Goal: Transaction & Acquisition: Purchase product/service

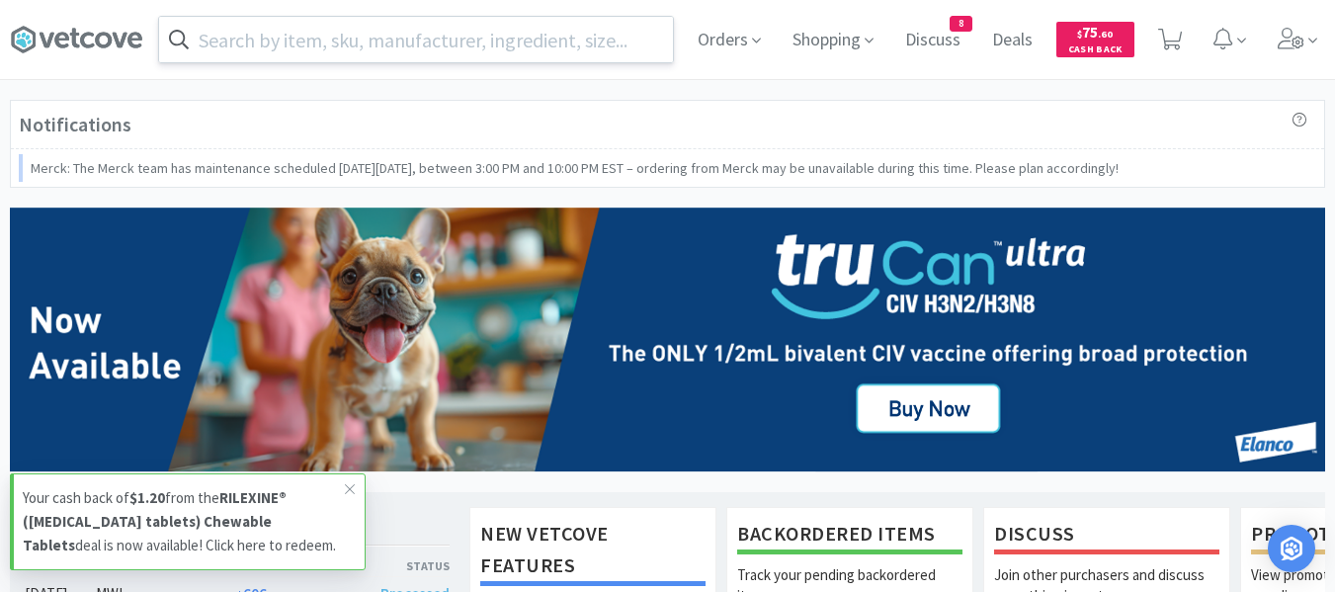
click at [444, 55] on input "text" at bounding box center [416, 39] width 514 height 45
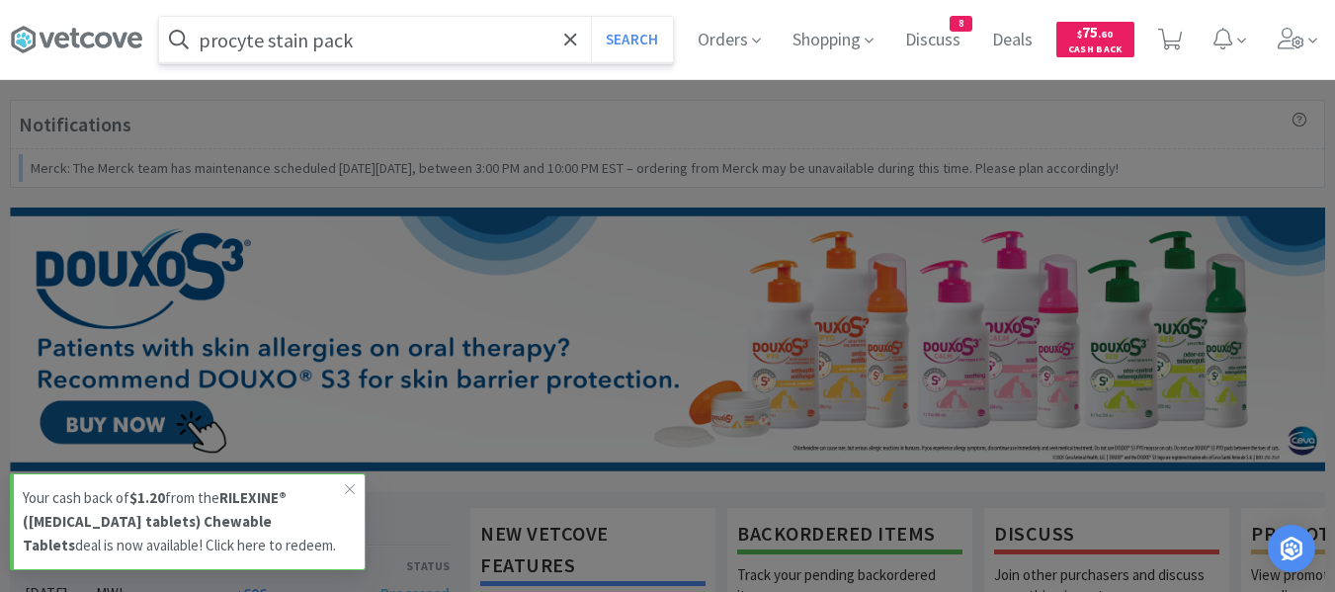
type input "procyte stain pack"
click at [591, 17] on button "Search" at bounding box center [632, 39] width 82 height 45
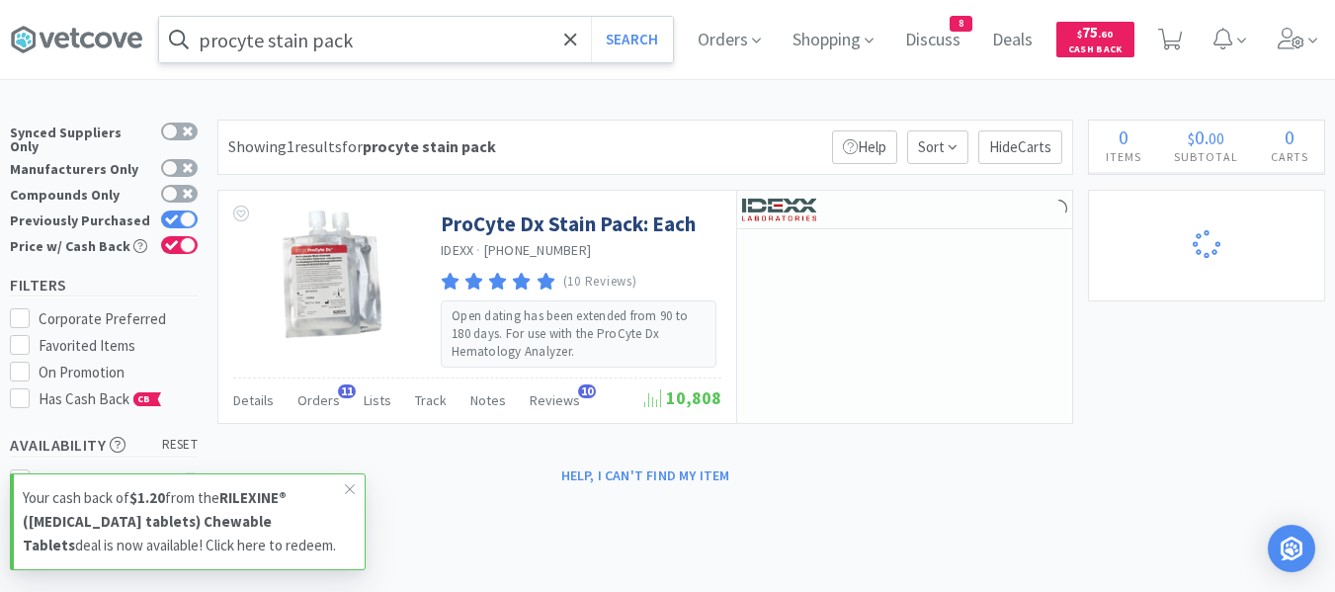
select select "1"
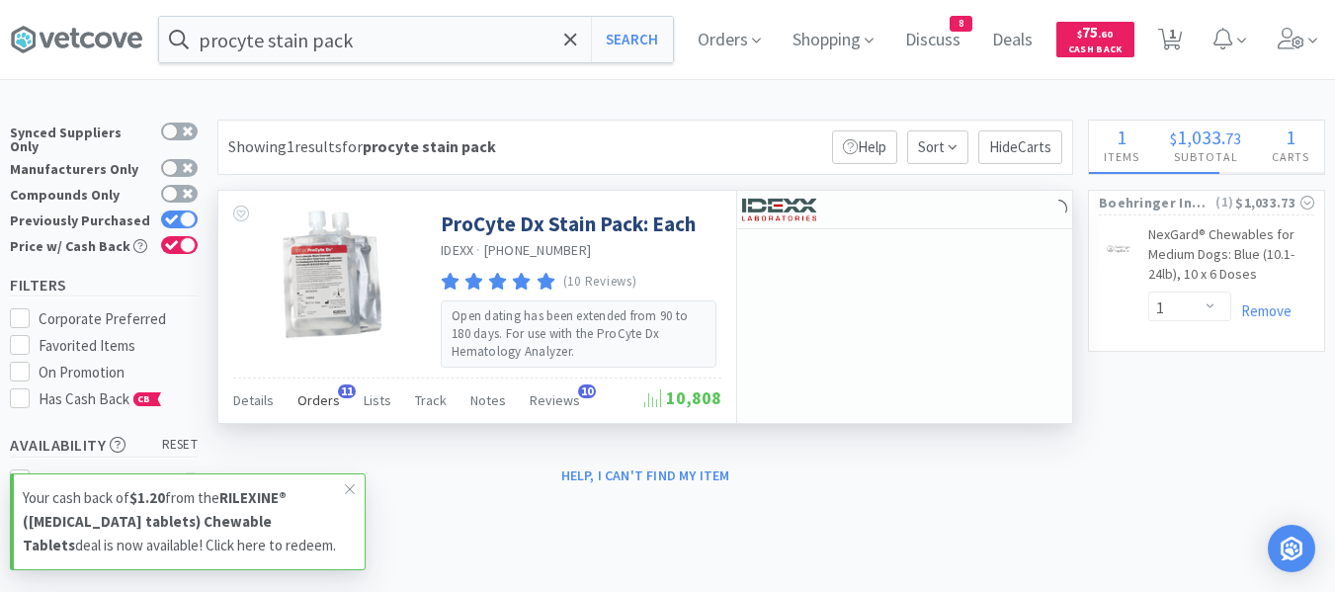
click at [324, 402] on span "Orders" at bounding box center [318, 400] width 42 height 18
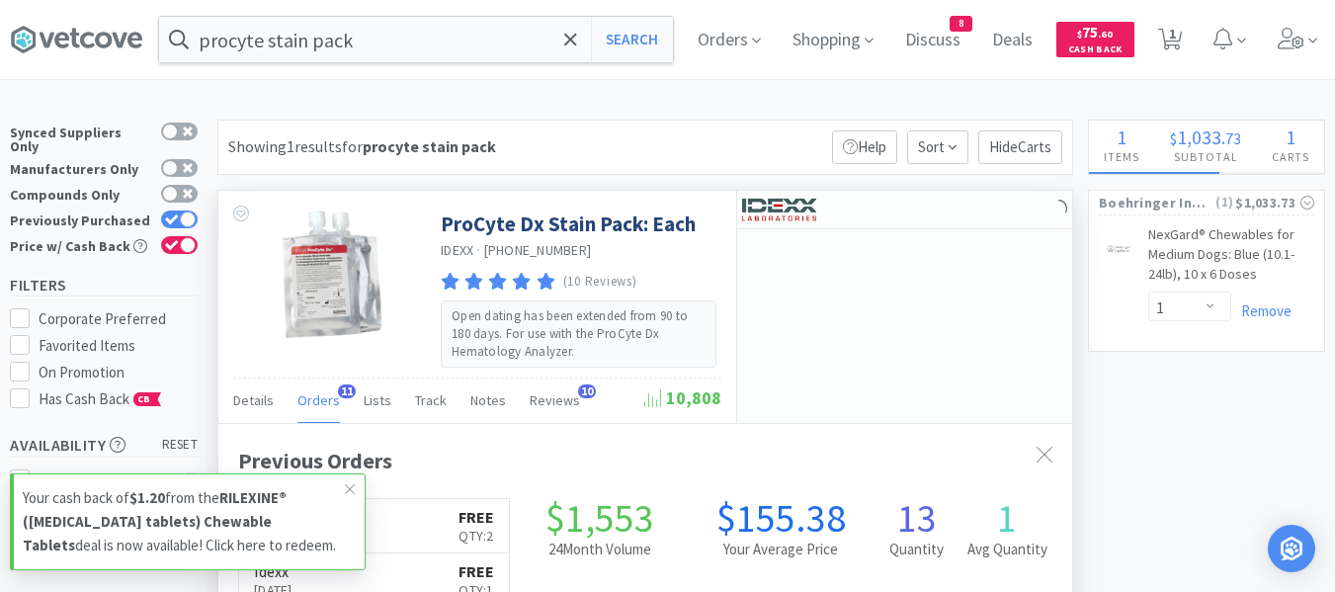
scroll to position [530, 854]
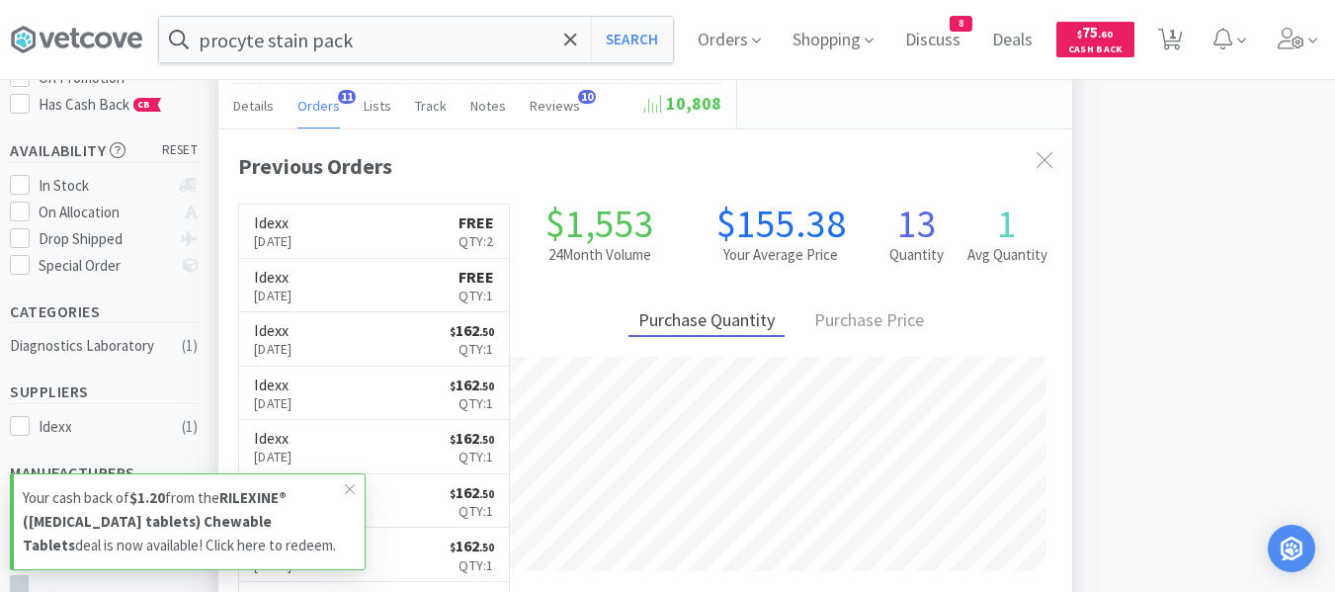
select select "1"
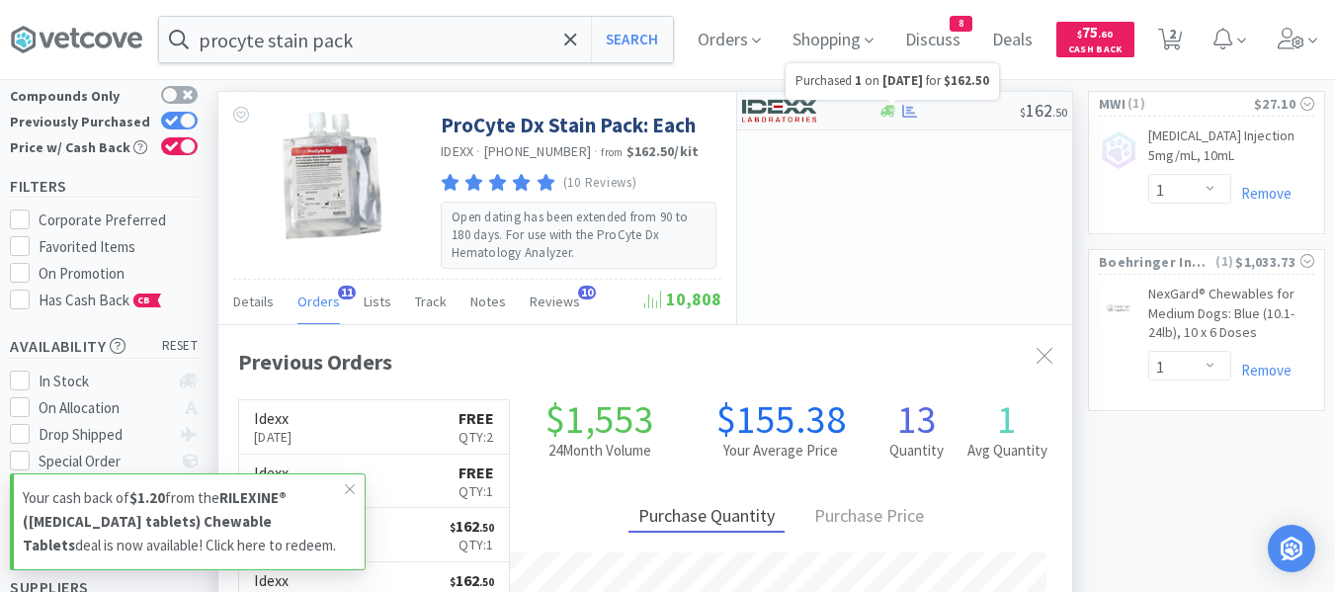
scroll to position [198, 0]
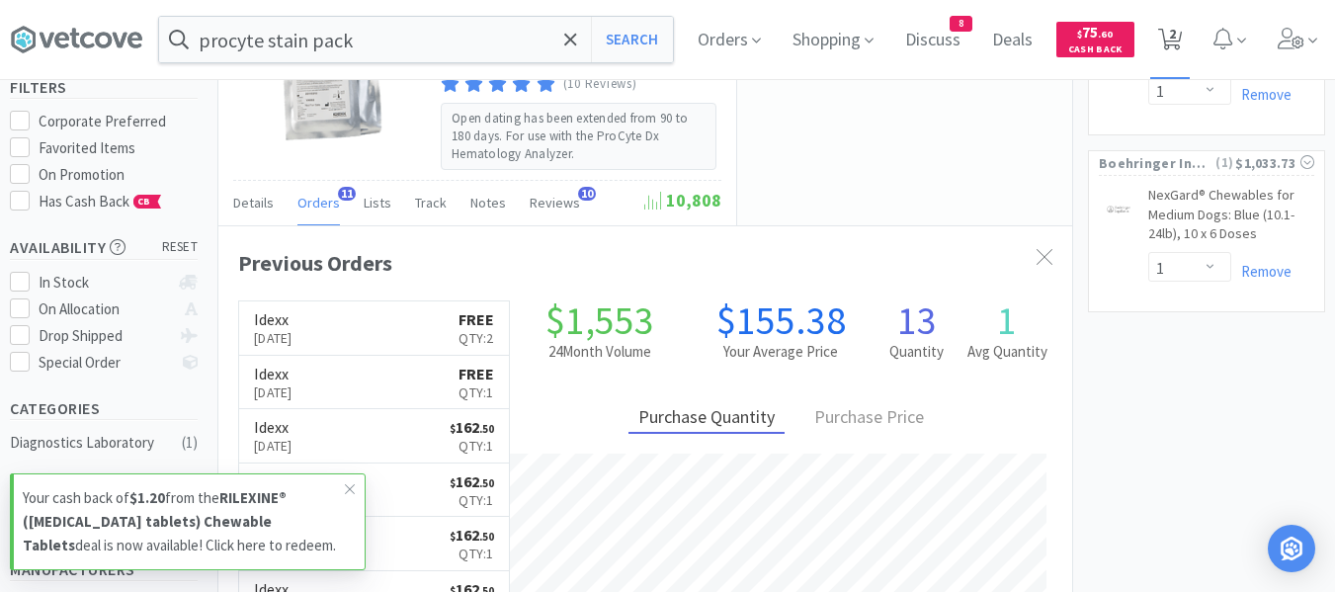
click at [1182, 43] on icon at bounding box center [1170, 40] width 25 height 22
select select "1"
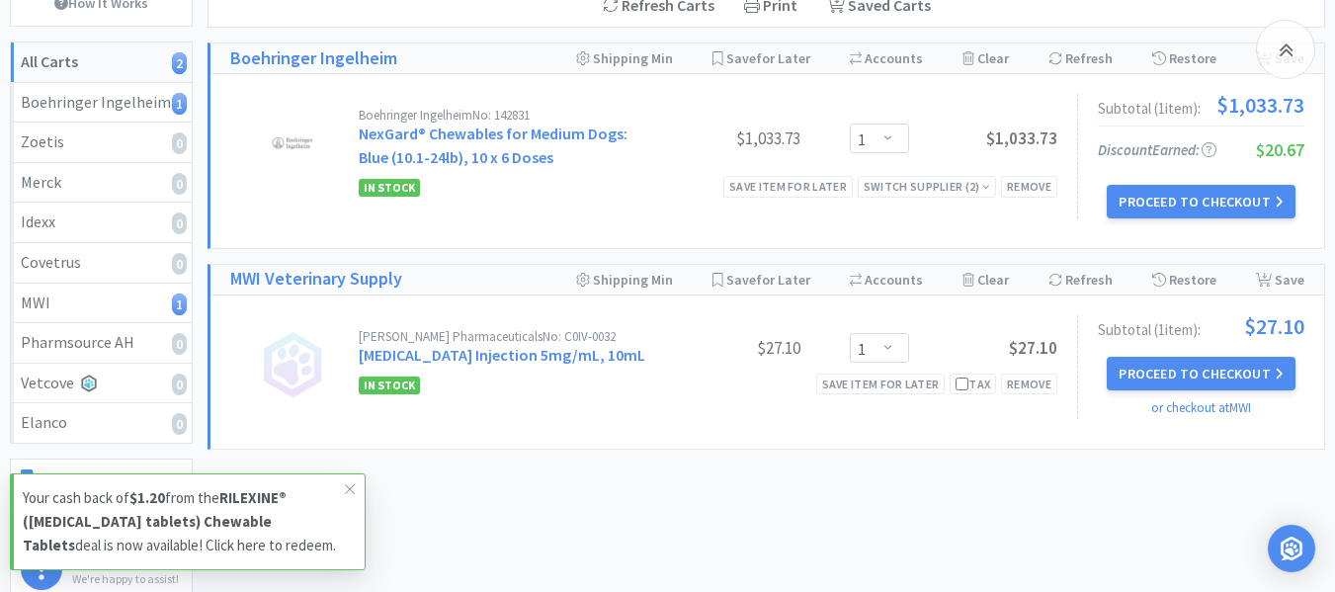
scroll to position [297, 0]
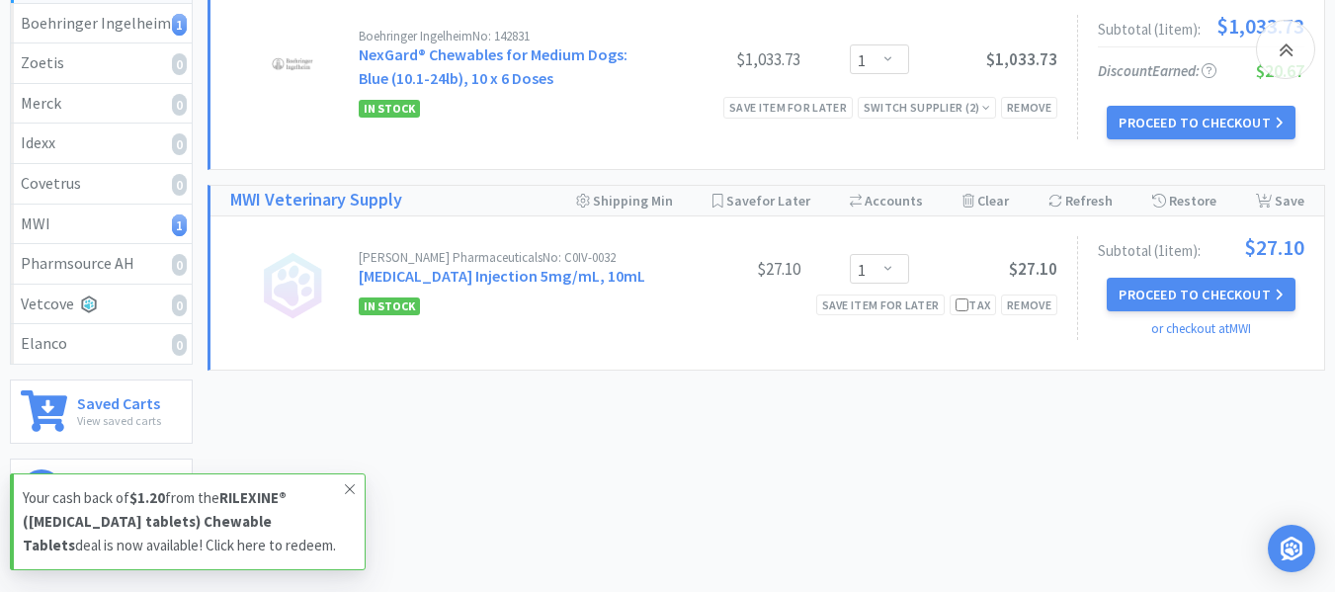
click at [352, 490] on icon at bounding box center [350, 489] width 12 height 16
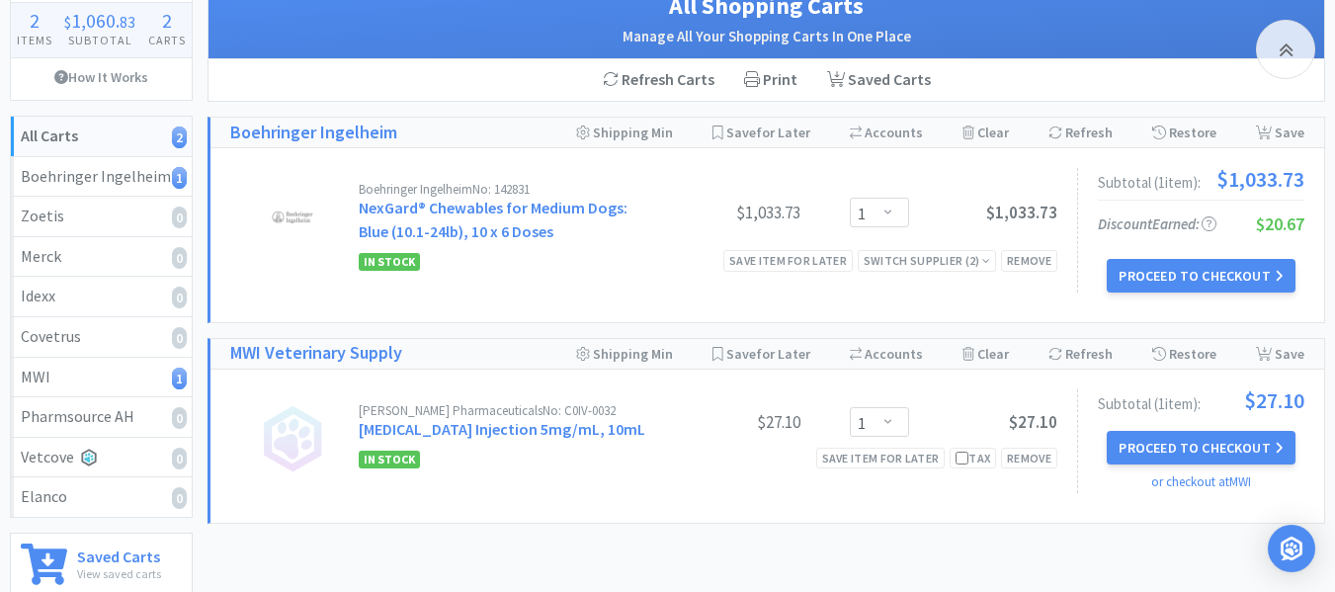
scroll to position [0, 0]
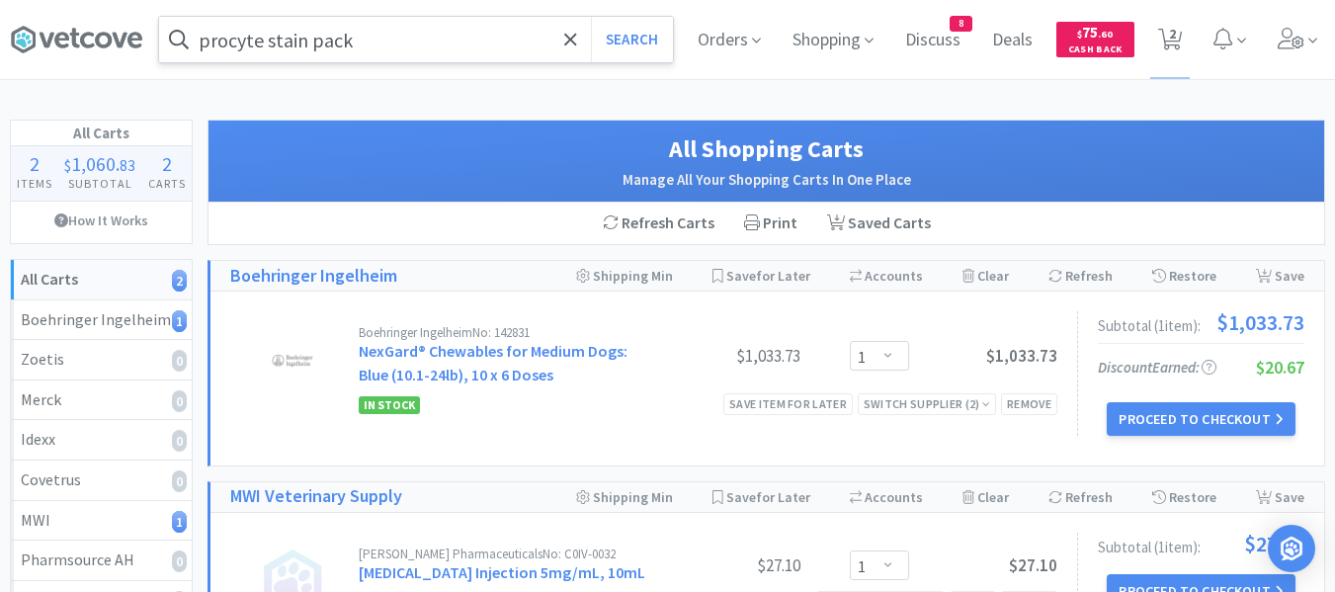
click at [533, 22] on input "procyte stain pack" at bounding box center [416, 39] width 514 height 45
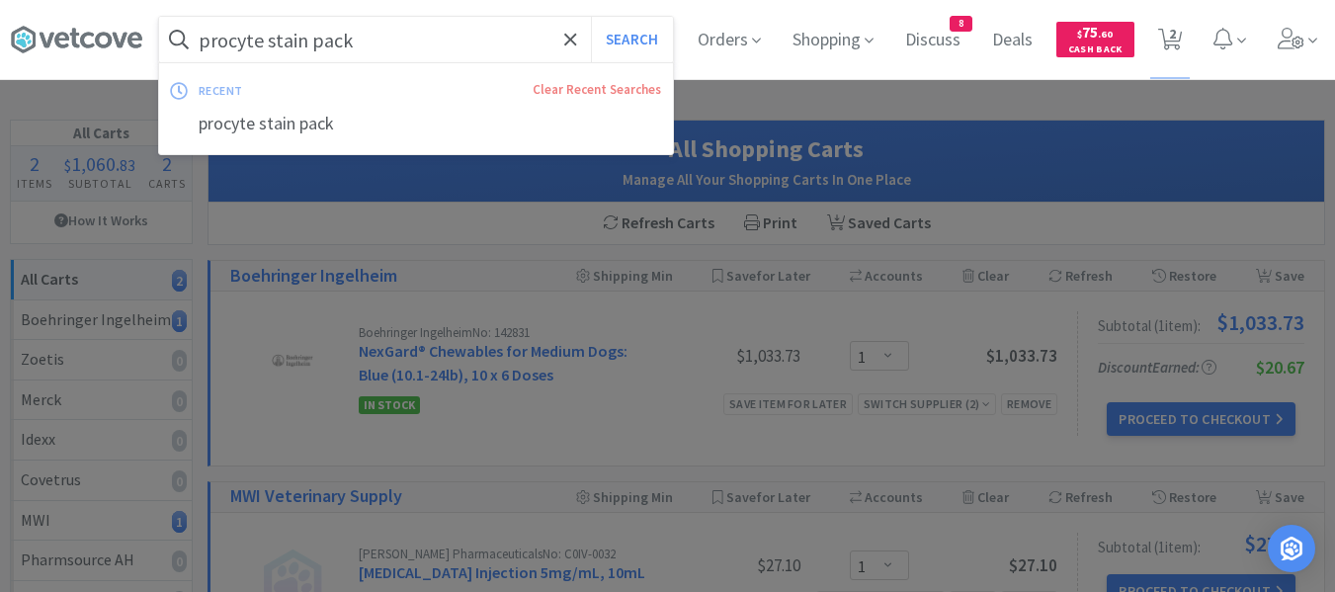
paste input "Sterile lubricant"
type input "Sterile lubricant"
click at [591, 17] on button "Search" at bounding box center [632, 39] width 82 height 45
select select "1"
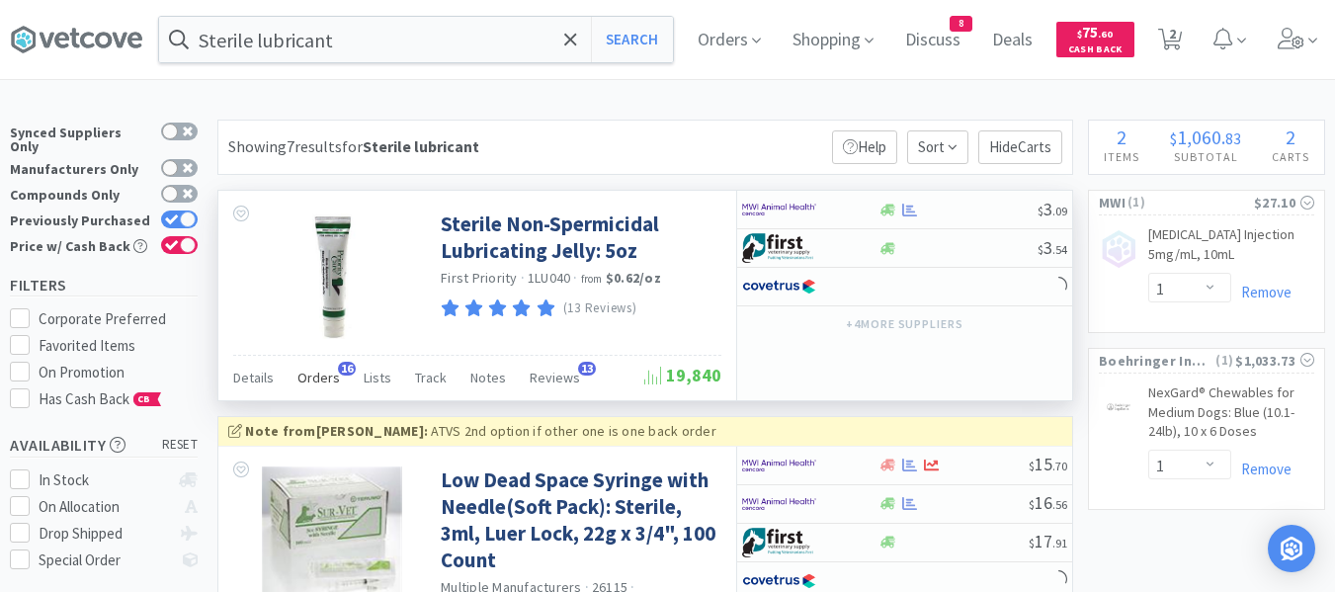
click at [321, 378] on span "Orders" at bounding box center [318, 378] width 42 height 18
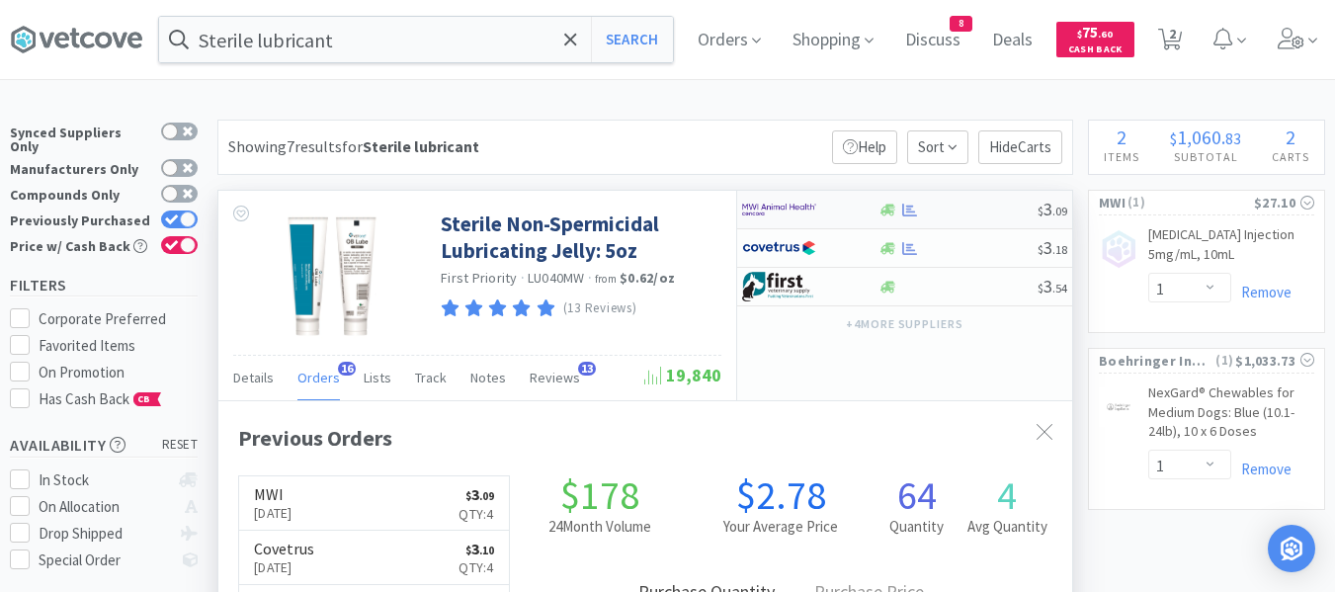
scroll to position [530, 854]
click at [965, 212] on div at bounding box center [958, 210] width 160 height 15
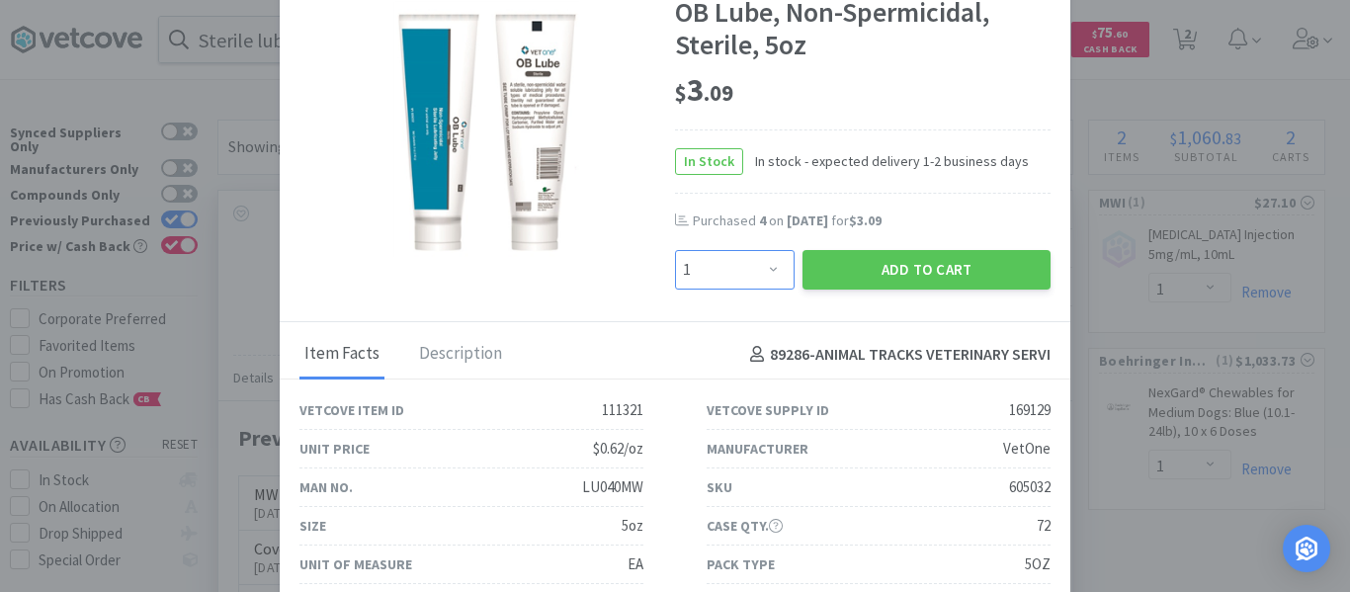
click at [689, 267] on select "Enter Quantity 1 2 3 4 5 6 7 8 9 10 11 12 13 14 15 16 17 18 19 20 Enter Quantity" at bounding box center [735, 270] width 120 height 40
select select "4"
click at [675, 250] on select "Enter Quantity 1 2 3 4 5 6 7 8 9 10 11 12 13 14 15 16 17 18 19 20 Enter Quantity" at bounding box center [735, 270] width 120 height 40
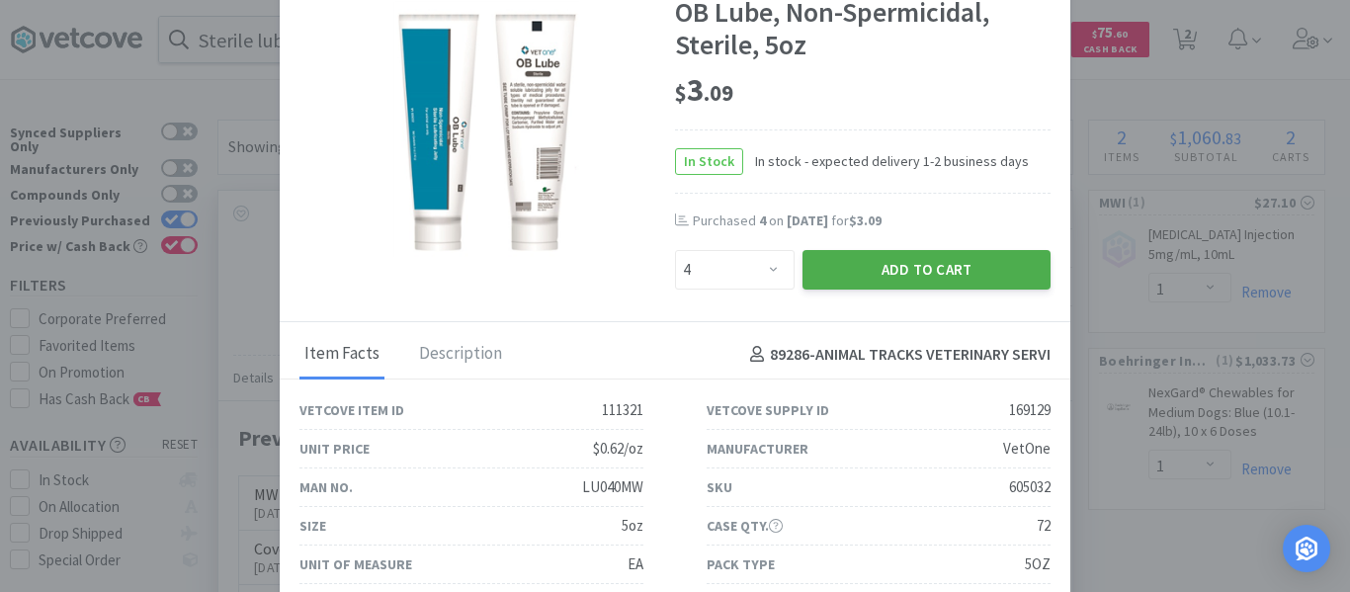
click at [890, 262] on button "Add to Cart" at bounding box center [927, 270] width 248 height 40
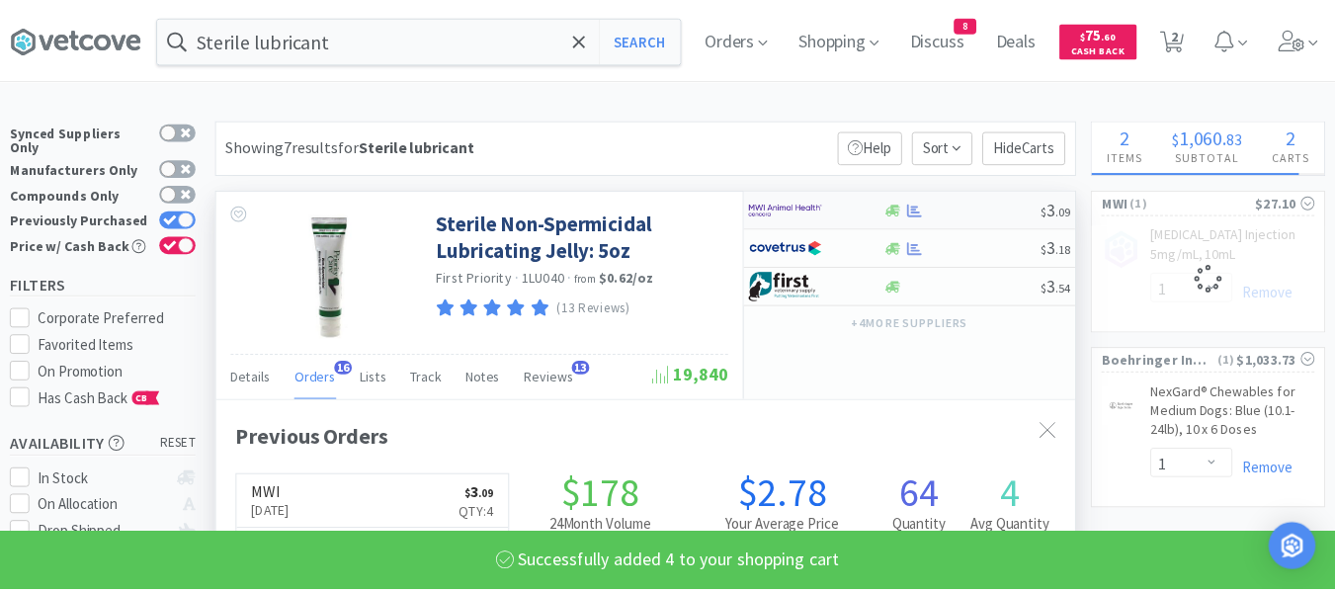
scroll to position [987824, 987500]
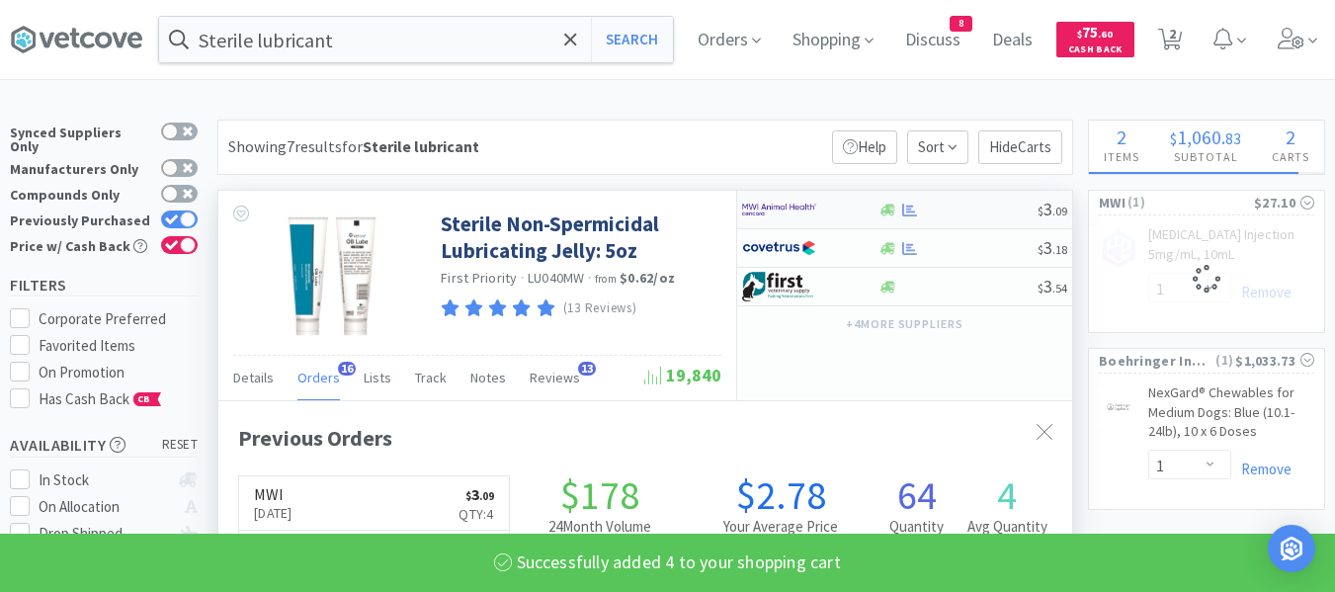
select select "4"
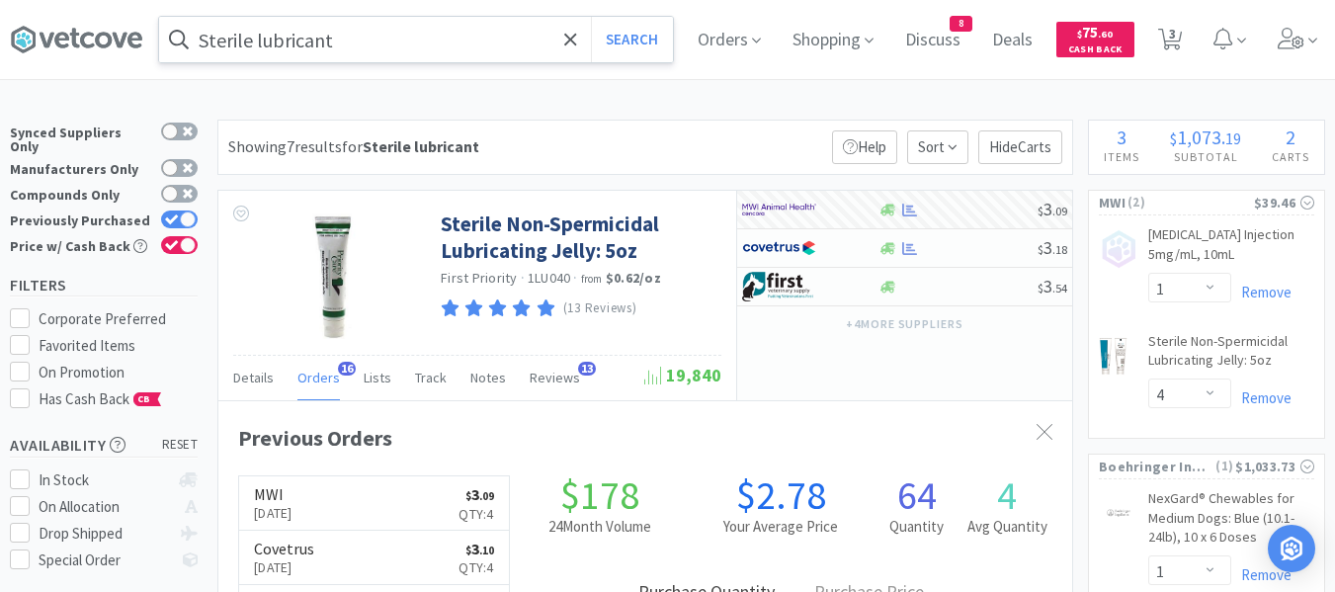
click at [354, 41] on input "Sterile lubricant" at bounding box center [416, 39] width 514 height 45
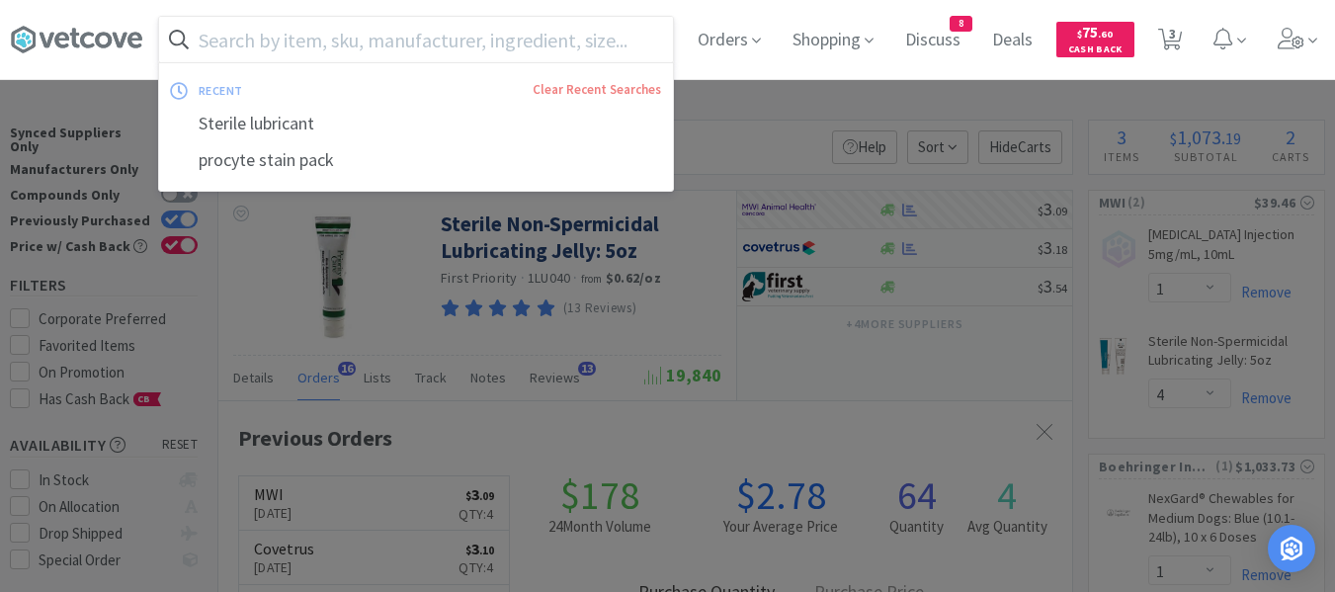
click at [587, 43] on input "text" at bounding box center [416, 39] width 514 height 45
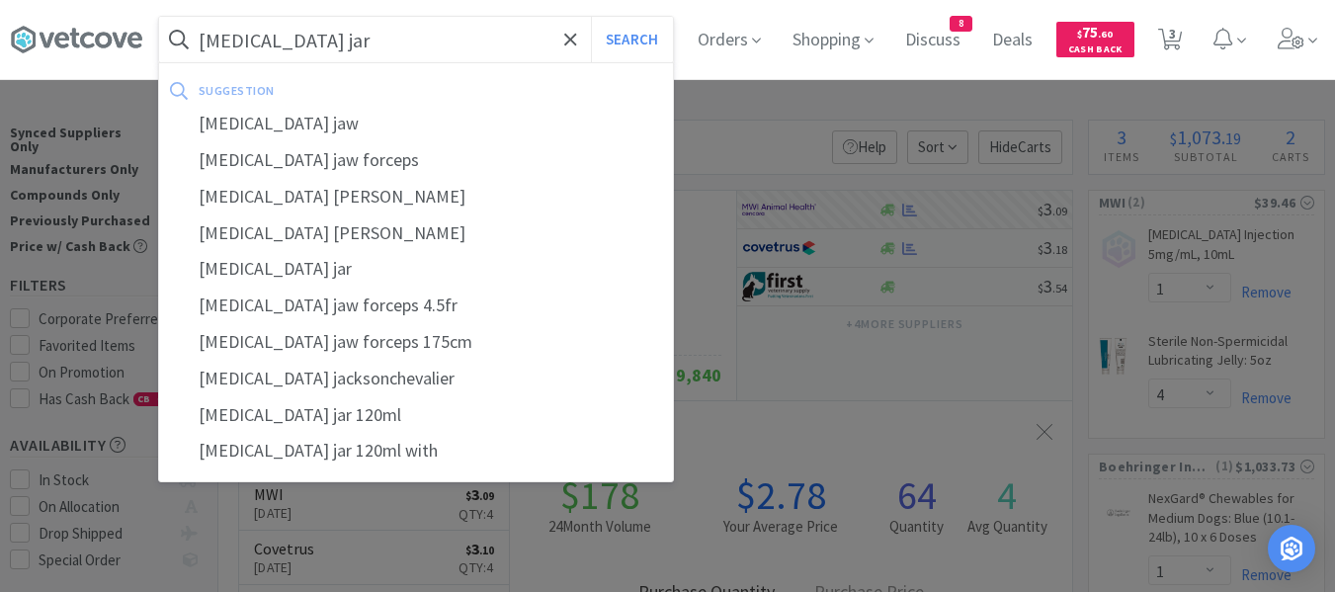
type input "[MEDICAL_DATA] jar"
click at [591, 17] on button "Search" at bounding box center [632, 39] width 82 height 45
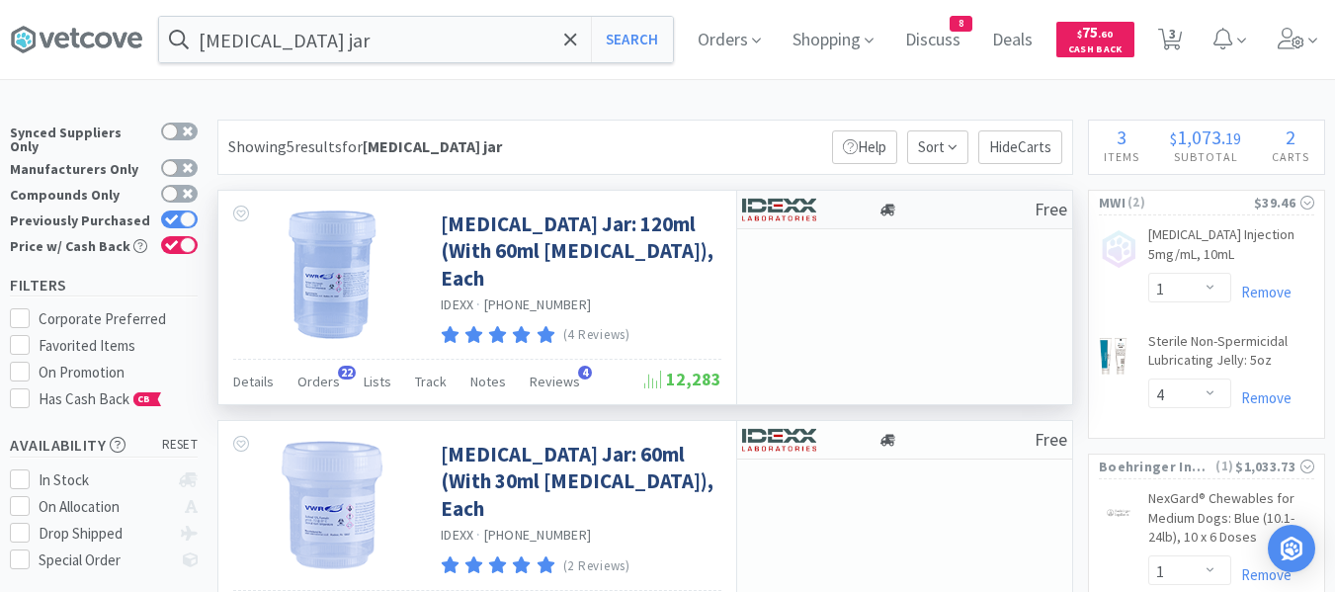
click at [937, 208] on div at bounding box center [956, 210] width 157 height 15
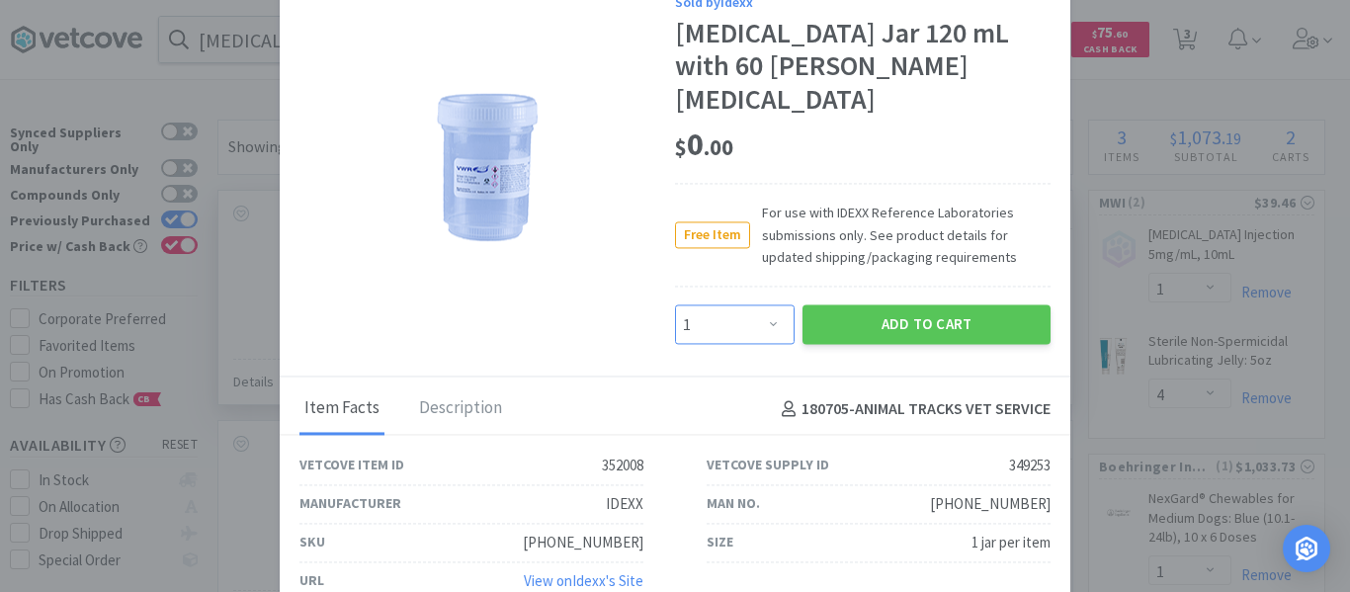
click at [715, 318] on select "Enter Quantity 1 2 3 4 5 6 7 8 9 10 11 12 13 14 15 16 17 18 19 20 Enter Quantity" at bounding box center [735, 325] width 120 height 40
select select "3"
click at [675, 305] on select "Enter Quantity 1 2 3 4 5 6 7 8 9 10 11 12 13 14 15 16 17 18 19 20 Enter Quantity" at bounding box center [735, 325] width 120 height 40
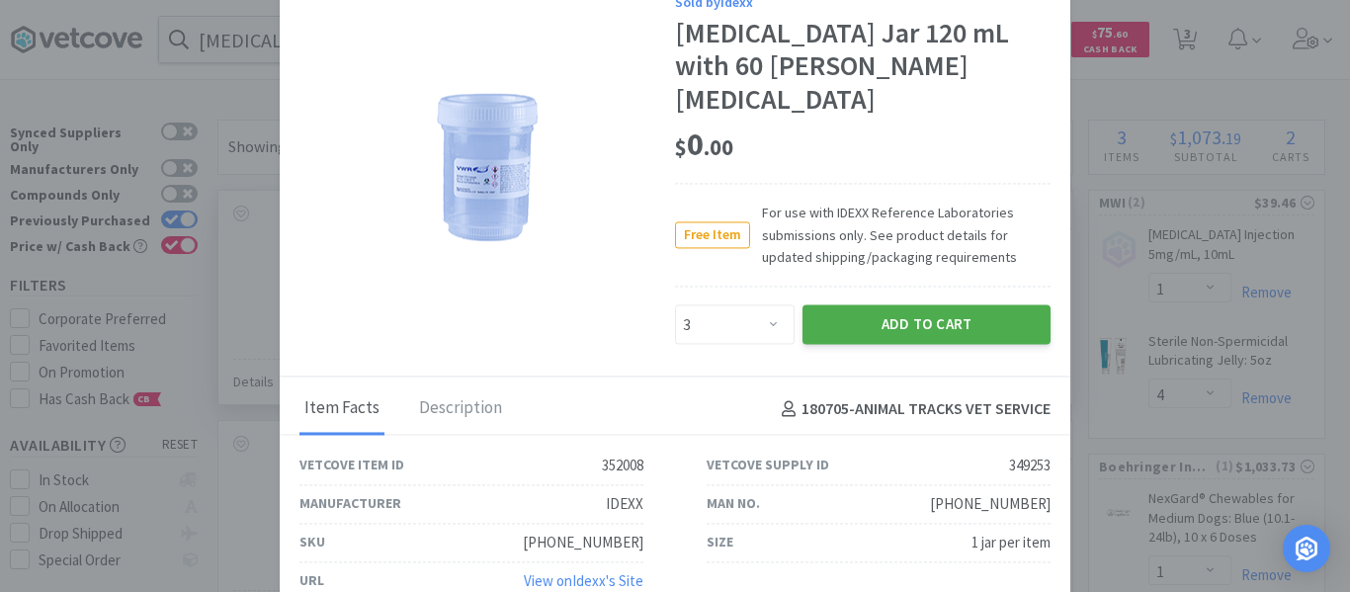
click at [870, 317] on button "Add to Cart" at bounding box center [927, 325] width 248 height 40
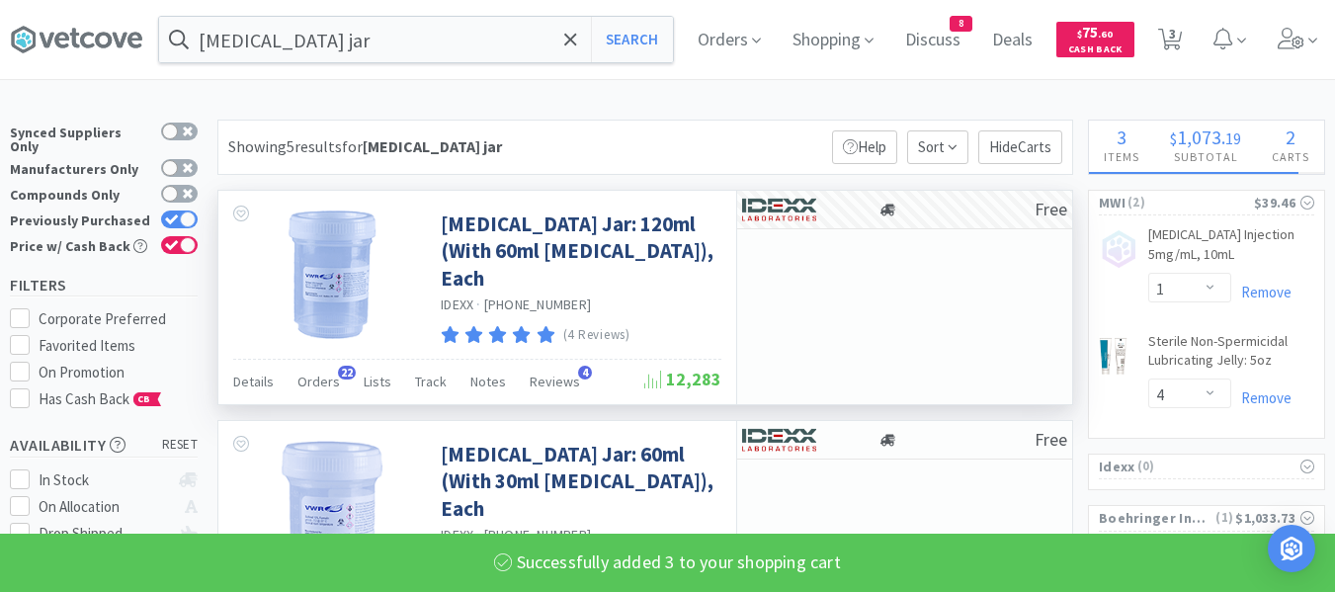
select select "3"
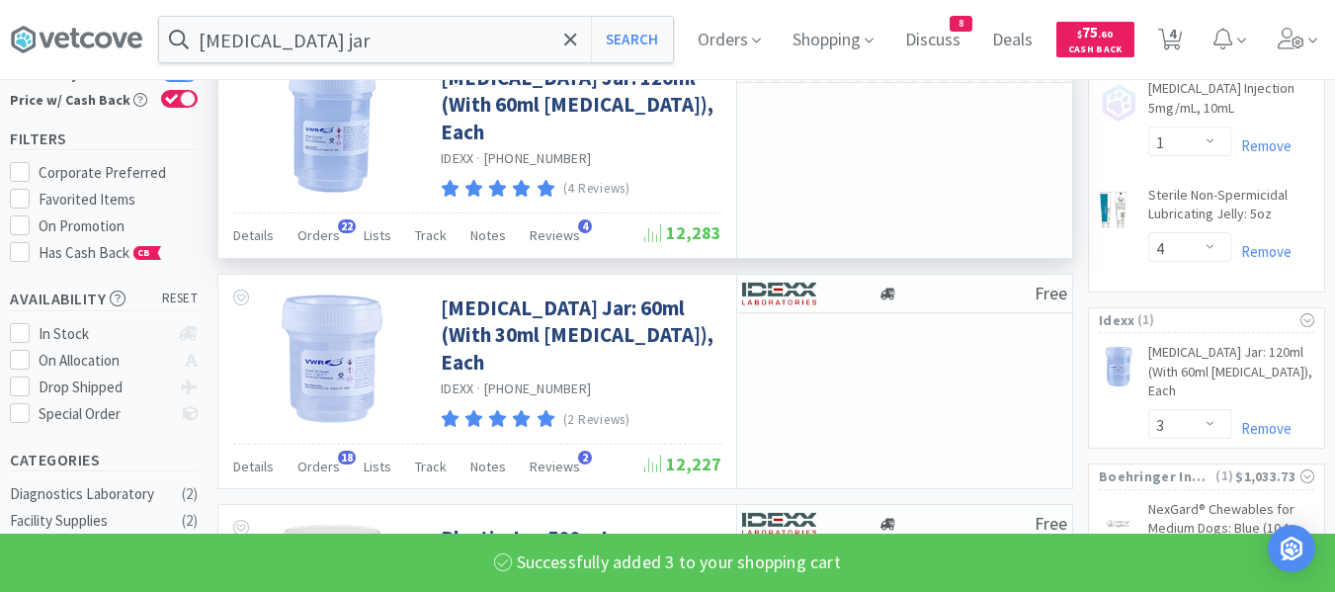
scroll to position [198, 0]
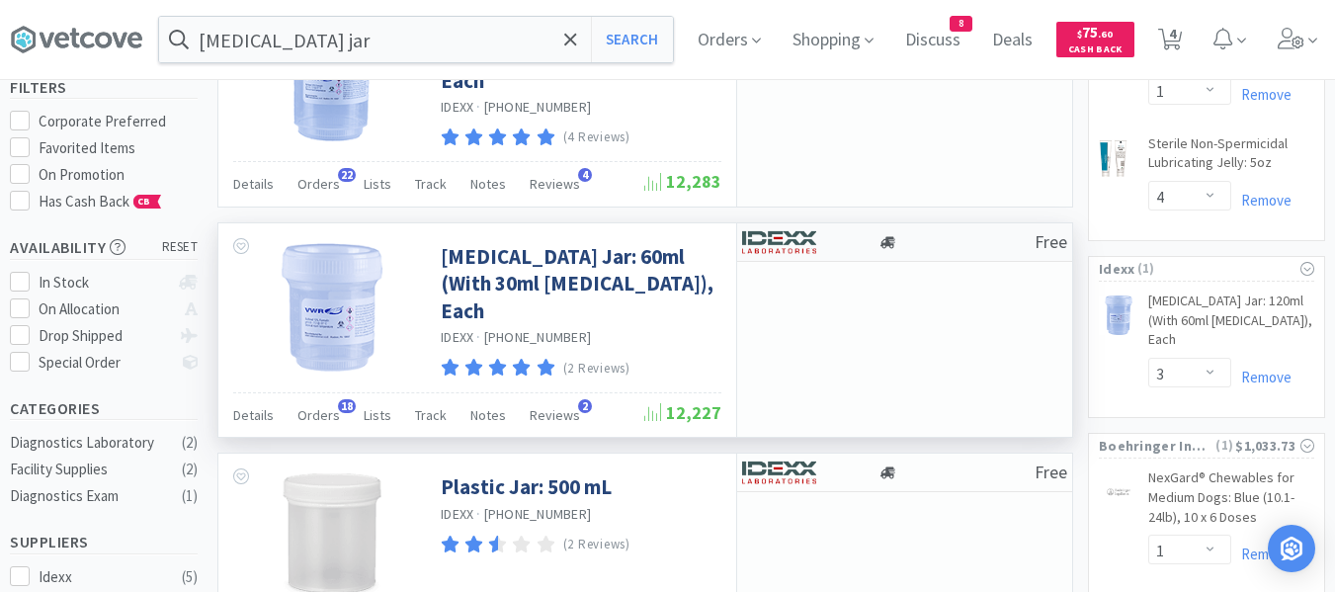
click at [951, 238] on div at bounding box center [956, 242] width 157 height 15
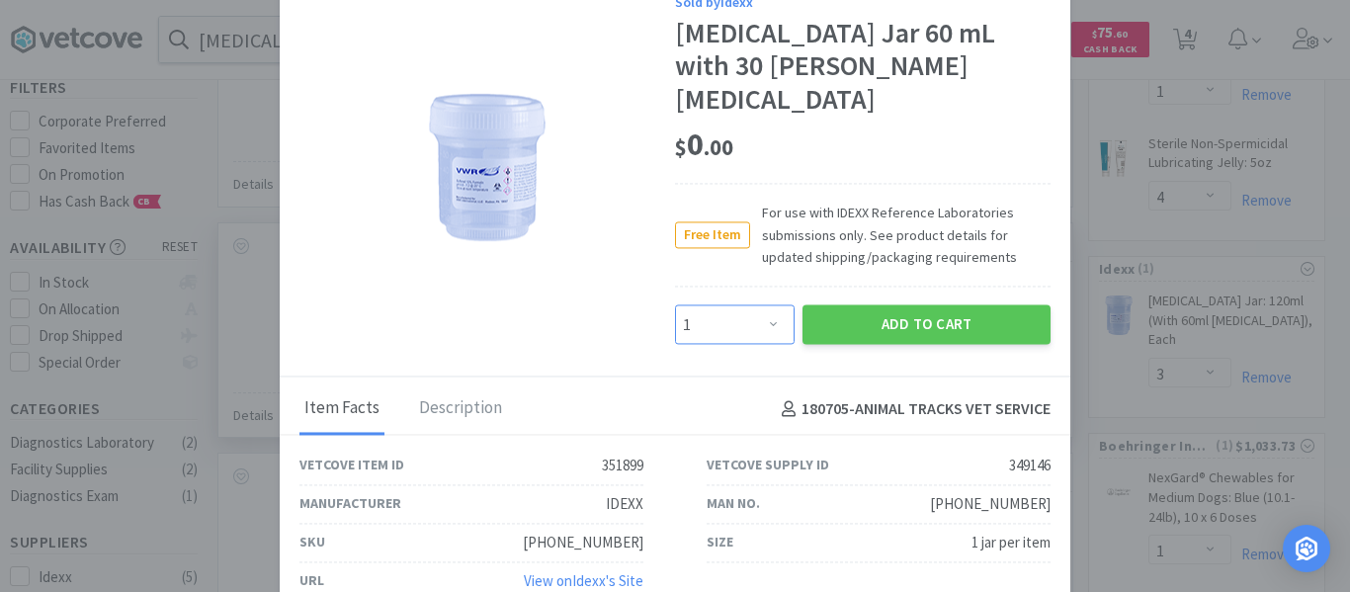
click at [722, 305] on select "Enter Quantity 1 2 3 4 5 6 7 8 9 10 11 12 13 14 15 16 17 18 19 20 Enter Quantity" at bounding box center [735, 325] width 120 height 40
select select "3"
click at [675, 305] on select "Enter Quantity 1 2 3 4 5 6 7 8 9 10 11 12 13 14 15 16 17 18 19 20 Enter Quantity" at bounding box center [735, 325] width 120 height 40
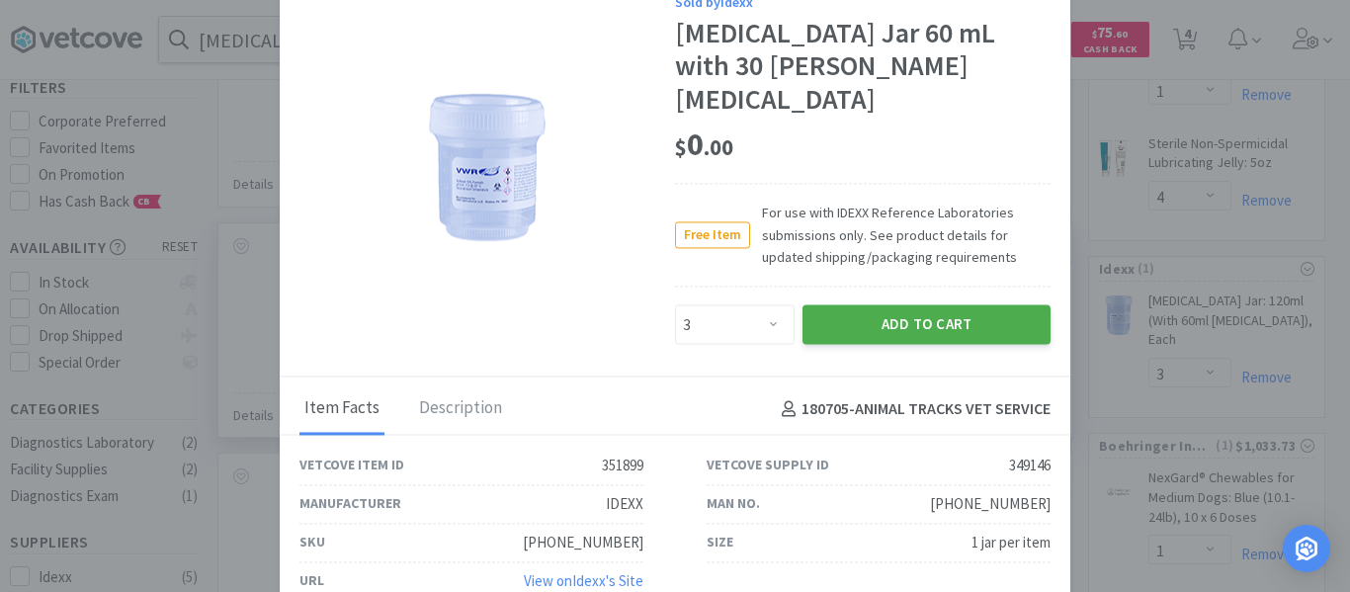
click at [854, 312] on button "Add to Cart" at bounding box center [927, 325] width 248 height 40
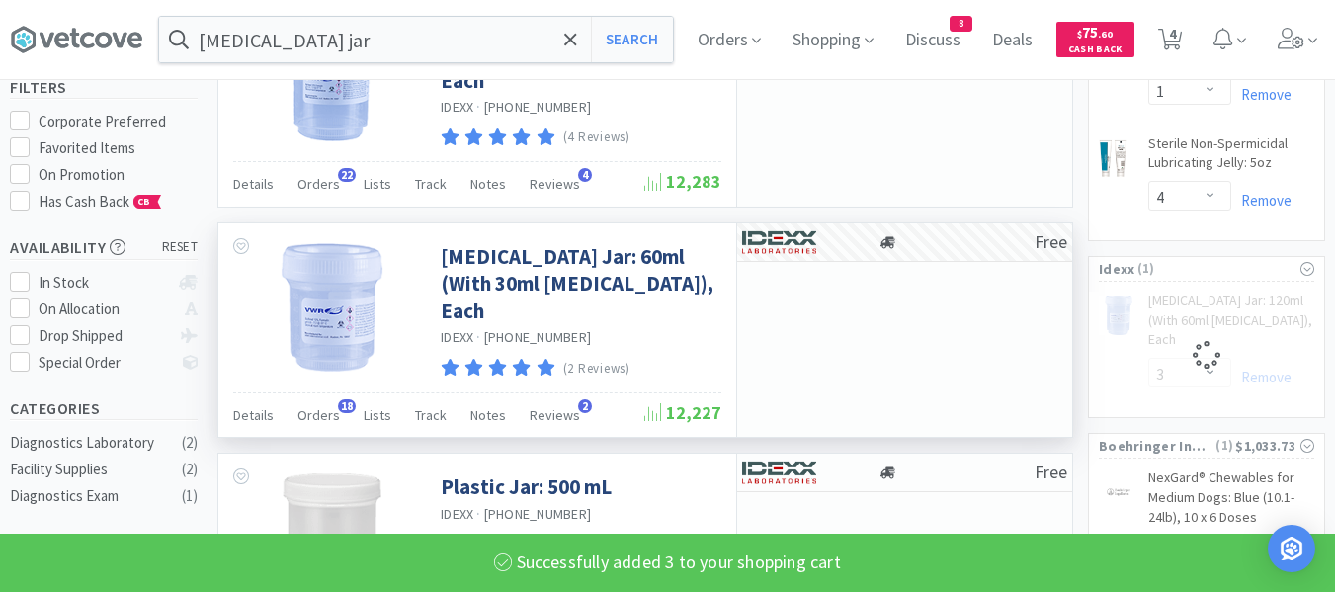
select select "3"
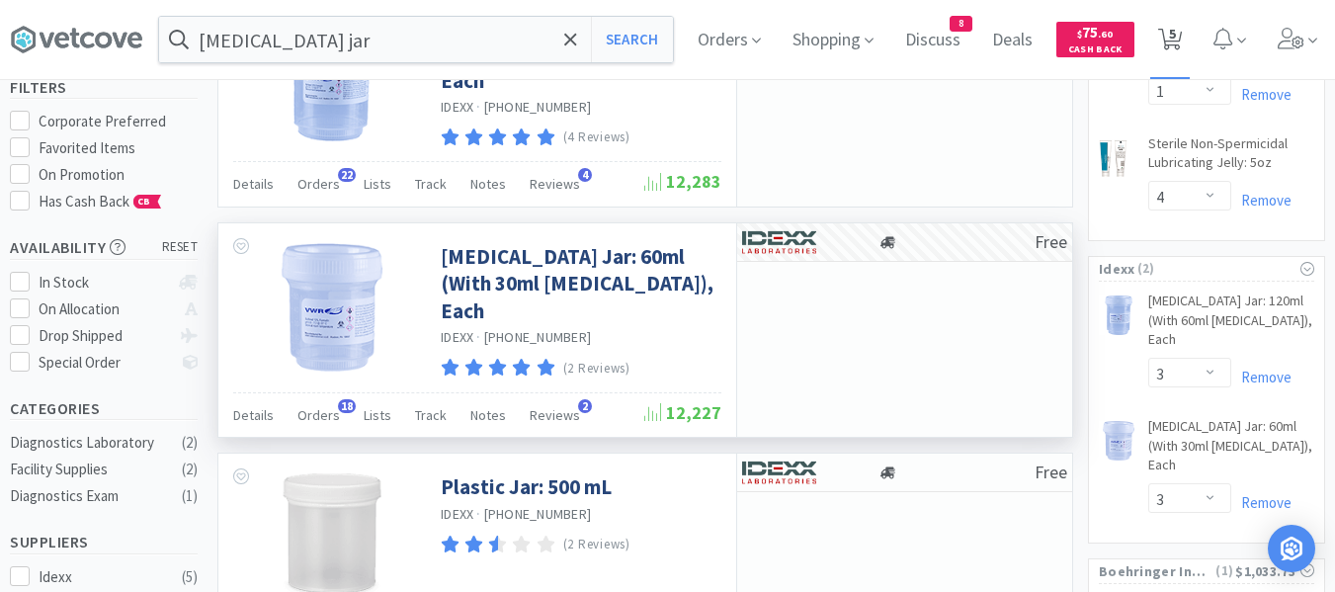
click at [1176, 27] on span "5" at bounding box center [1172, 33] width 7 height 79
select select "1"
select select "3"
select select "1"
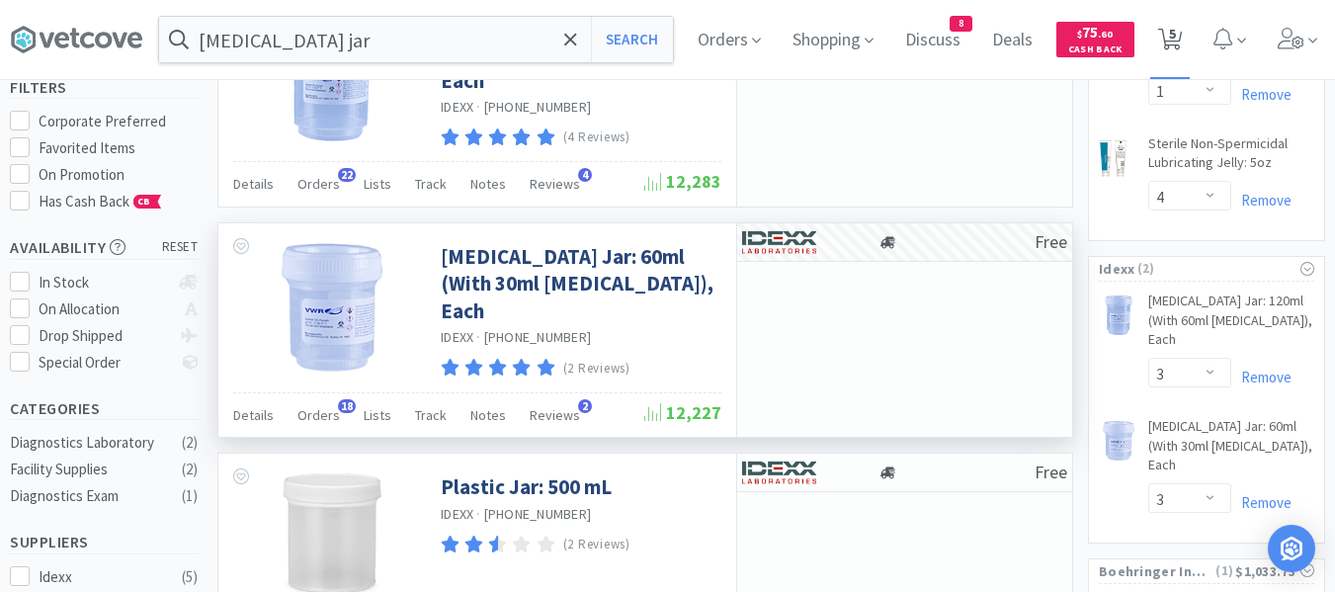
select select "4"
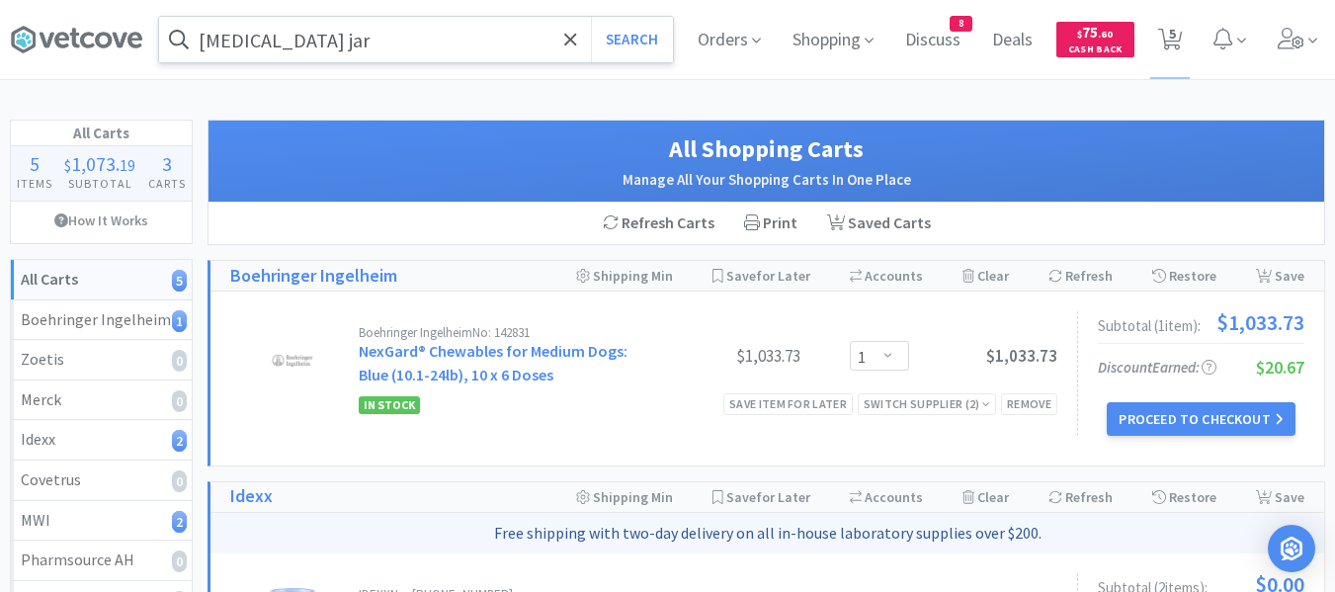
click at [495, 40] on input "[MEDICAL_DATA] jar" at bounding box center [416, 39] width 514 height 45
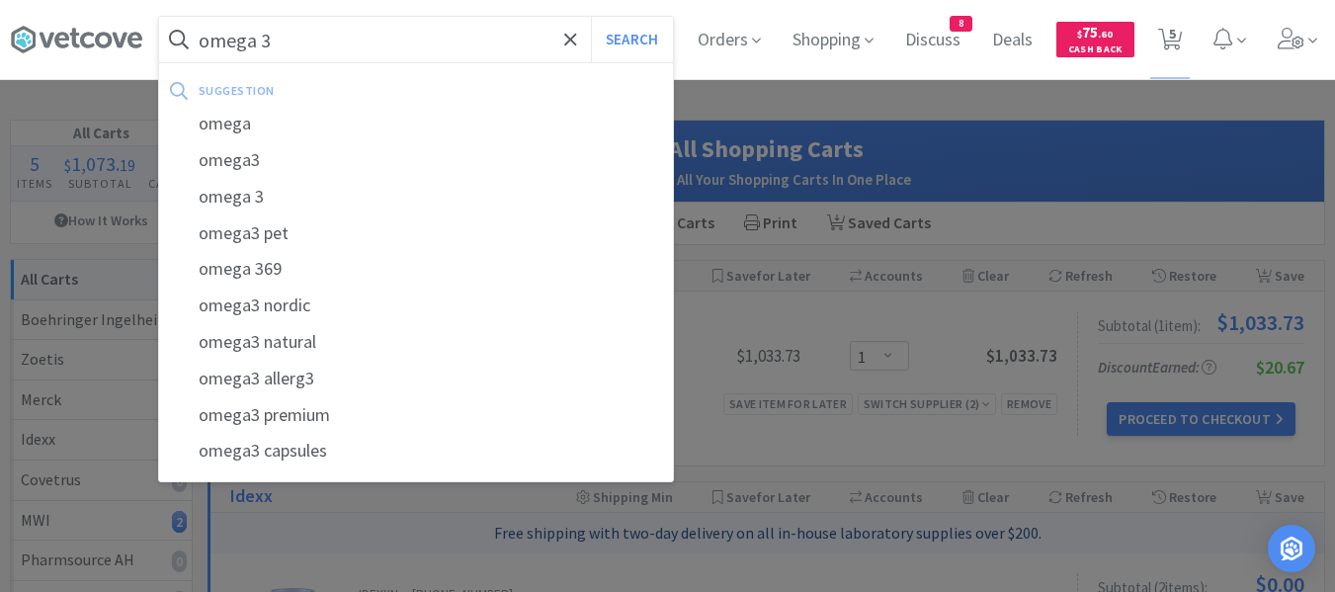
type input "omega 3"
click at [591, 17] on button "Search" at bounding box center [632, 39] width 82 height 45
select select "1"
select select "4"
select select "3"
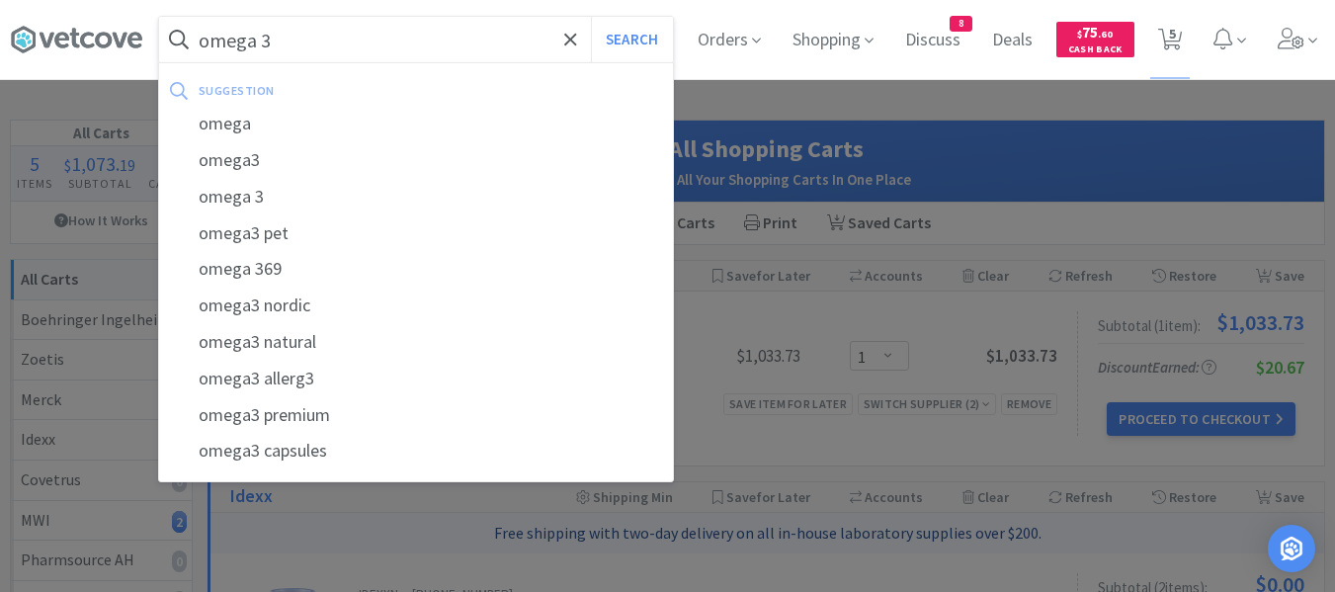
select select "3"
select select "1"
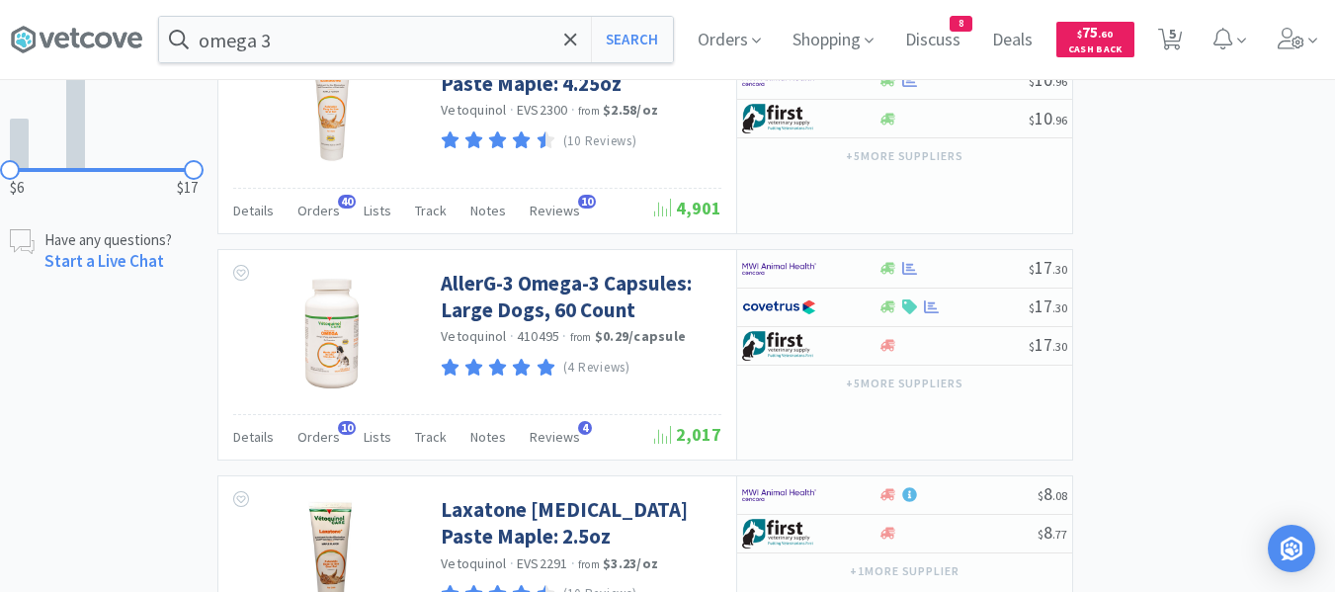
scroll to position [747, 0]
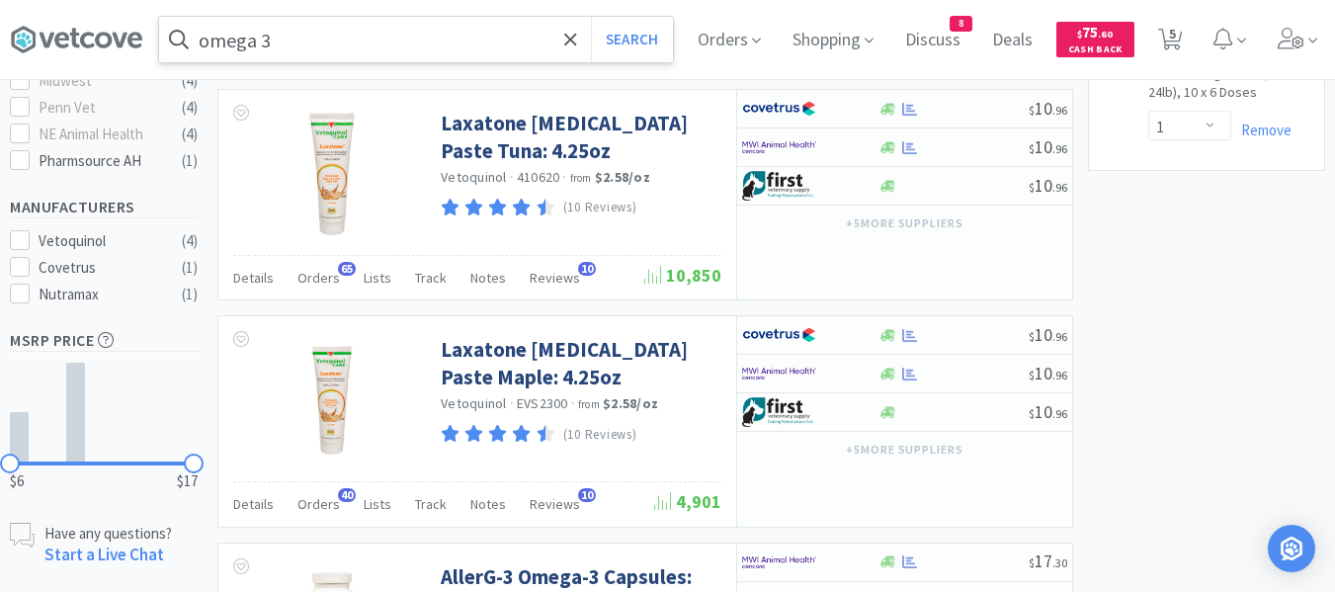
click at [358, 52] on input "omega 3" at bounding box center [416, 39] width 514 height 45
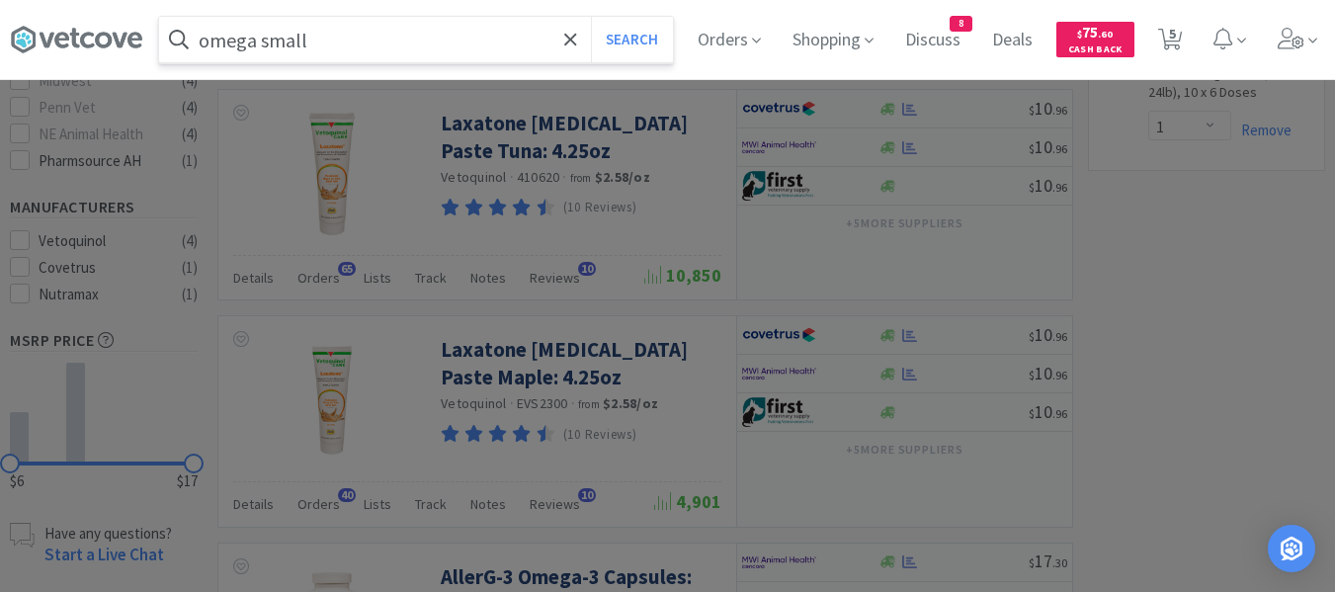
click at [591, 17] on button "Search" at bounding box center [632, 39] width 82 height 45
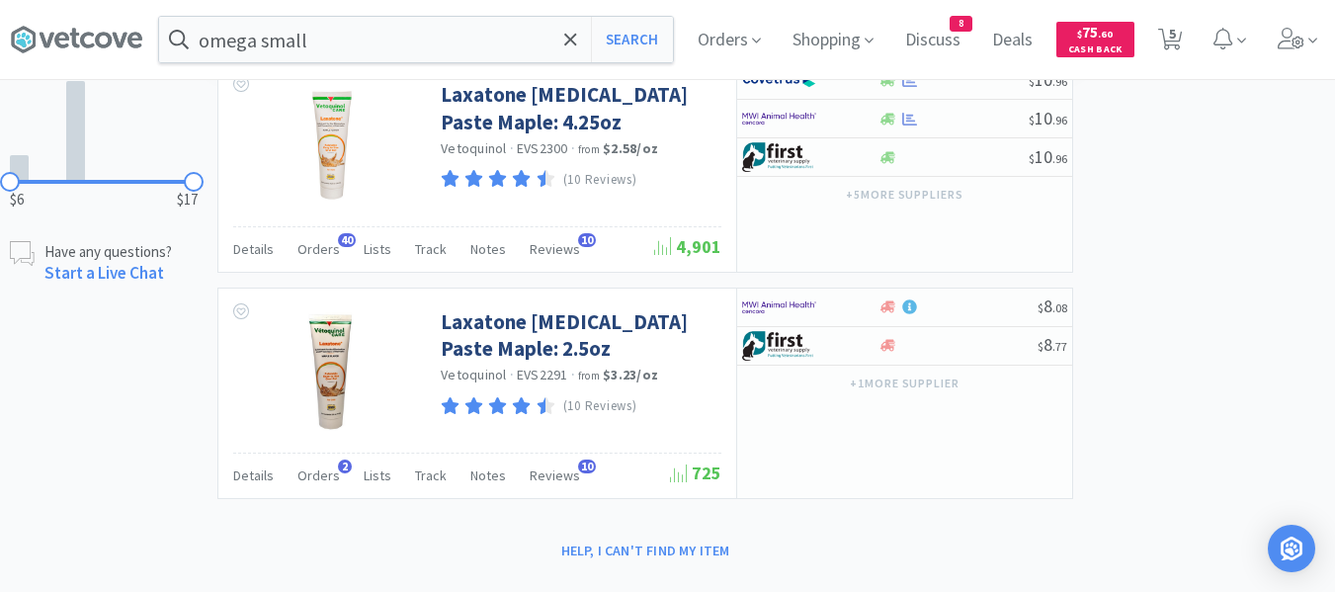
scroll to position [1014, 0]
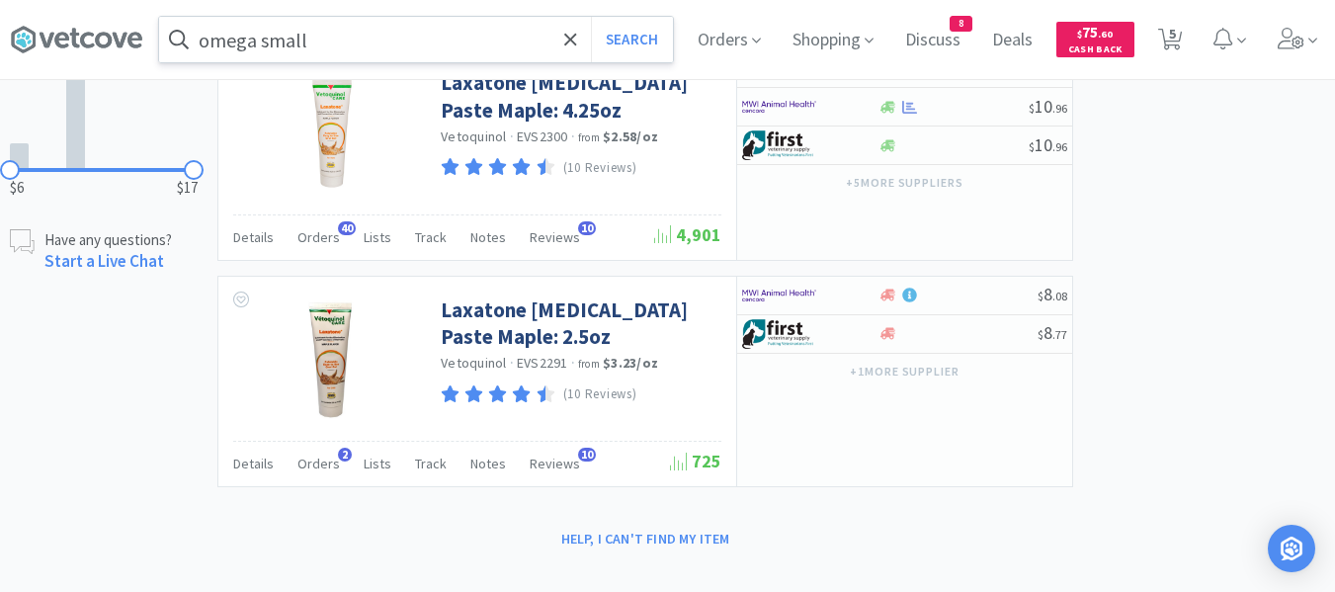
click at [482, 42] on input "omega small" at bounding box center [416, 39] width 514 height 45
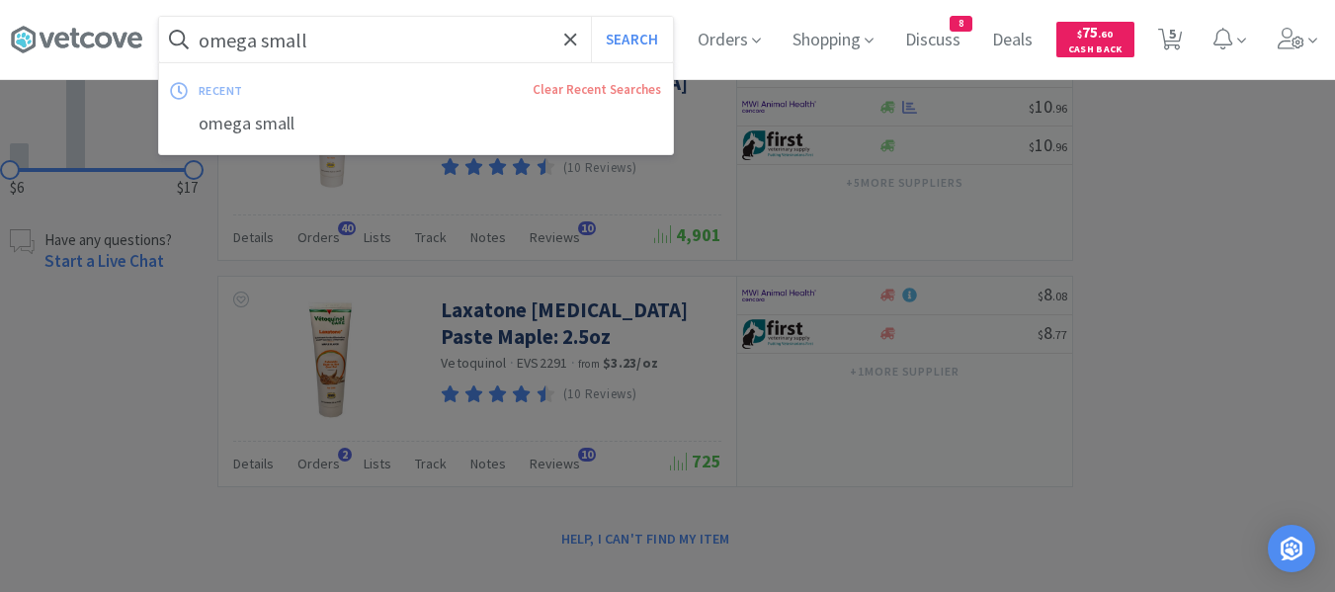
paste input "[MEDICAL_DATA] 5"
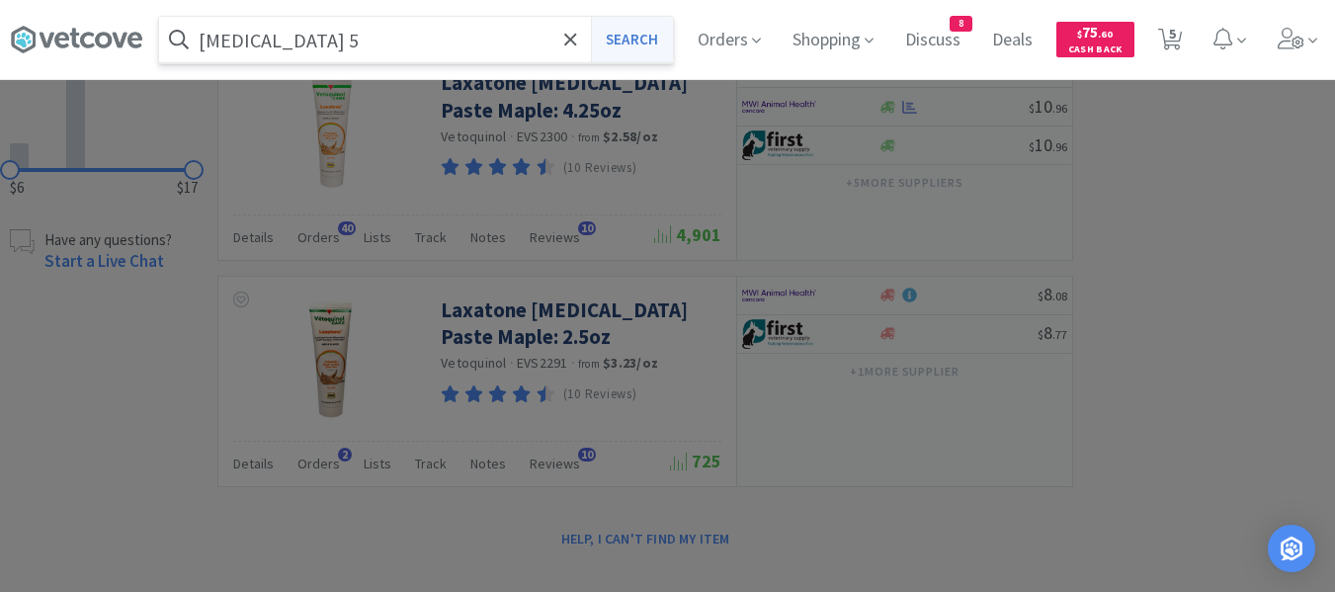
type input "[MEDICAL_DATA] 5"
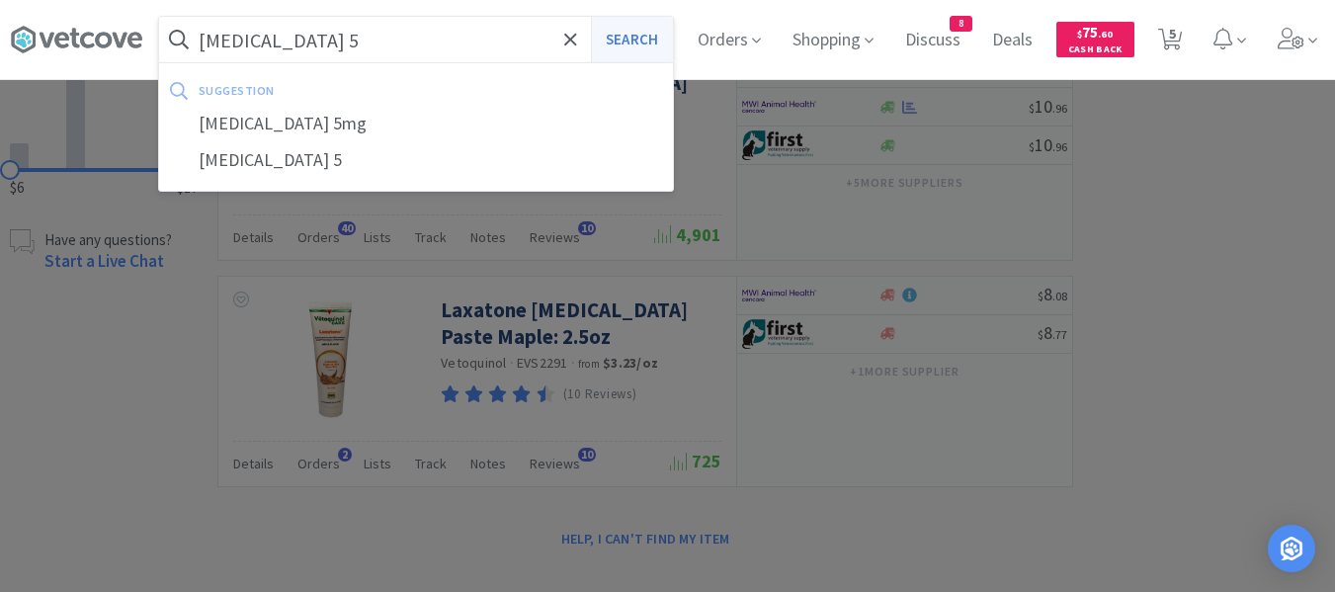
click at [652, 43] on button "Search" at bounding box center [632, 39] width 82 height 45
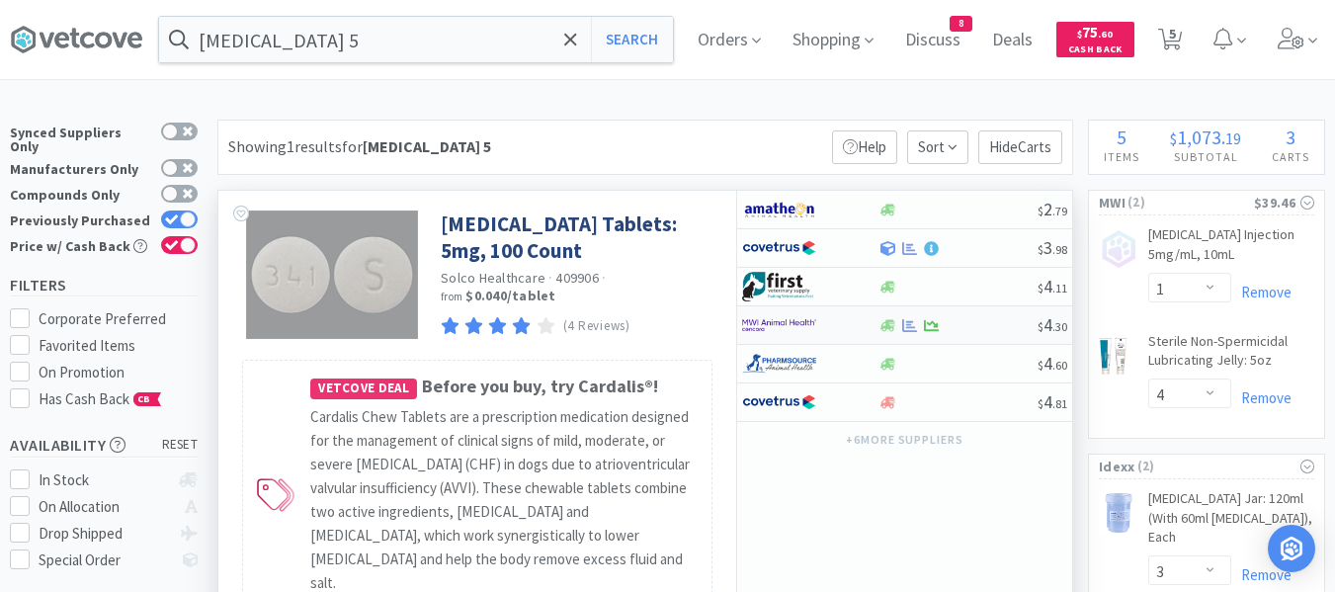
click at [975, 331] on div at bounding box center [958, 325] width 160 height 15
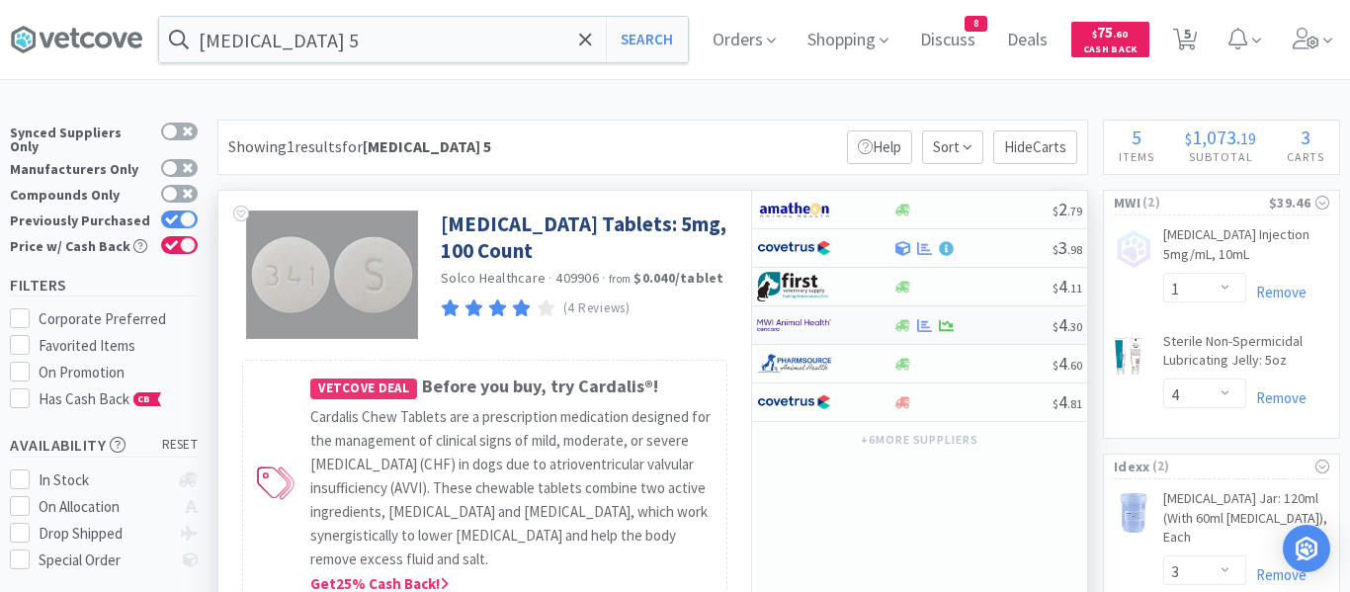
select select "1"
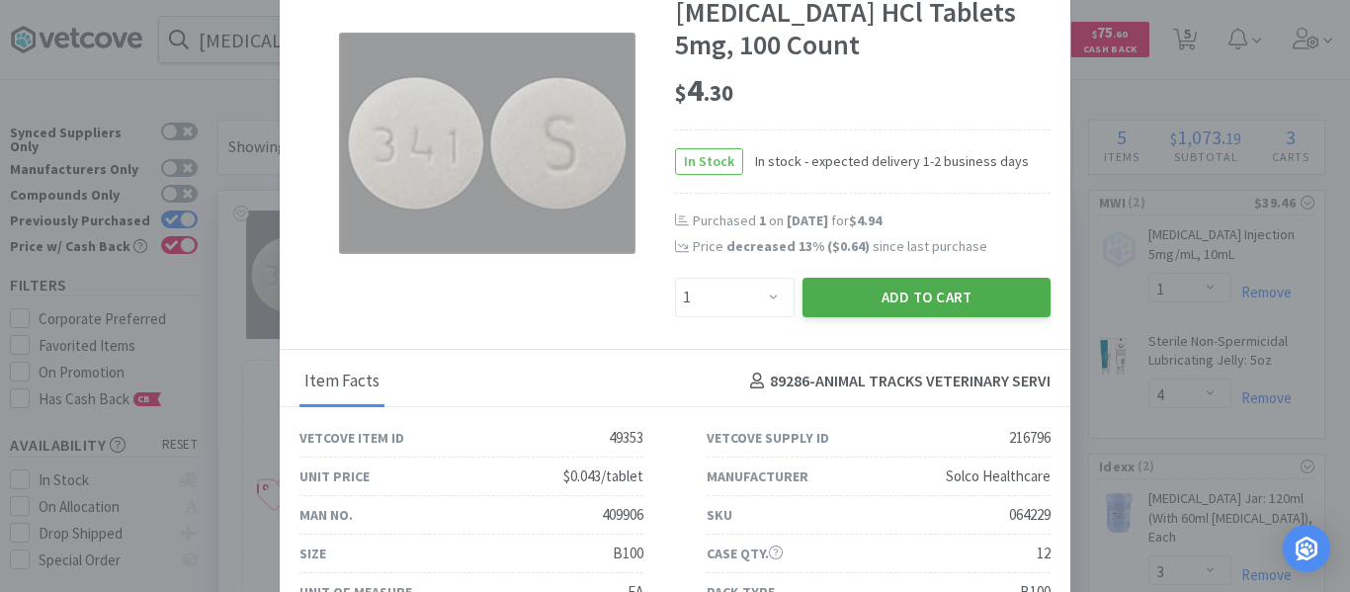
click at [920, 301] on button "Add to Cart" at bounding box center [927, 298] width 248 height 40
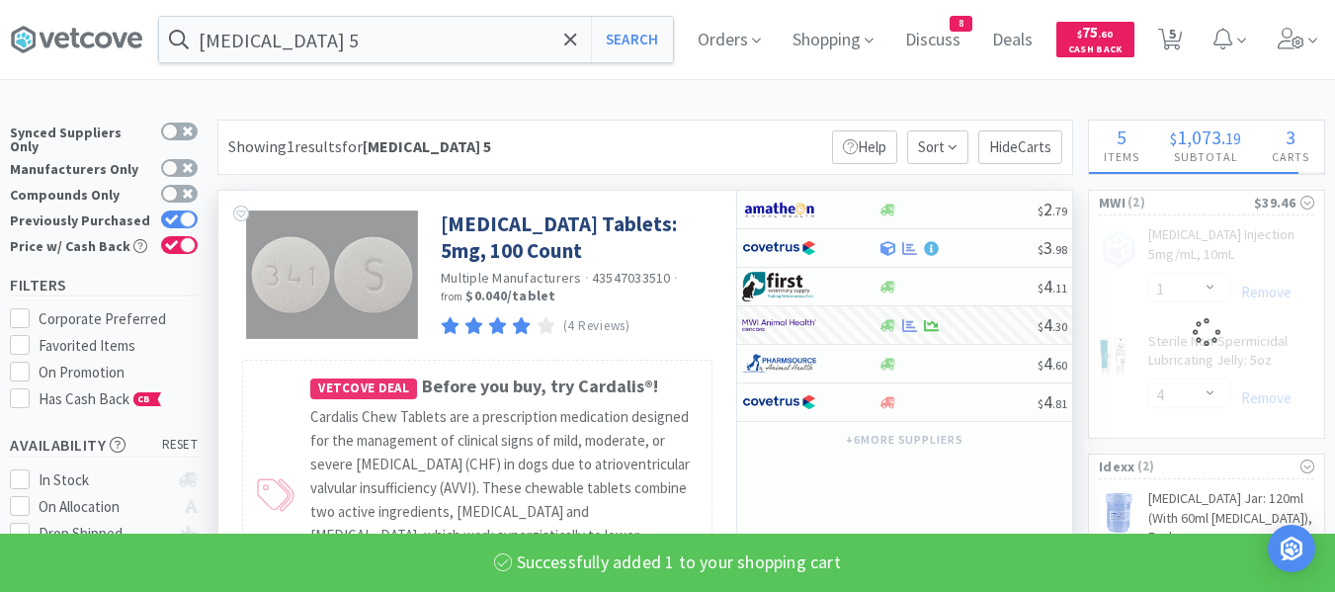
select select "1"
select select "4"
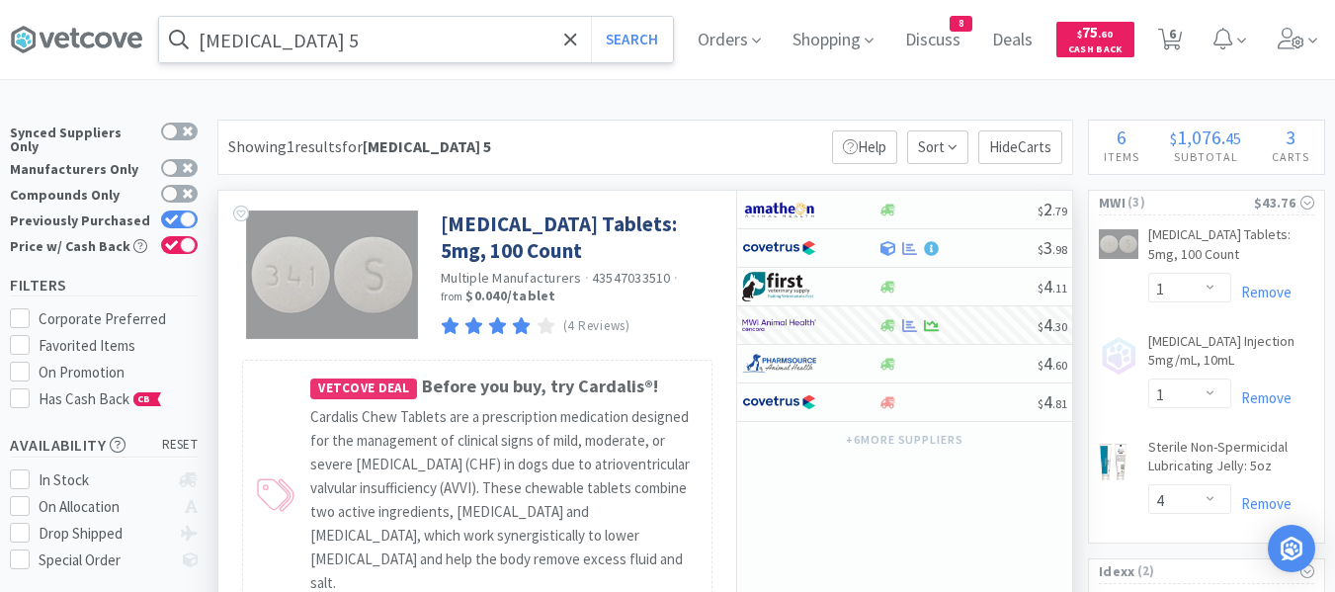
click at [337, 16] on div "[MEDICAL_DATA] 5 Search" at bounding box center [416, 39] width 516 height 47
click at [344, 36] on input "[MEDICAL_DATA] 5" at bounding box center [416, 39] width 514 height 45
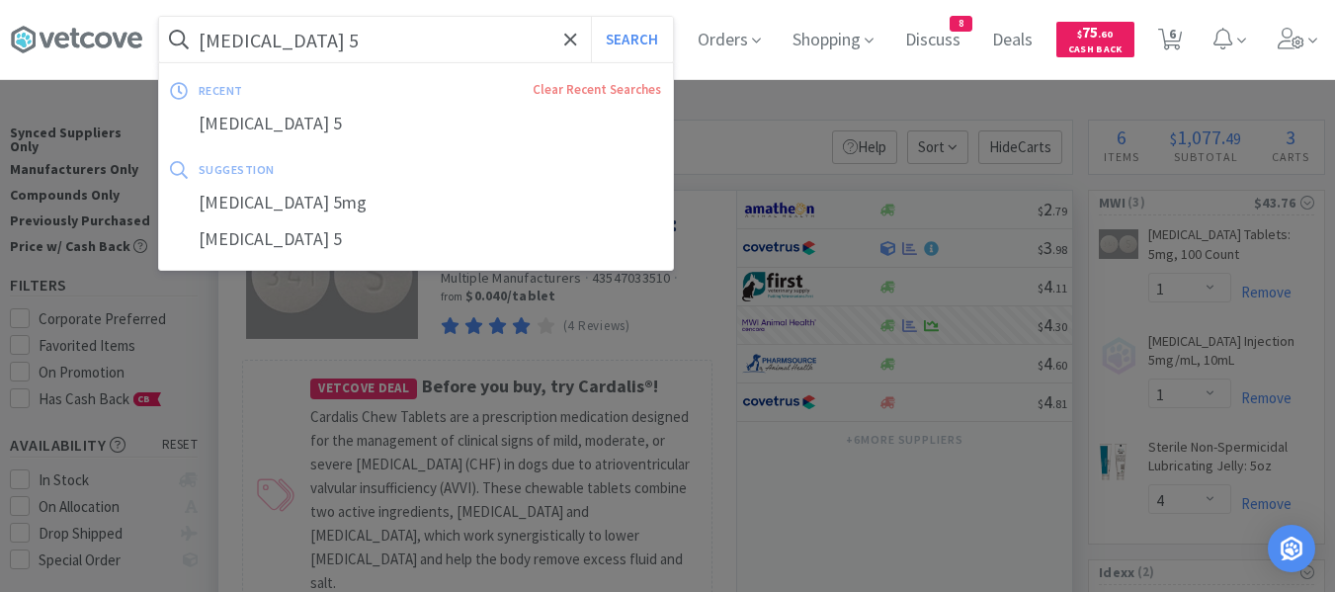
paste input "catalyst chem 10"
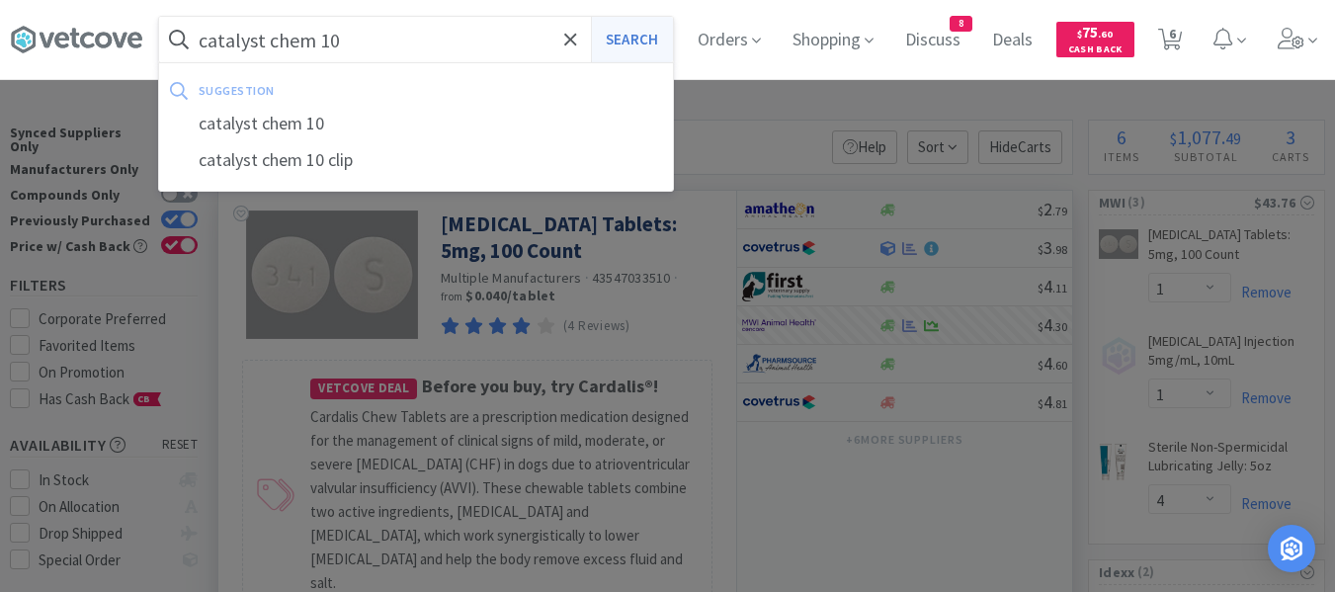
type input "catalyst chem 10"
click at [646, 41] on button "Search" at bounding box center [632, 39] width 82 height 45
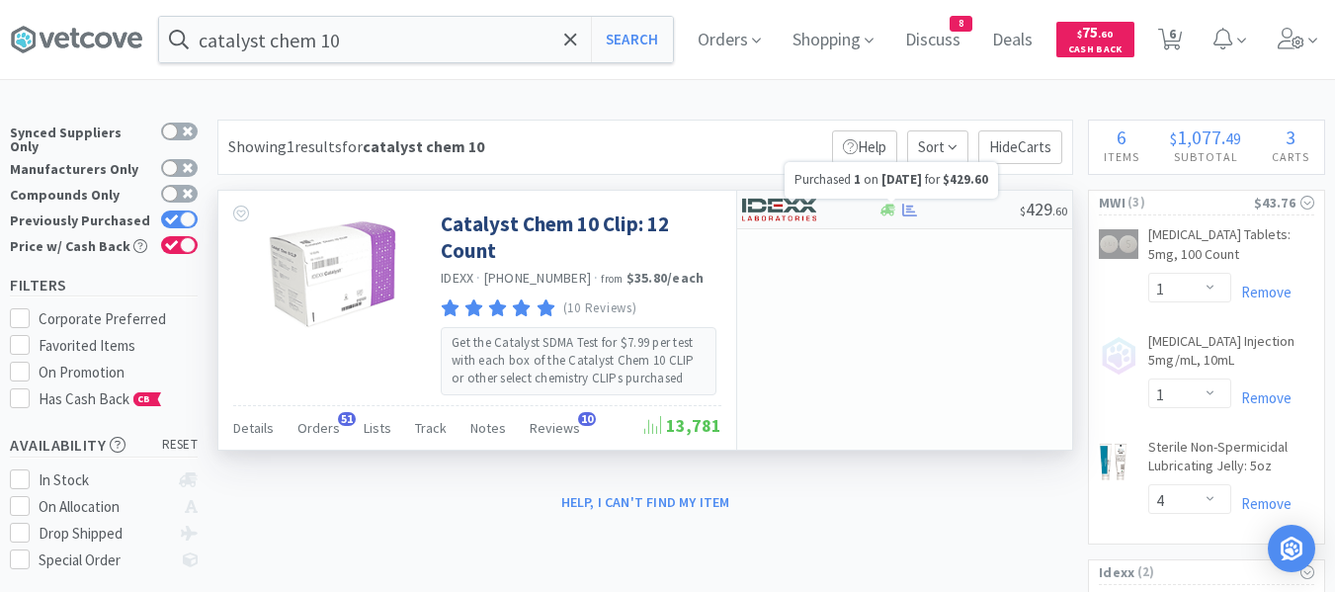
click at [910, 212] on icon at bounding box center [909, 209] width 15 height 13
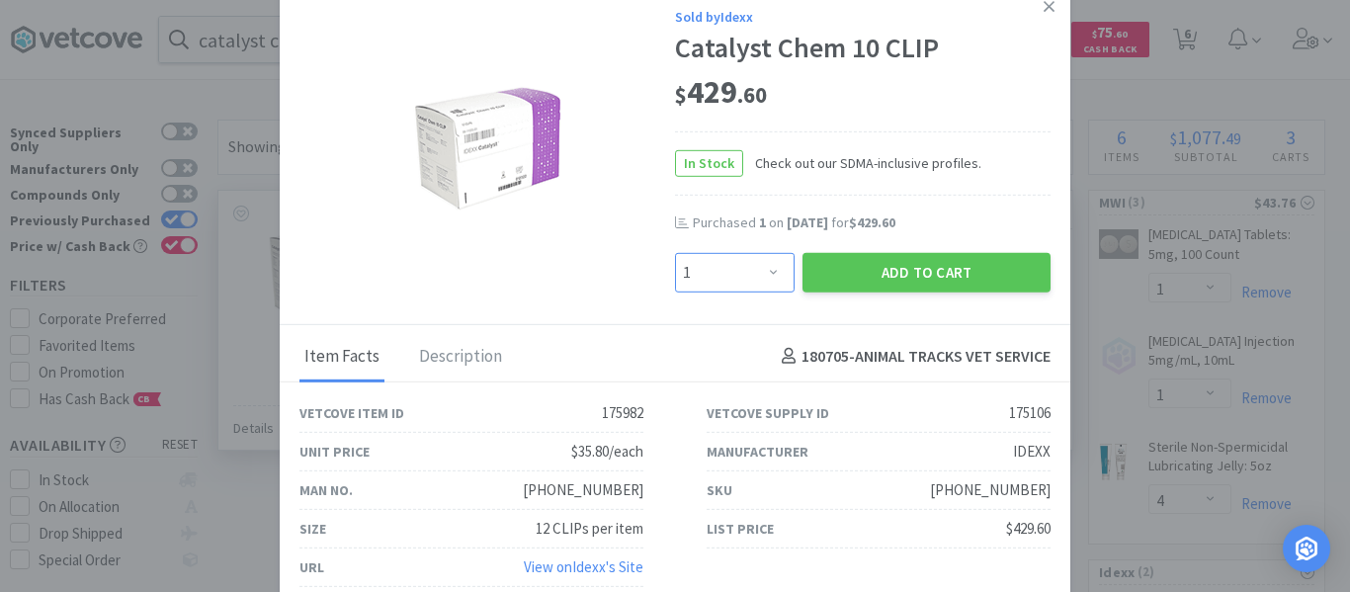
click at [773, 277] on select "Enter Quantity 1 2 3 4 5 6 7 8 9 10 11 12 13 14 15 16 17 18 19 20 Enter Quantity" at bounding box center [735, 272] width 120 height 40
select select "2"
click at [675, 252] on select "Enter Quantity 1 2 3 4 5 6 7 8 9 10 11 12 13 14 15 16 17 18 19 20 Enter Quantity" at bounding box center [735, 272] width 120 height 40
click at [813, 282] on button "Add to Cart" at bounding box center [927, 272] width 248 height 40
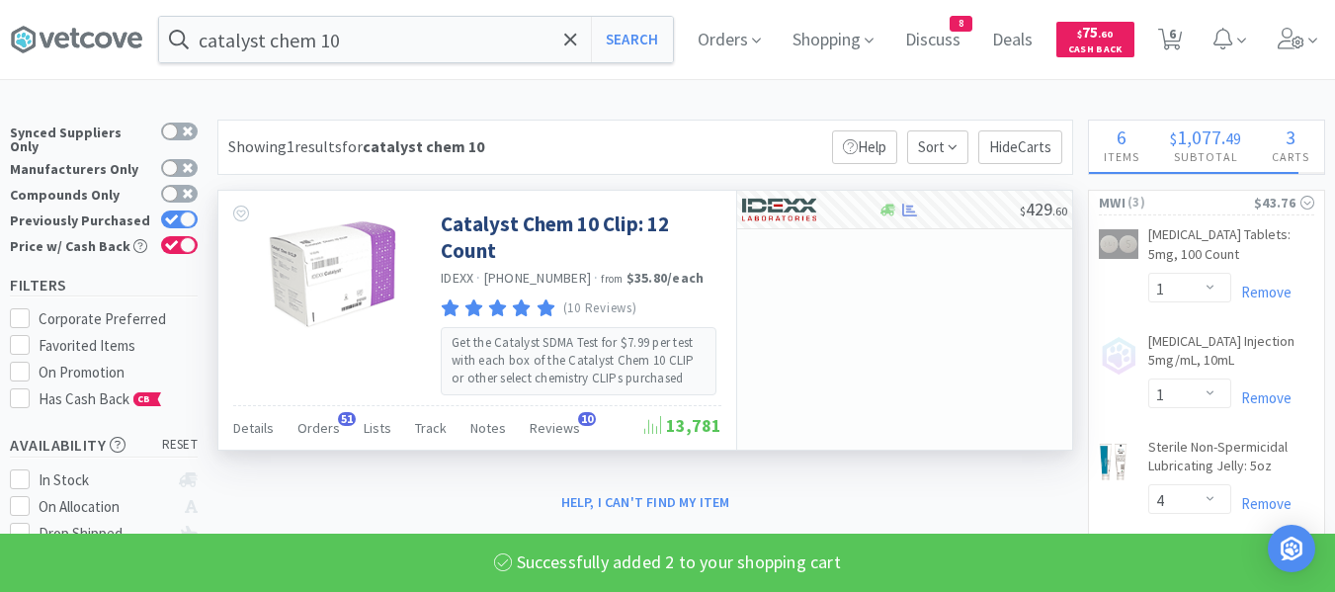
select select "2"
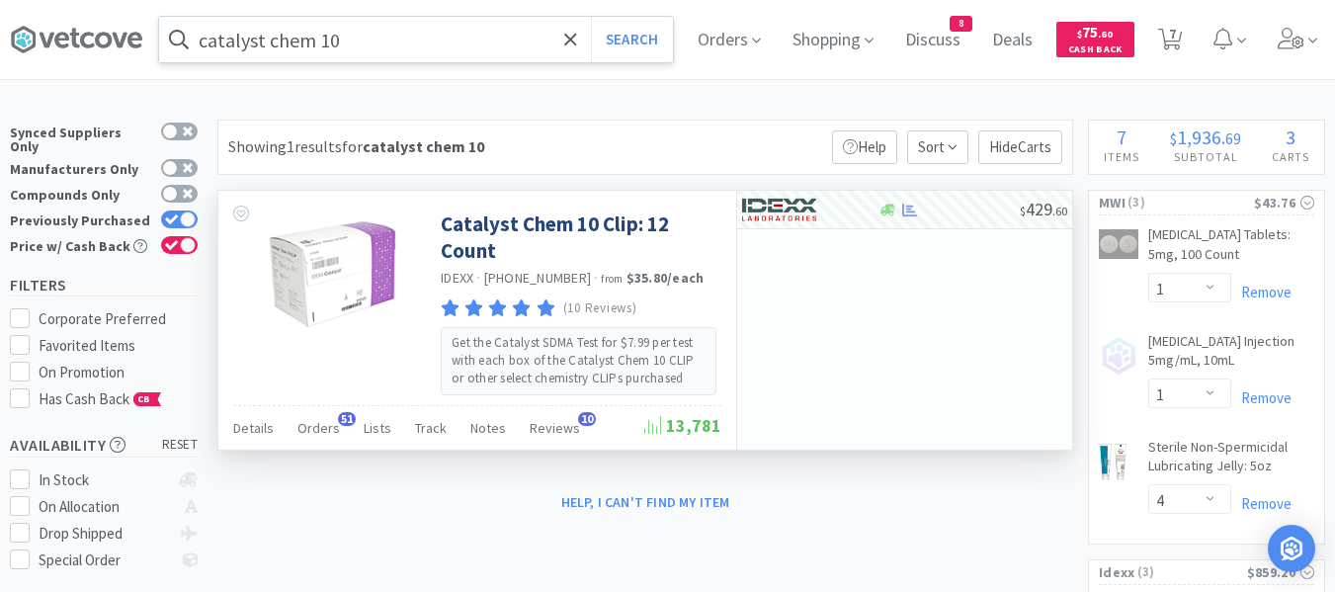
click at [398, 45] on input "catalyst chem 10" at bounding box center [416, 39] width 514 height 45
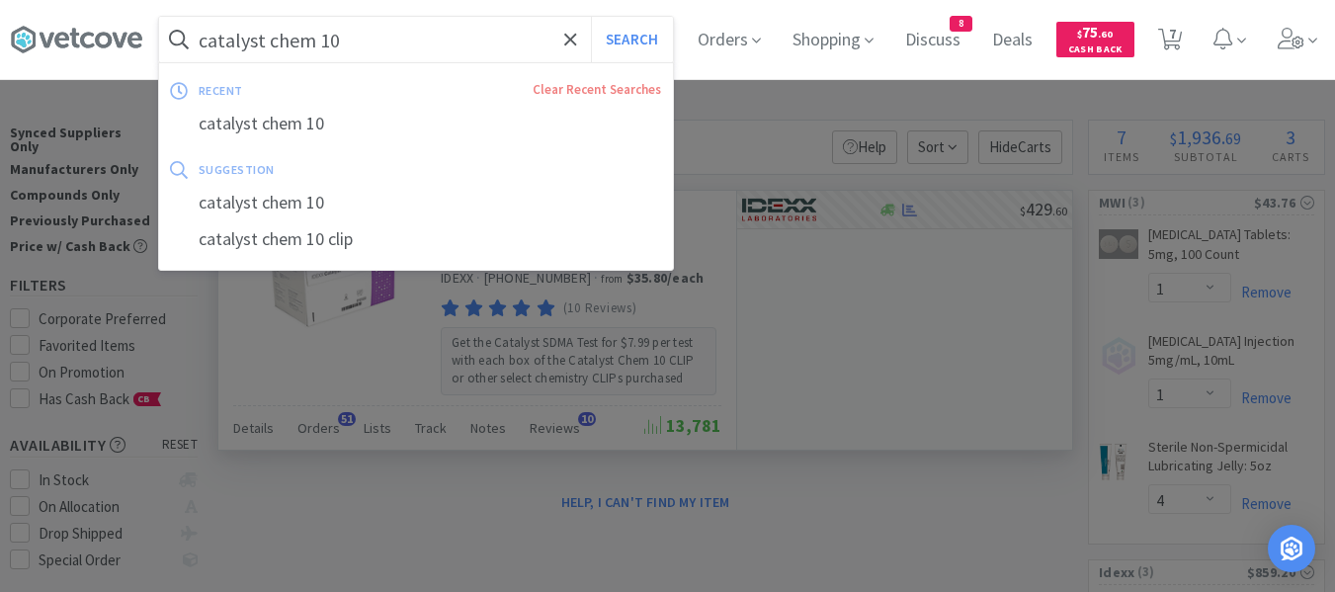
paste input "[MEDICAL_DATA] 12"
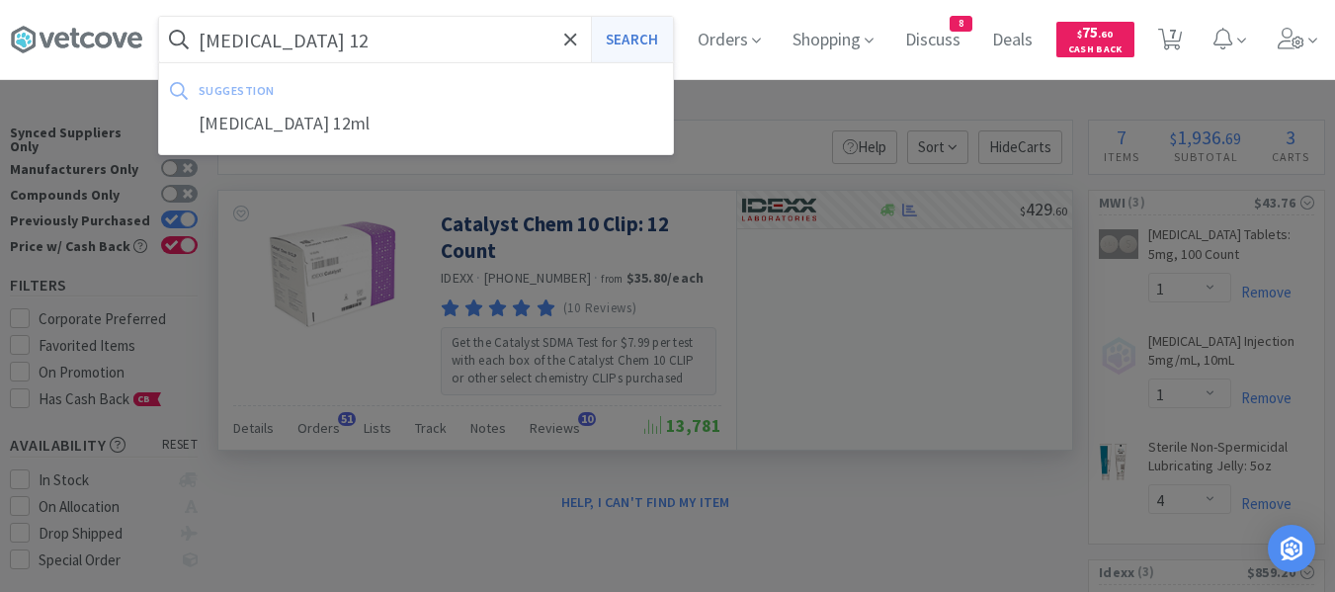
type input "[MEDICAL_DATA] 12"
click at [629, 40] on button "Search" at bounding box center [632, 39] width 82 height 45
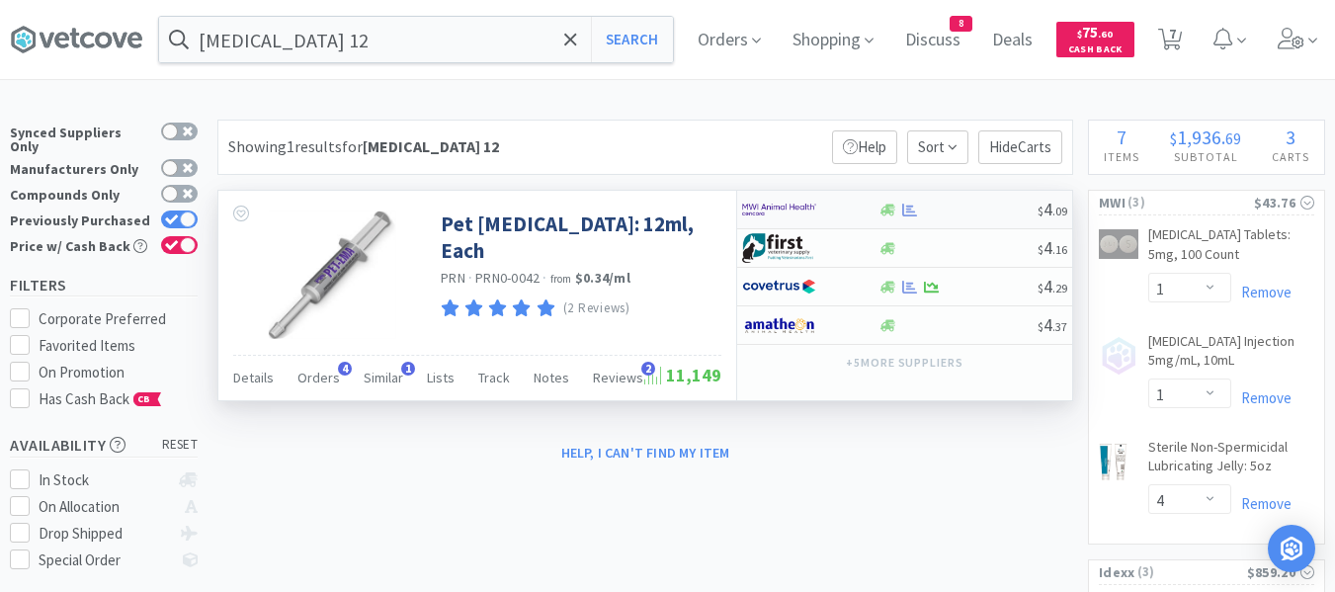
click at [961, 213] on div at bounding box center [958, 210] width 160 height 15
select select "1"
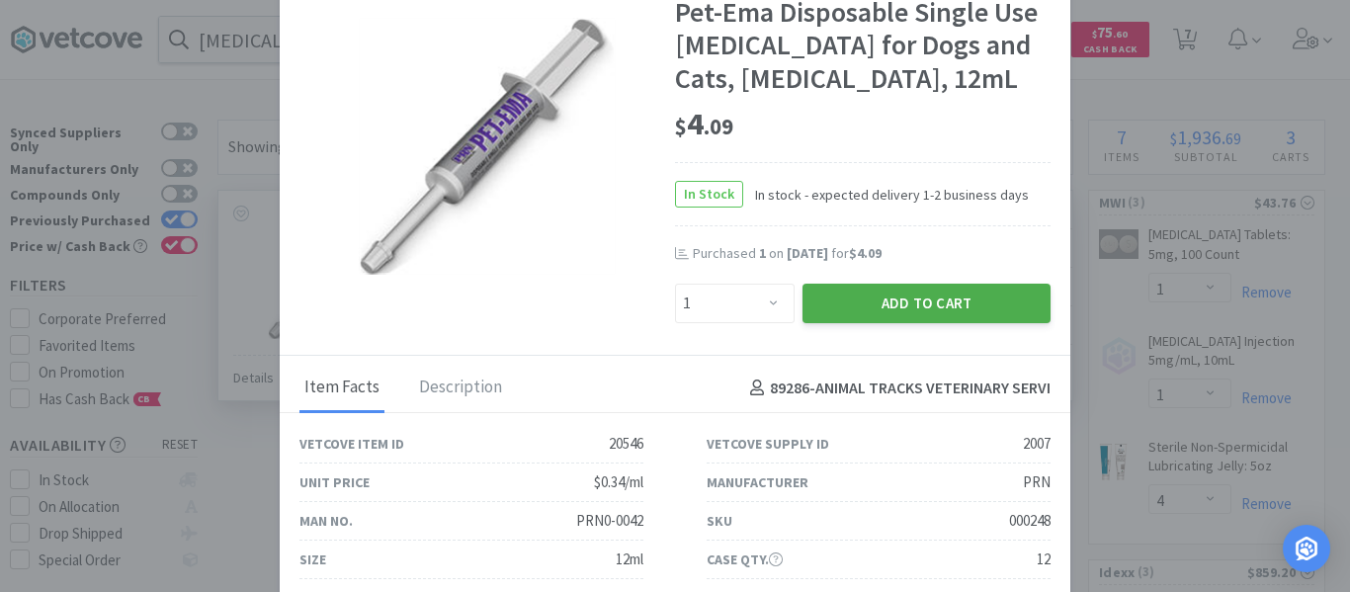
click at [880, 323] on button "Add to Cart" at bounding box center [927, 304] width 248 height 40
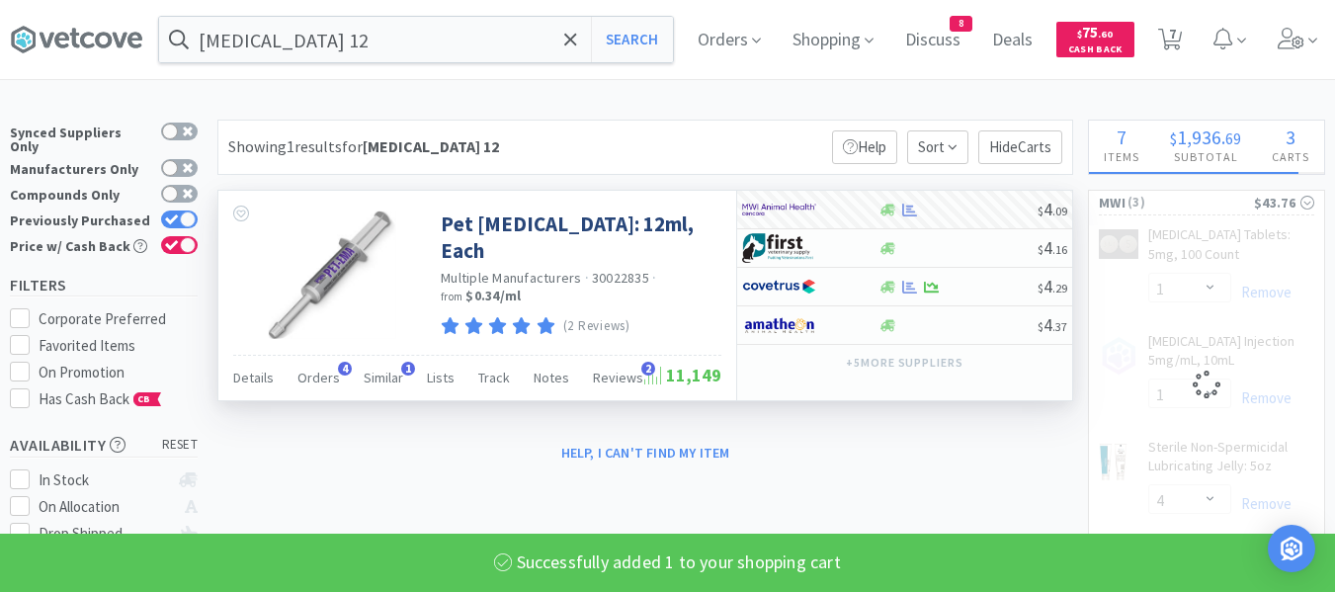
select select "1"
select select "4"
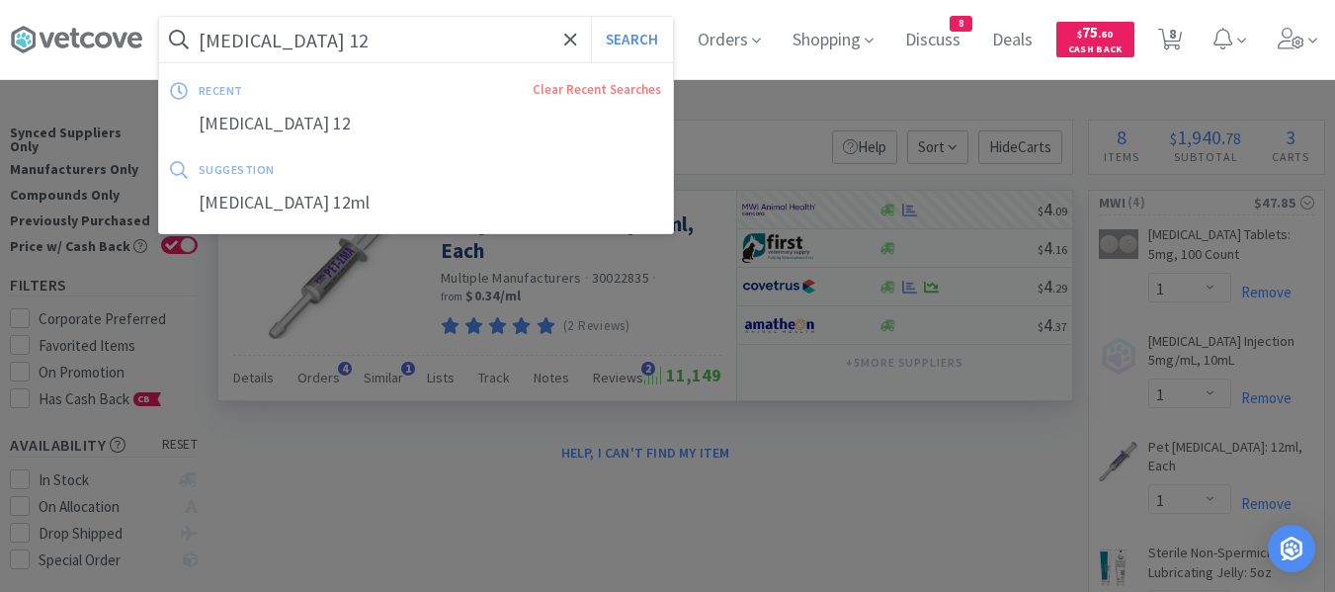
click at [345, 36] on input "[MEDICAL_DATA] 12" at bounding box center [416, 39] width 514 height 45
paste input "Greenies Feline 2.5"
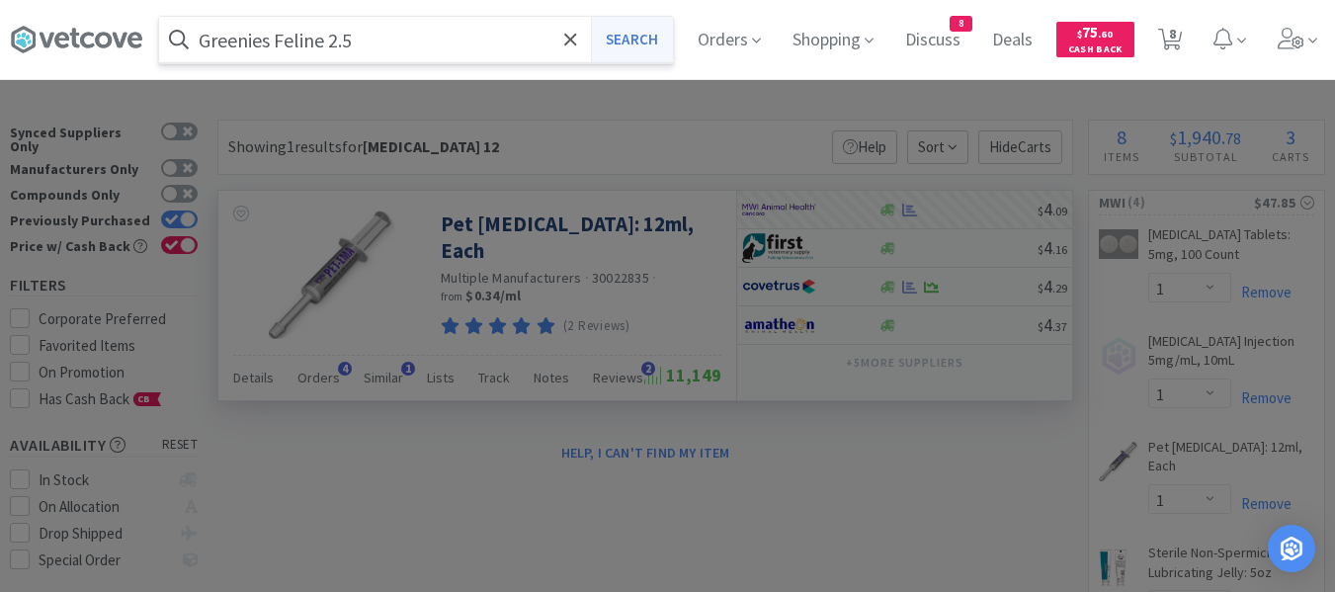
click at [648, 37] on button "Search" at bounding box center [632, 39] width 82 height 45
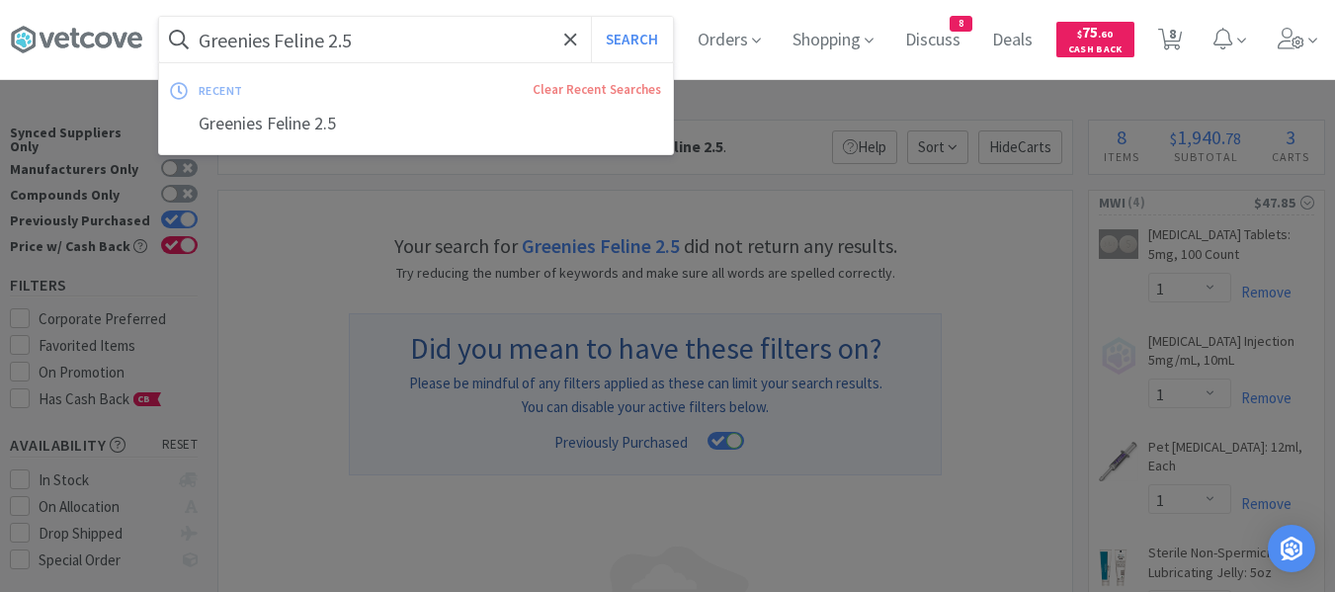
click at [377, 28] on input "Greenies Feline 2.5" at bounding box center [416, 39] width 514 height 45
type input "Greenies Feline"
click at [657, 41] on button "Search" at bounding box center [632, 39] width 82 height 45
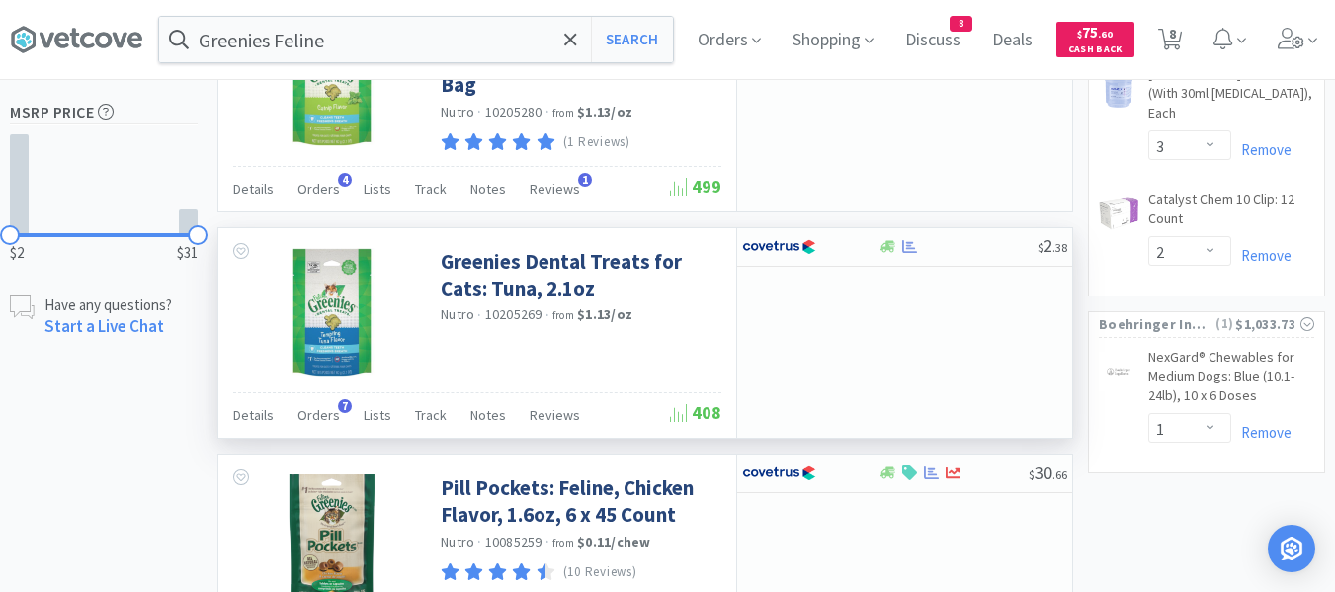
scroll to position [791, 0]
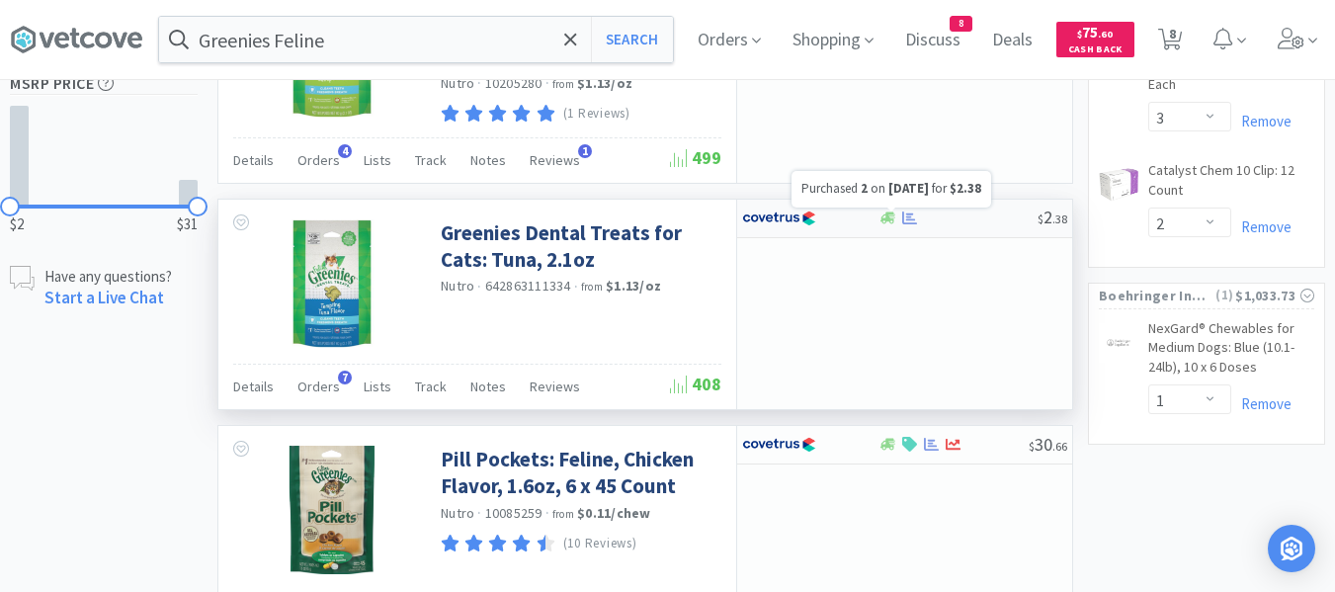
click at [911, 223] on icon at bounding box center [909, 218] width 15 height 13
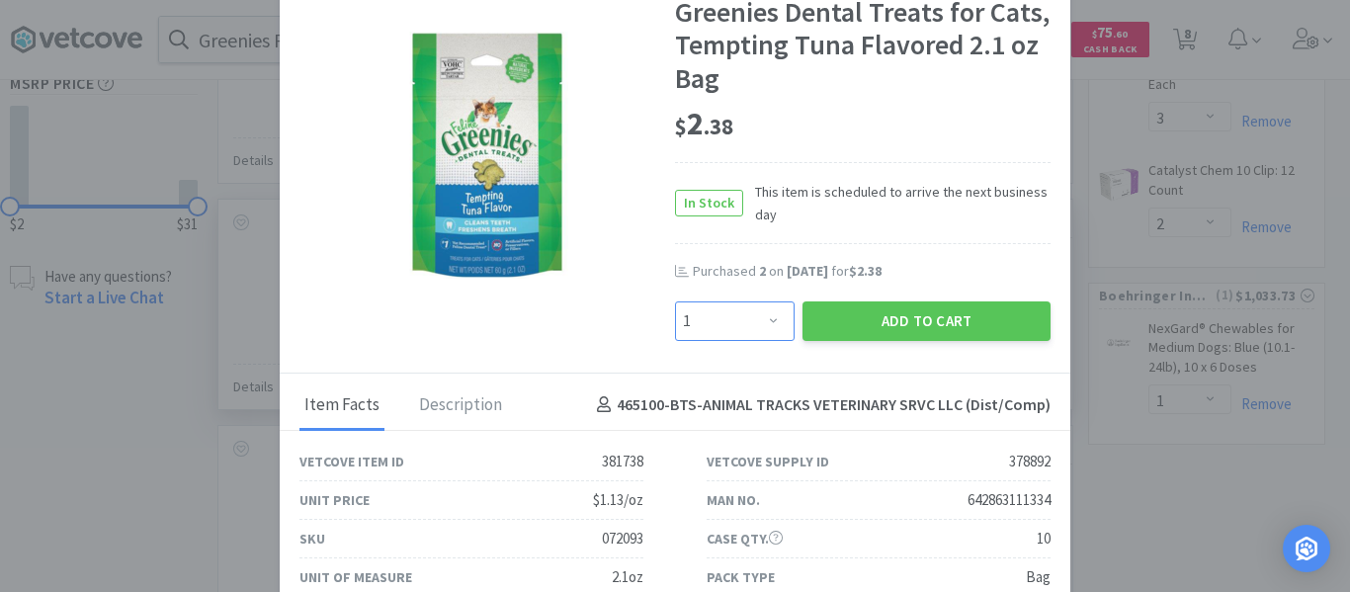
click at [717, 332] on select "Enter Quantity 1 2 3 4 5 6 7 8 9 10 11 12 13 14 15 16 17 18 19 20 Enter Quantity" at bounding box center [735, 321] width 120 height 40
select select "3"
click at [675, 301] on select "Enter Quantity 1 2 3 4 5 6 7 8 9 10 11 12 13 14 15 16 17 18 19 20 Enter Quantity" at bounding box center [735, 321] width 120 height 40
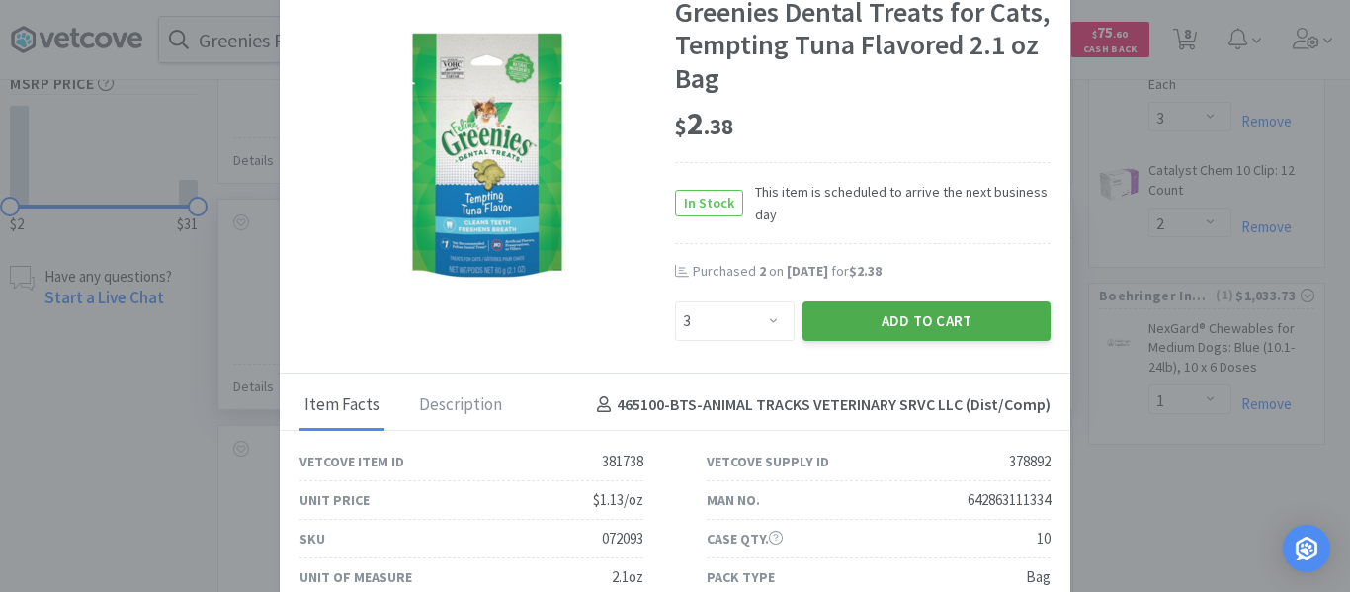
click at [935, 314] on button "Add to Cart" at bounding box center [927, 321] width 248 height 40
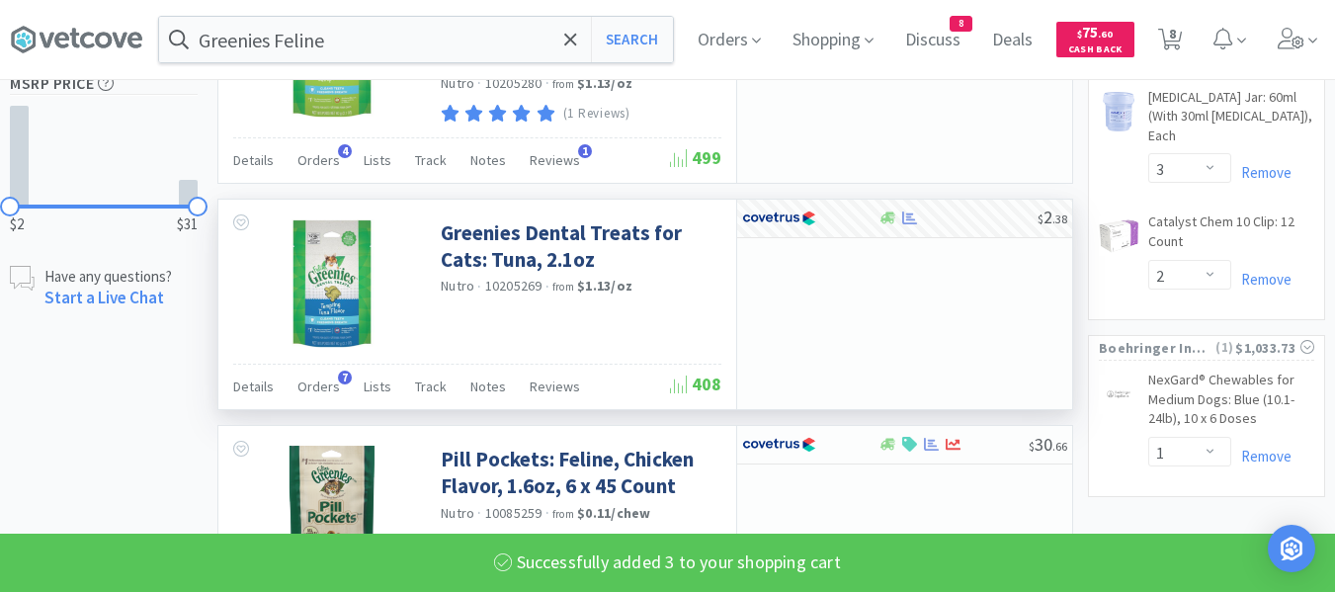
select select "3"
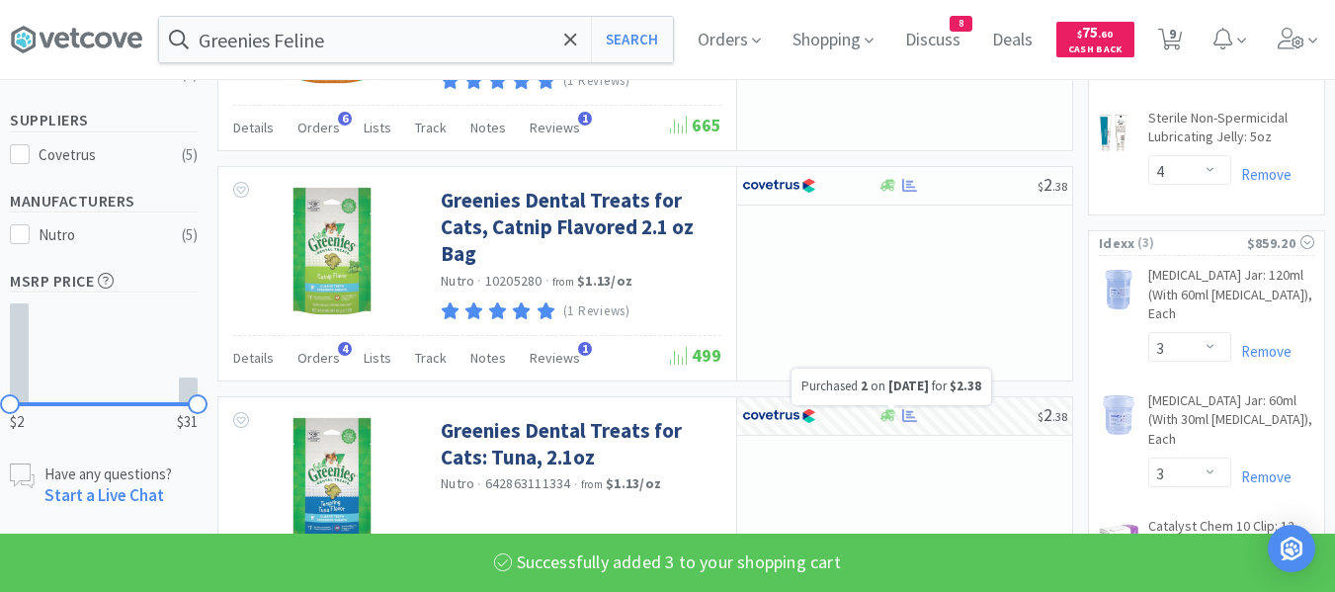
scroll to position [494, 0]
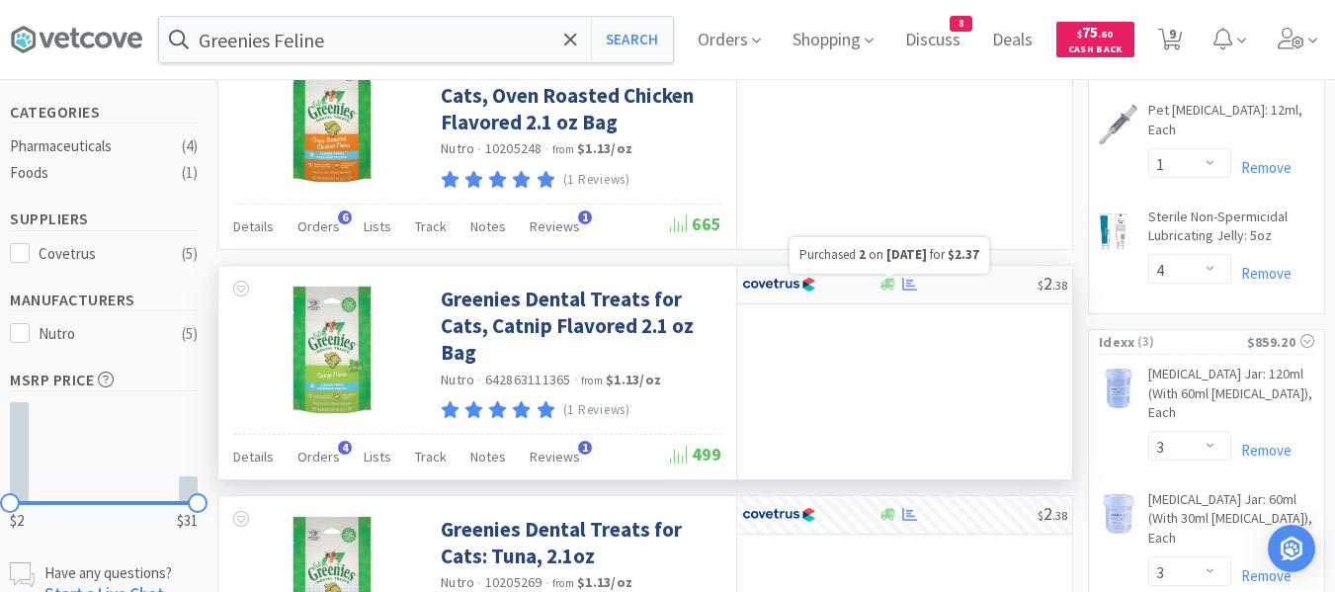
click at [904, 282] on icon at bounding box center [909, 284] width 15 height 15
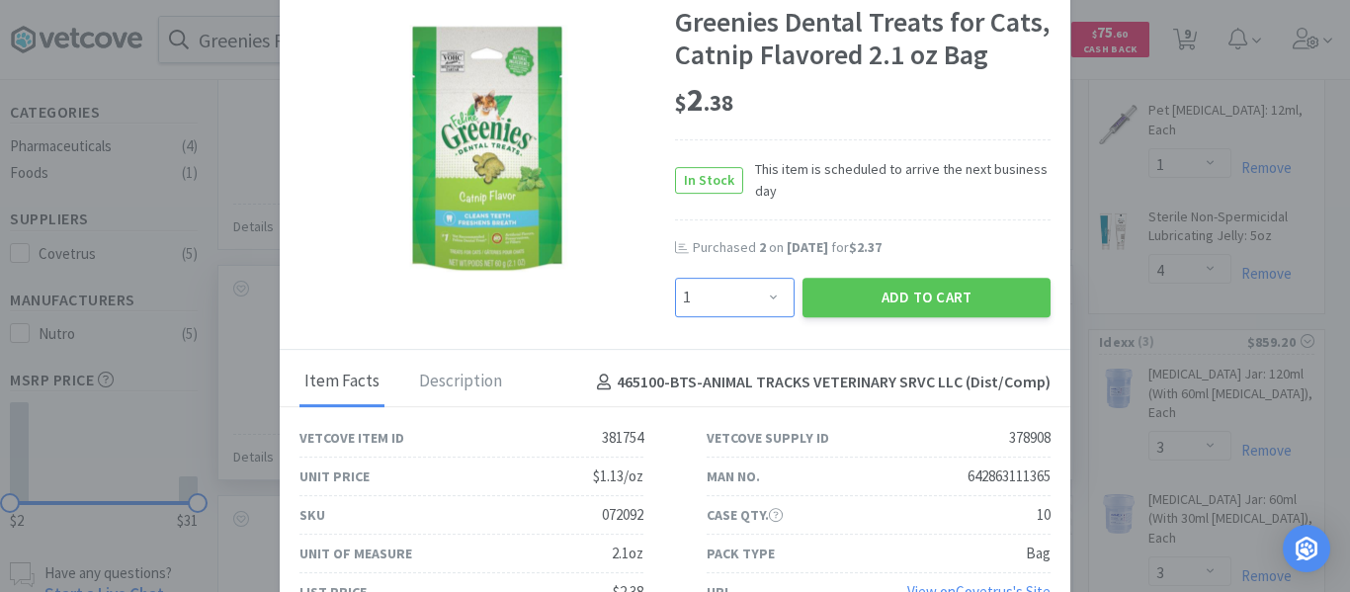
click at [757, 303] on select "Enter Quantity 1 2 3 4 5 6 7 8 9 10 11 12 13 14 15 16 17 18 19 20 Enter Quantity" at bounding box center [735, 298] width 120 height 40
select select "2"
click at [675, 278] on select "Enter Quantity 1 2 3 4 5 6 7 8 9 10 11 12 13 14 15 16 17 18 19 20 Enter Quantity" at bounding box center [735, 298] width 120 height 40
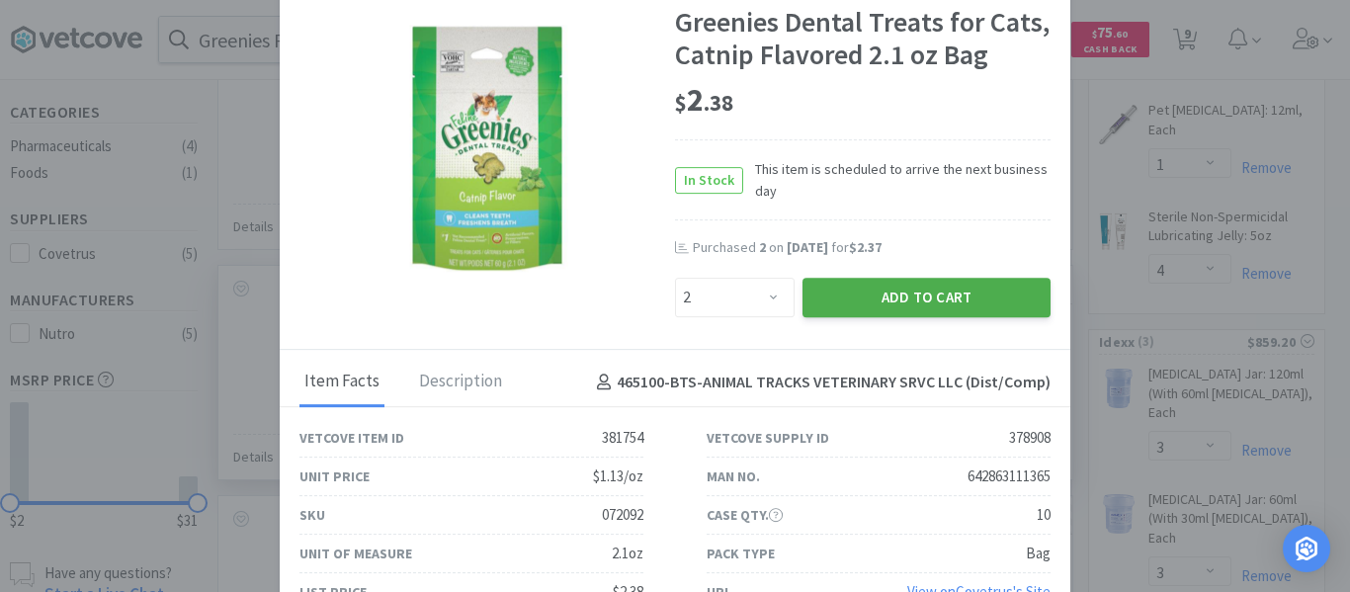
click at [914, 297] on button "Add to Cart" at bounding box center [927, 298] width 248 height 40
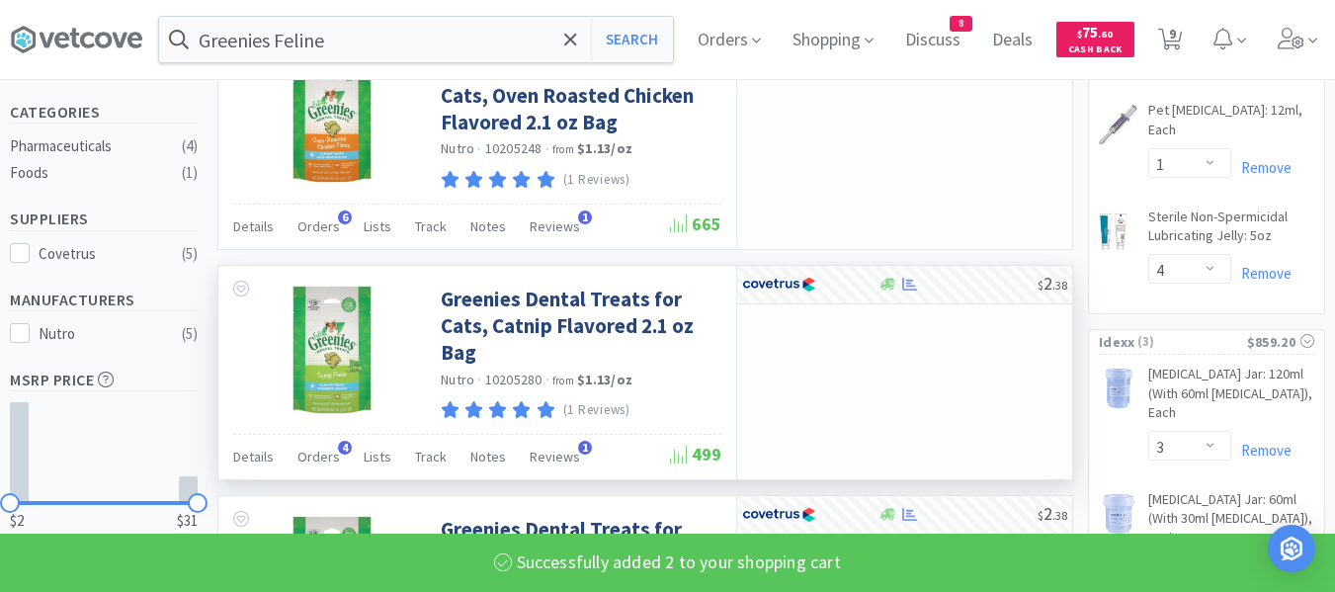
select select "2"
select select "3"
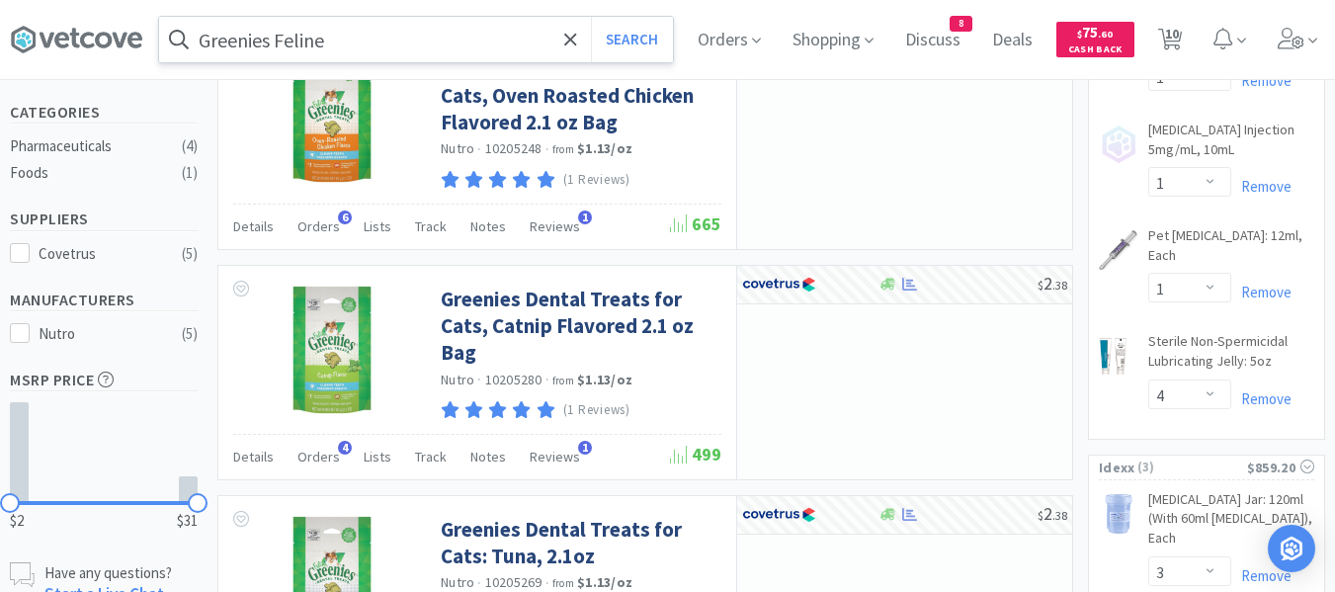
click at [340, 36] on input "Greenies Feline" at bounding box center [416, 39] width 514 height 45
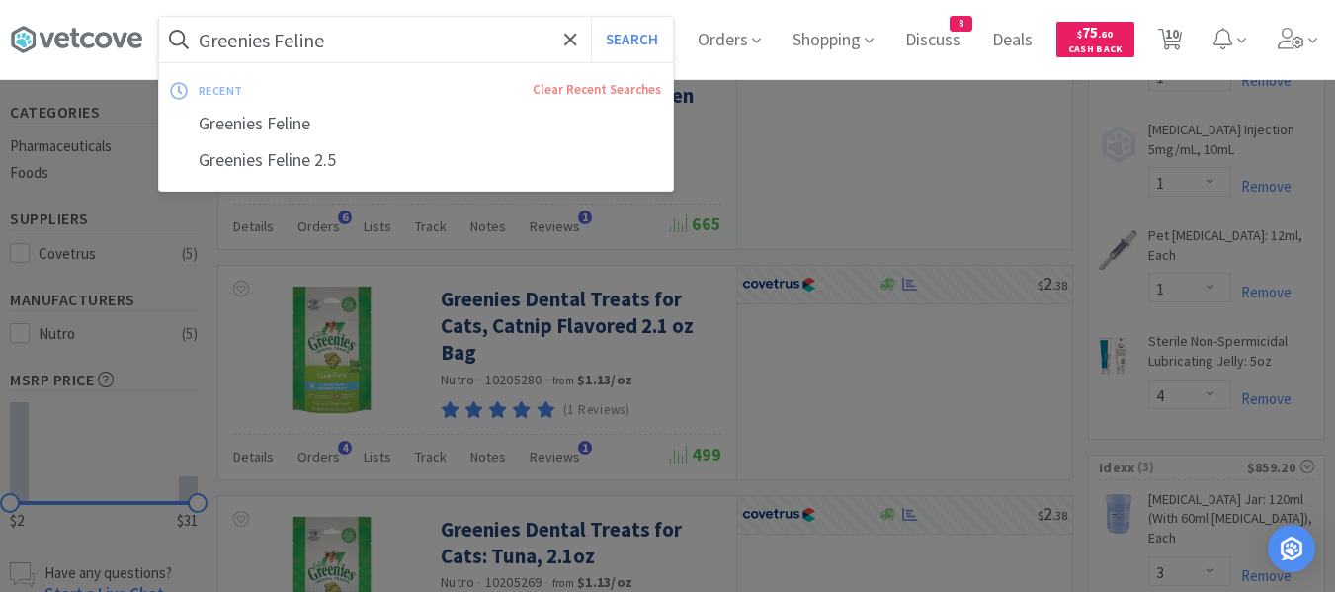
paste input "Heartgard Plus 51-100"
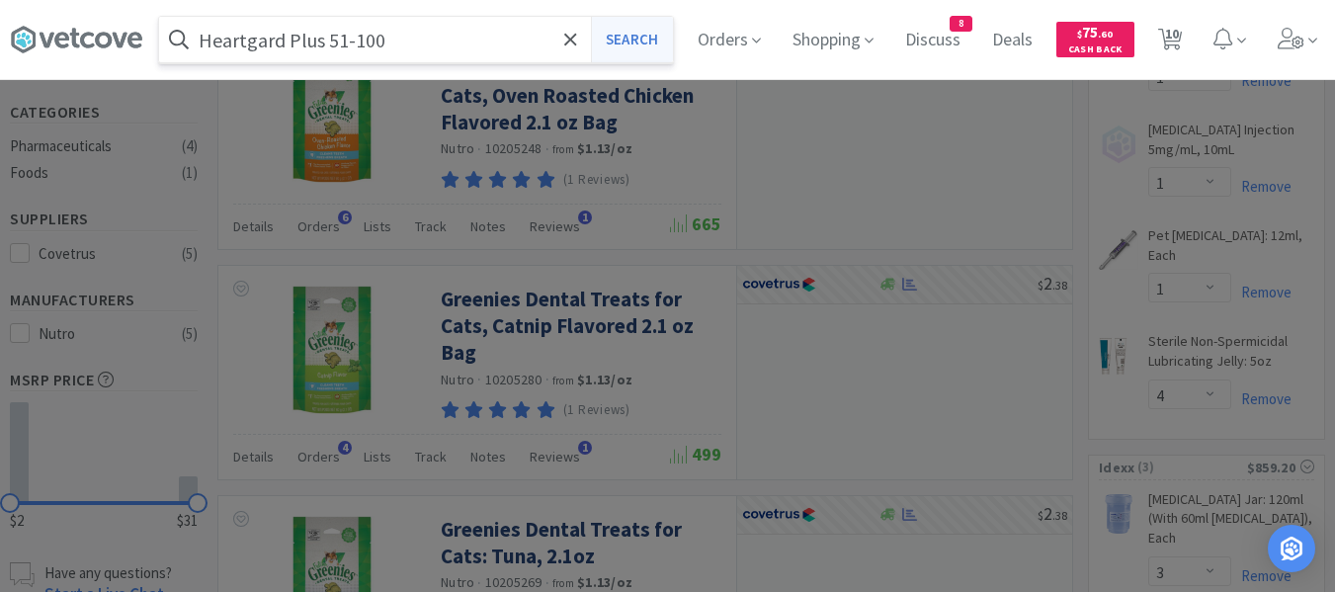
type input "Heartgard Plus 51-100"
click at [651, 42] on button "Search" at bounding box center [632, 39] width 82 height 45
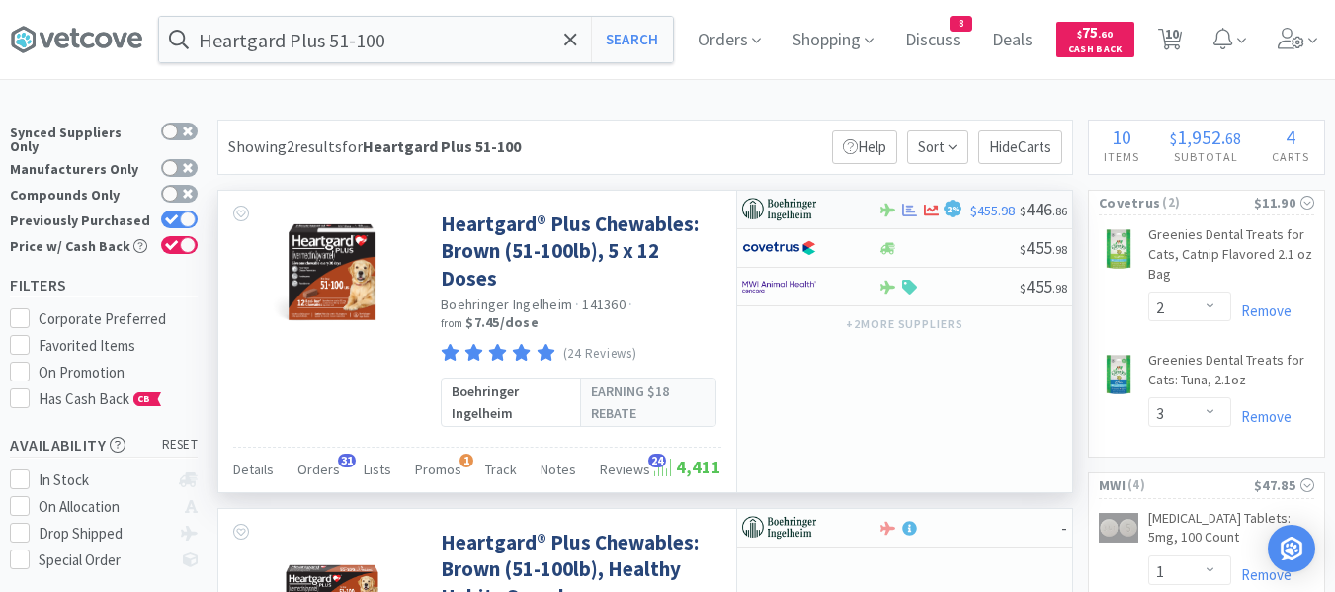
click at [855, 213] on div at bounding box center [809, 210] width 135 height 34
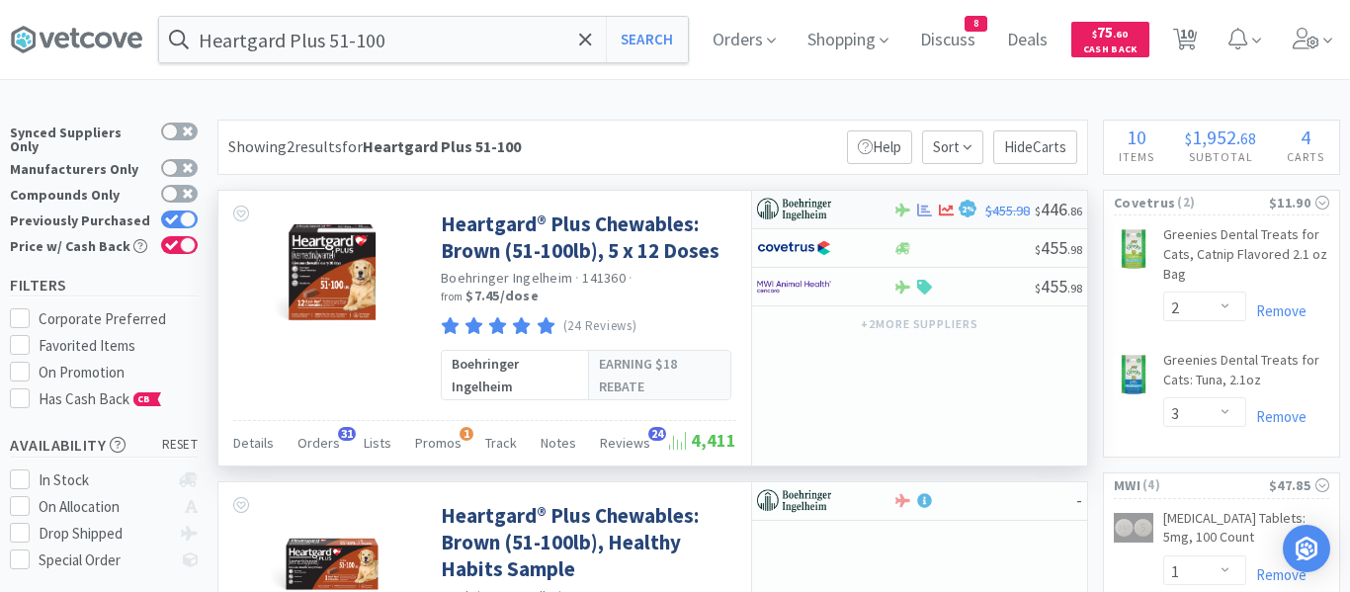
select select "1"
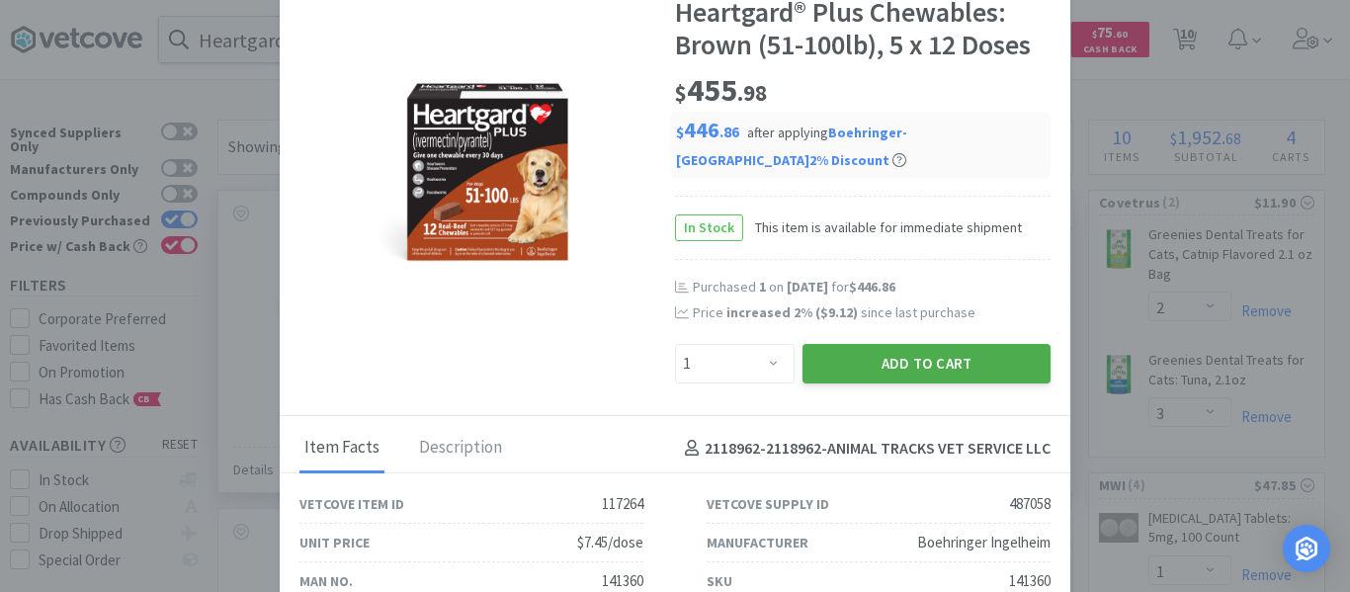
click at [886, 359] on button "Add to Cart" at bounding box center [927, 364] width 248 height 40
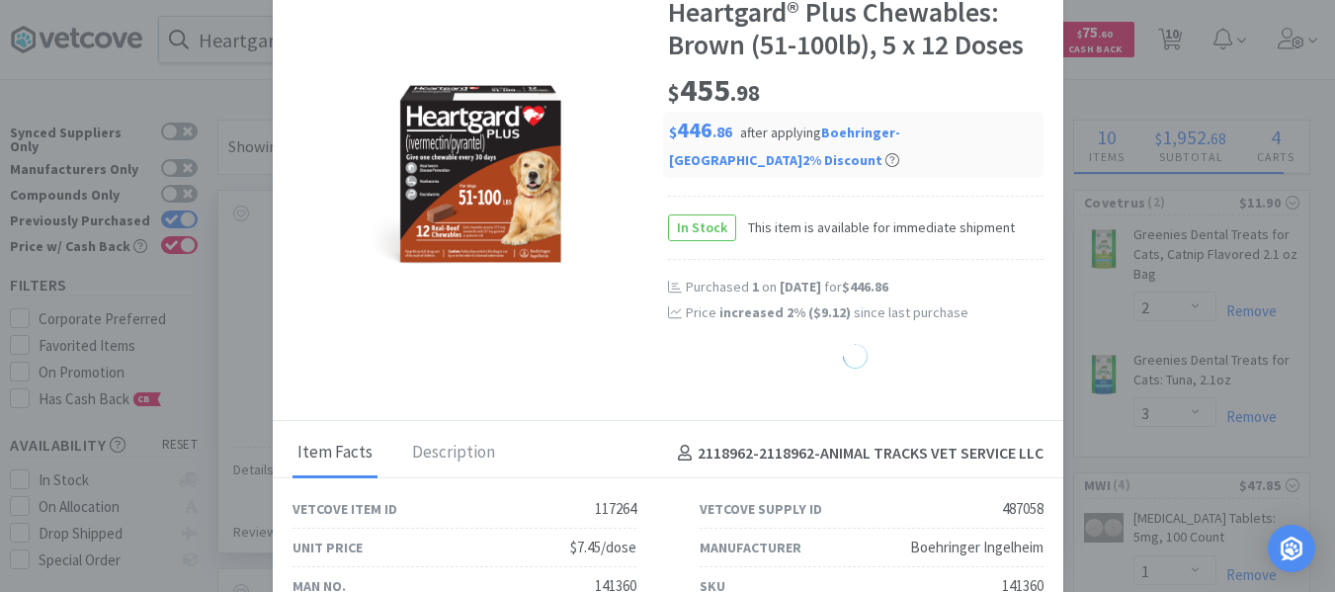
select select "1"
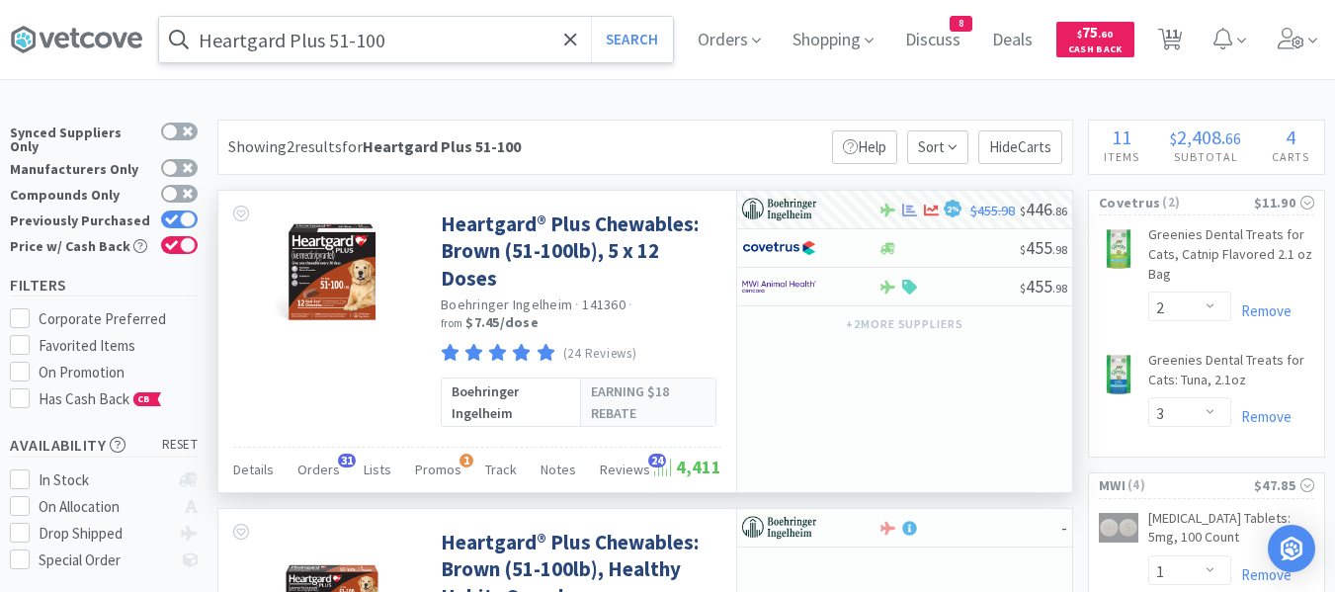
click at [439, 43] on input "Heartgard Plus 51-100" at bounding box center [416, 39] width 514 height 45
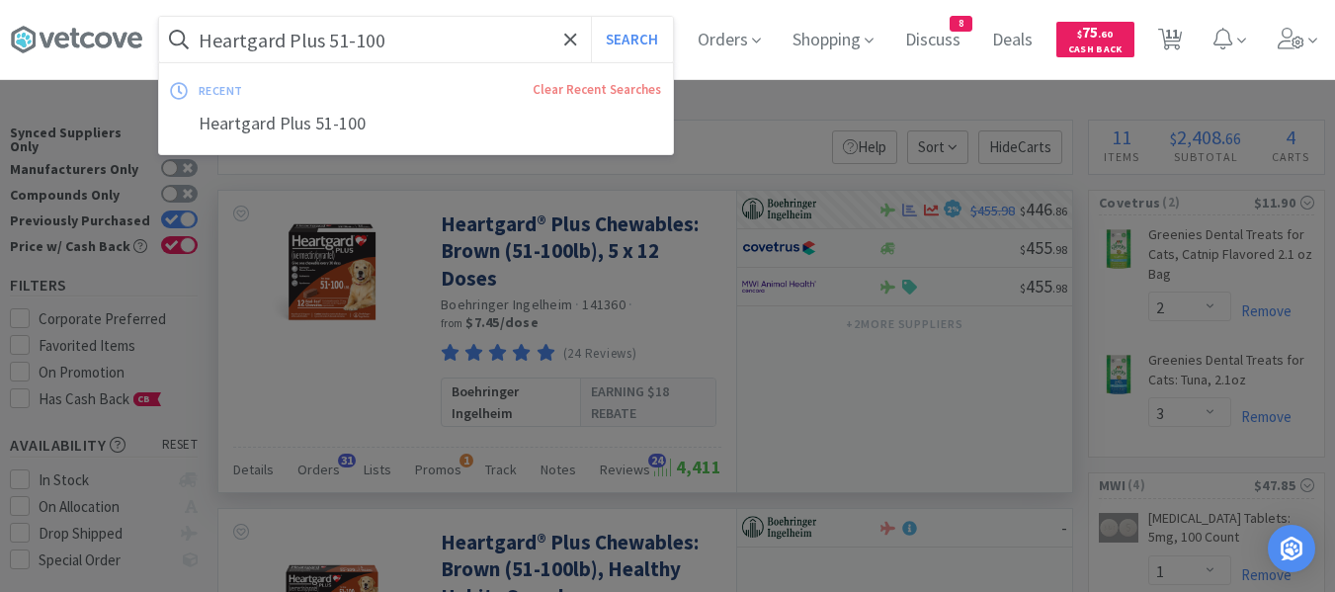
paste input "0-25"
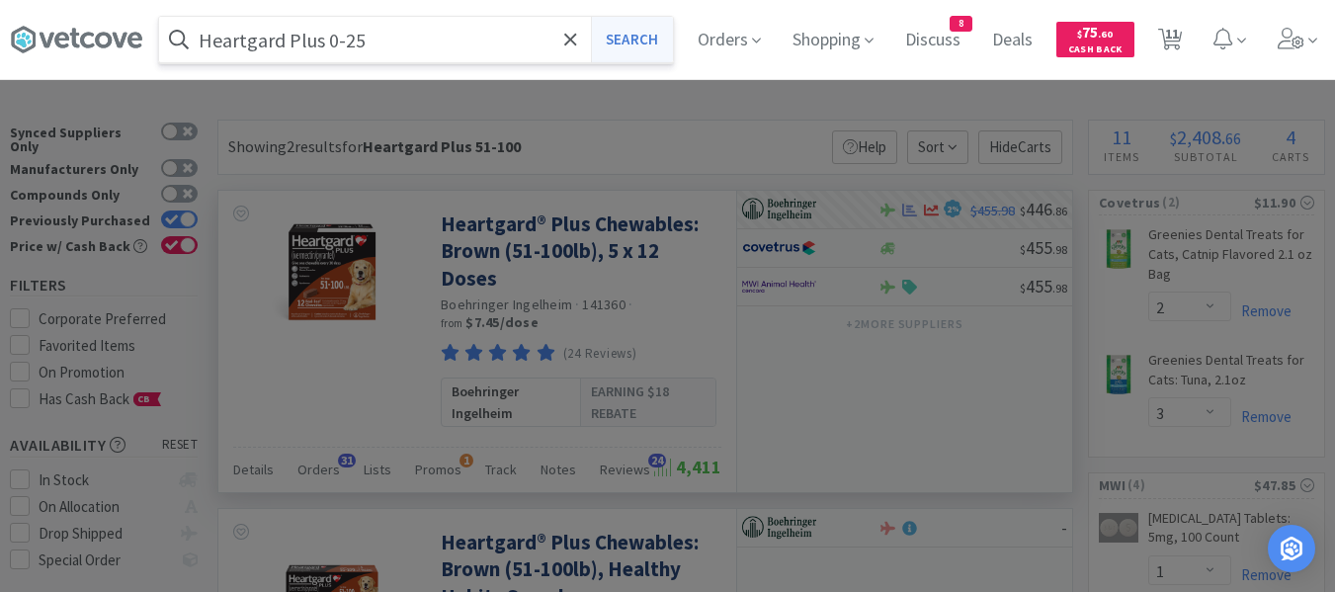
type input "Heartgard Plus 0-25"
click at [648, 38] on button "Search" at bounding box center [632, 39] width 82 height 45
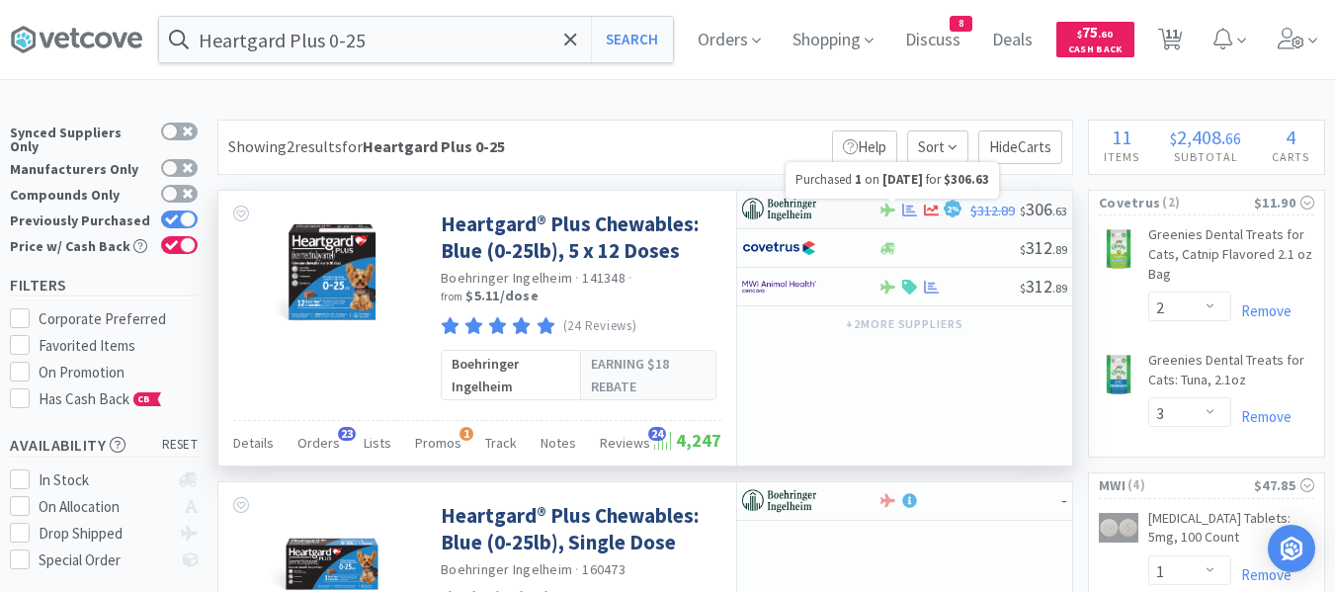
click at [905, 211] on icon at bounding box center [909, 210] width 15 height 15
select select "1"
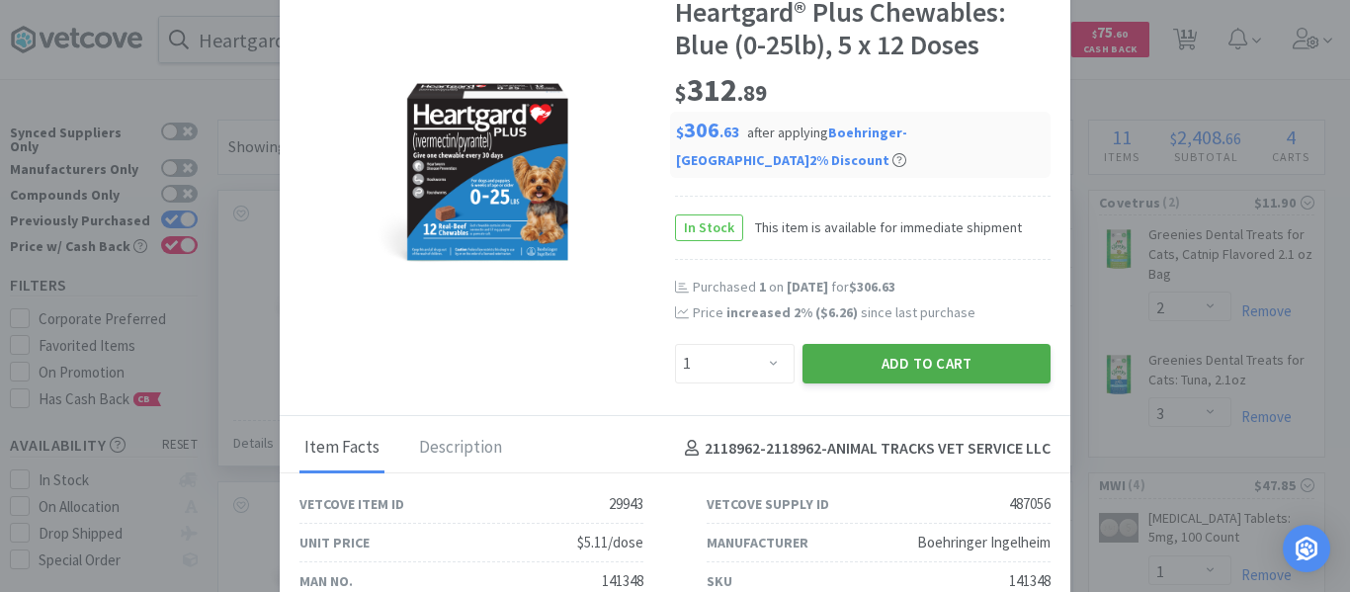
click at [820, 364] on button "Add to Cart" at bounding box center [927, 364] width 248 height 40
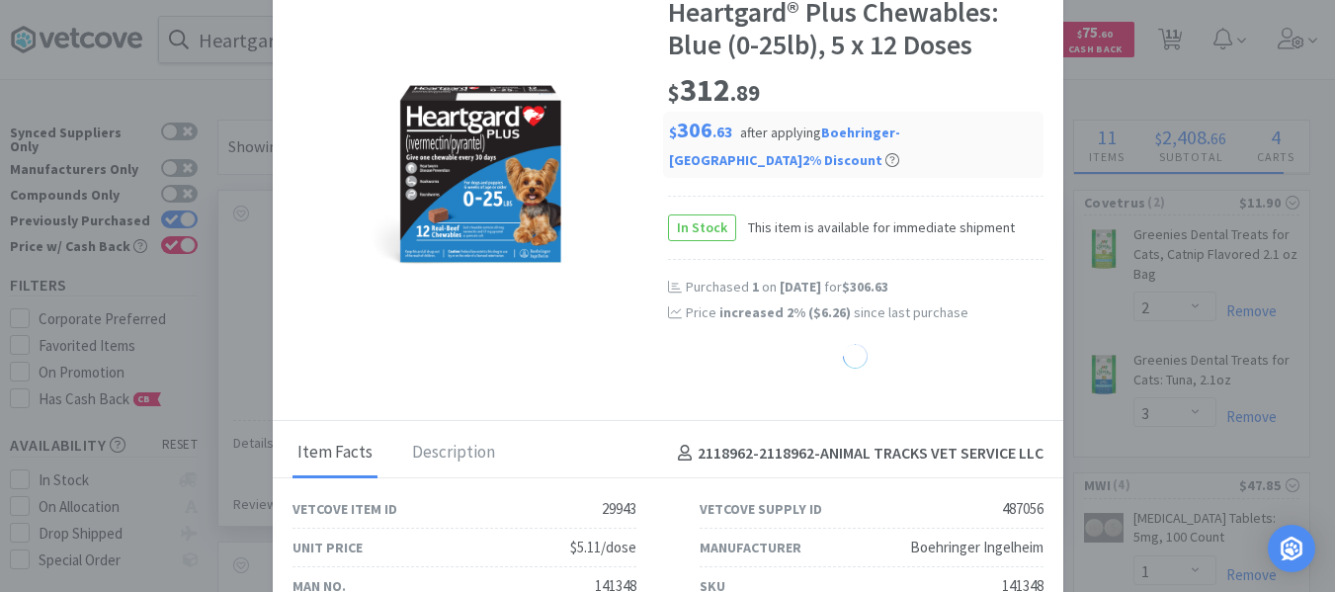
select select "1"
